Goal: Information Seeking & Learning: Learn about a topic

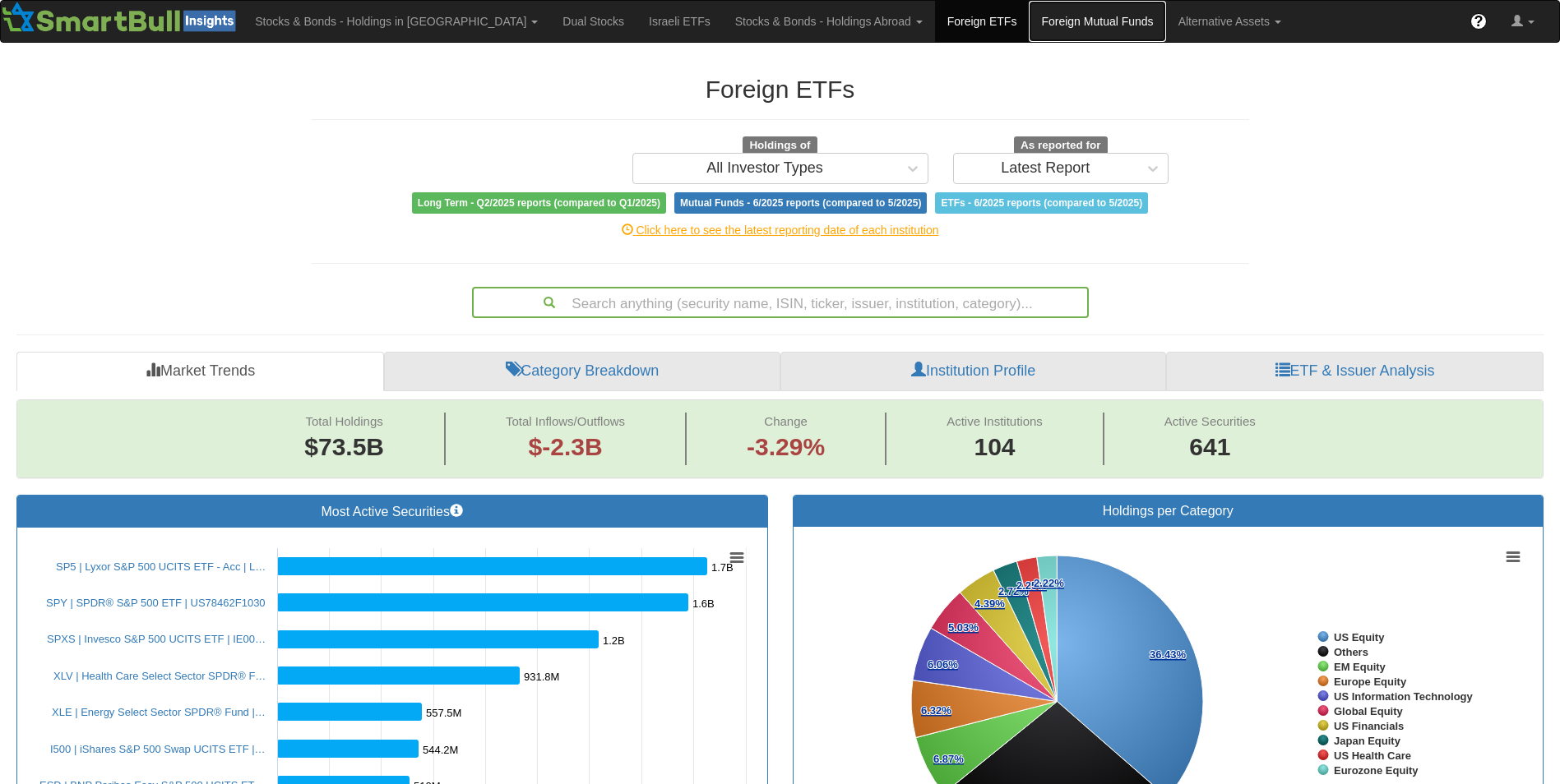
click at [1028, 23] on link "Foreign Mutual Funds" at bounding box center [1096, 21] width 136 height 41
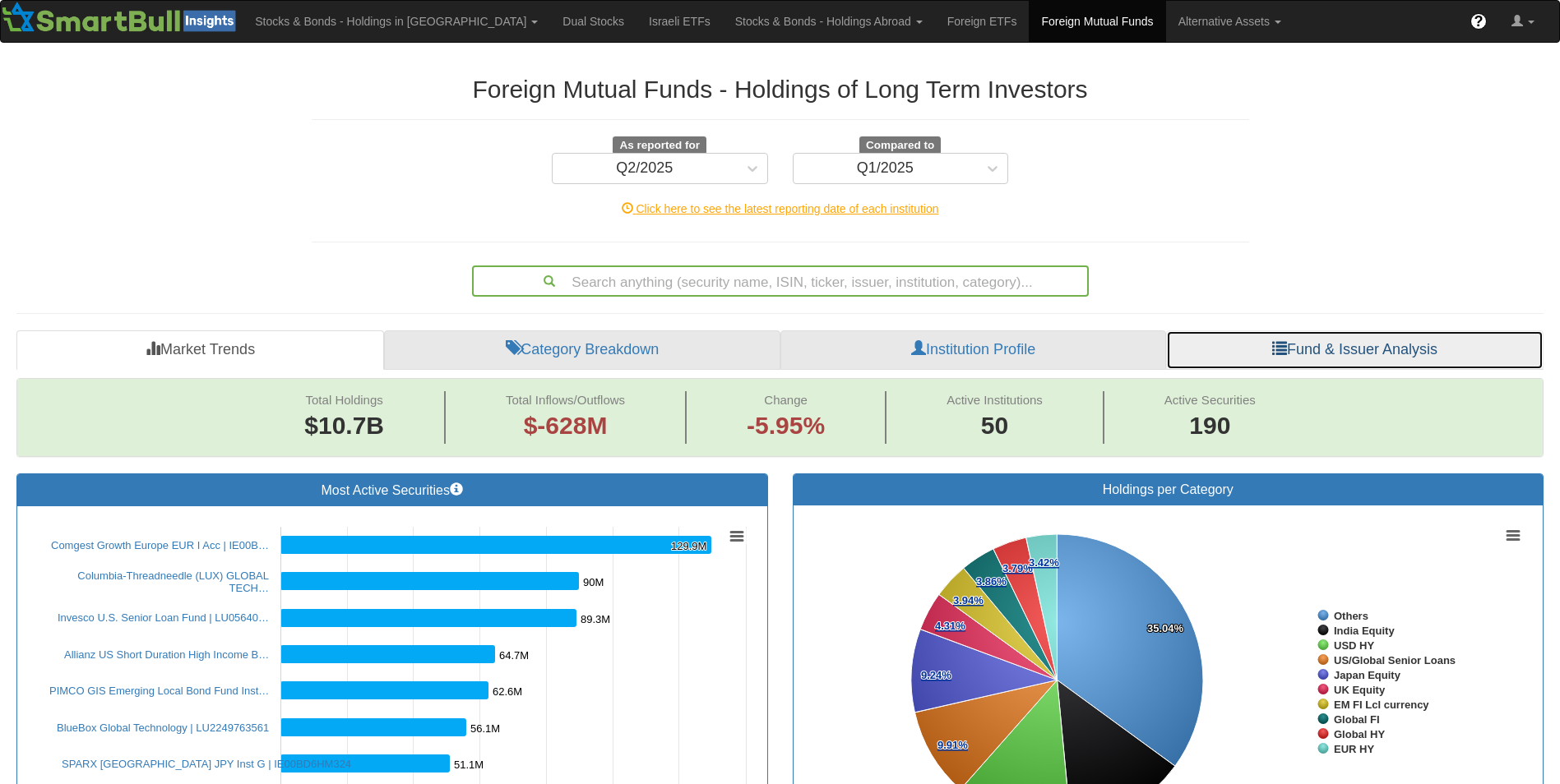
click at [1334, 342] on link "Fund & Issuer Analysis" at bounding box center [1354, 351] width 377 height 39
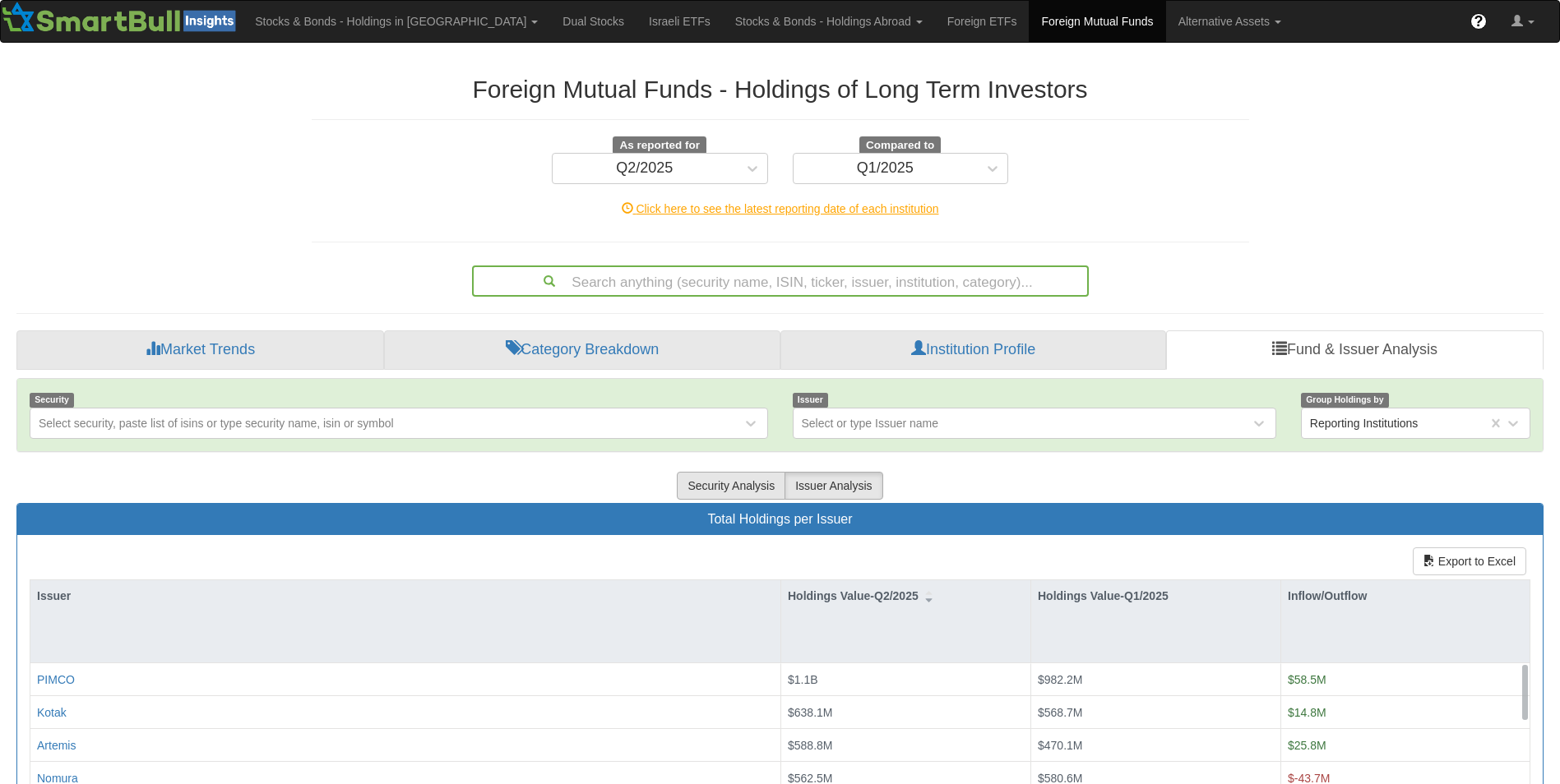
click at [697, 475] on button "Security Analysis" at bounding box center [731, 485] width 109 height 28
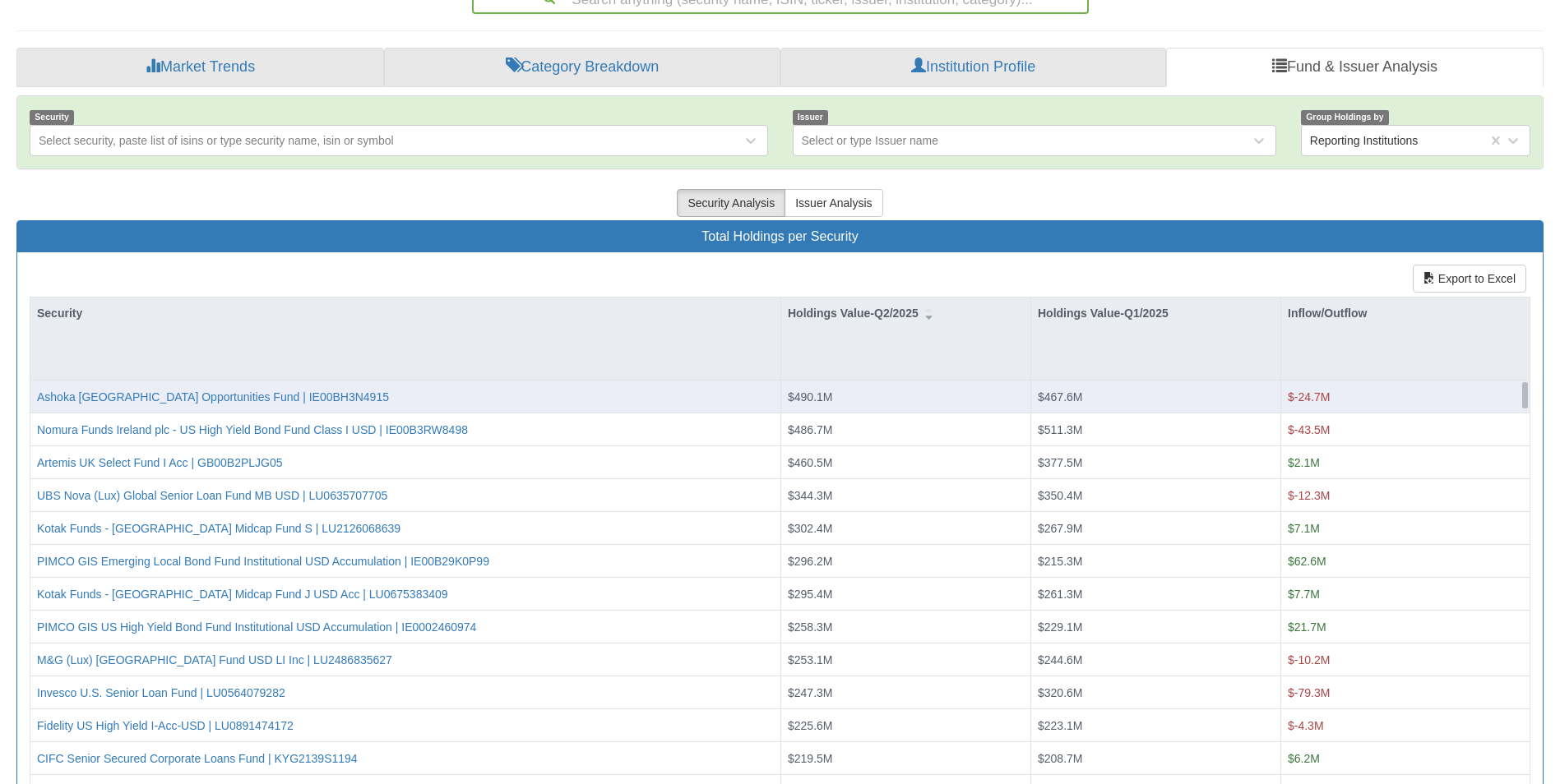
click at [148, 411] on div "Ashoka India Opportunities Fund | IE00BH3N4915" at bounding box center [405, 397] width 750 height 33
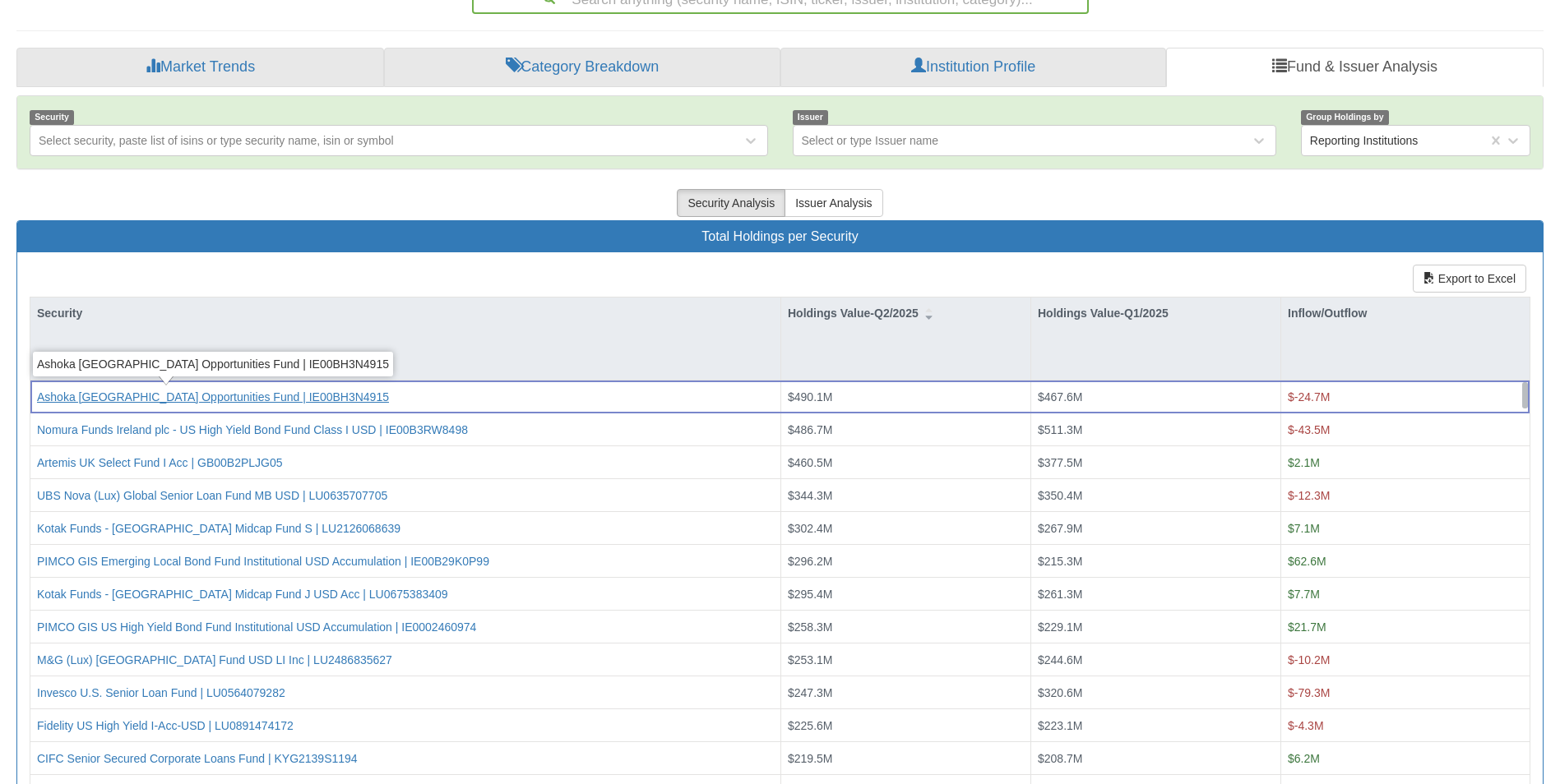
click at [164, 391] on div "Ashoka India Opportunities Fund | IE00BH3N4915" at bounding box center [212, 397] width 352 height 16
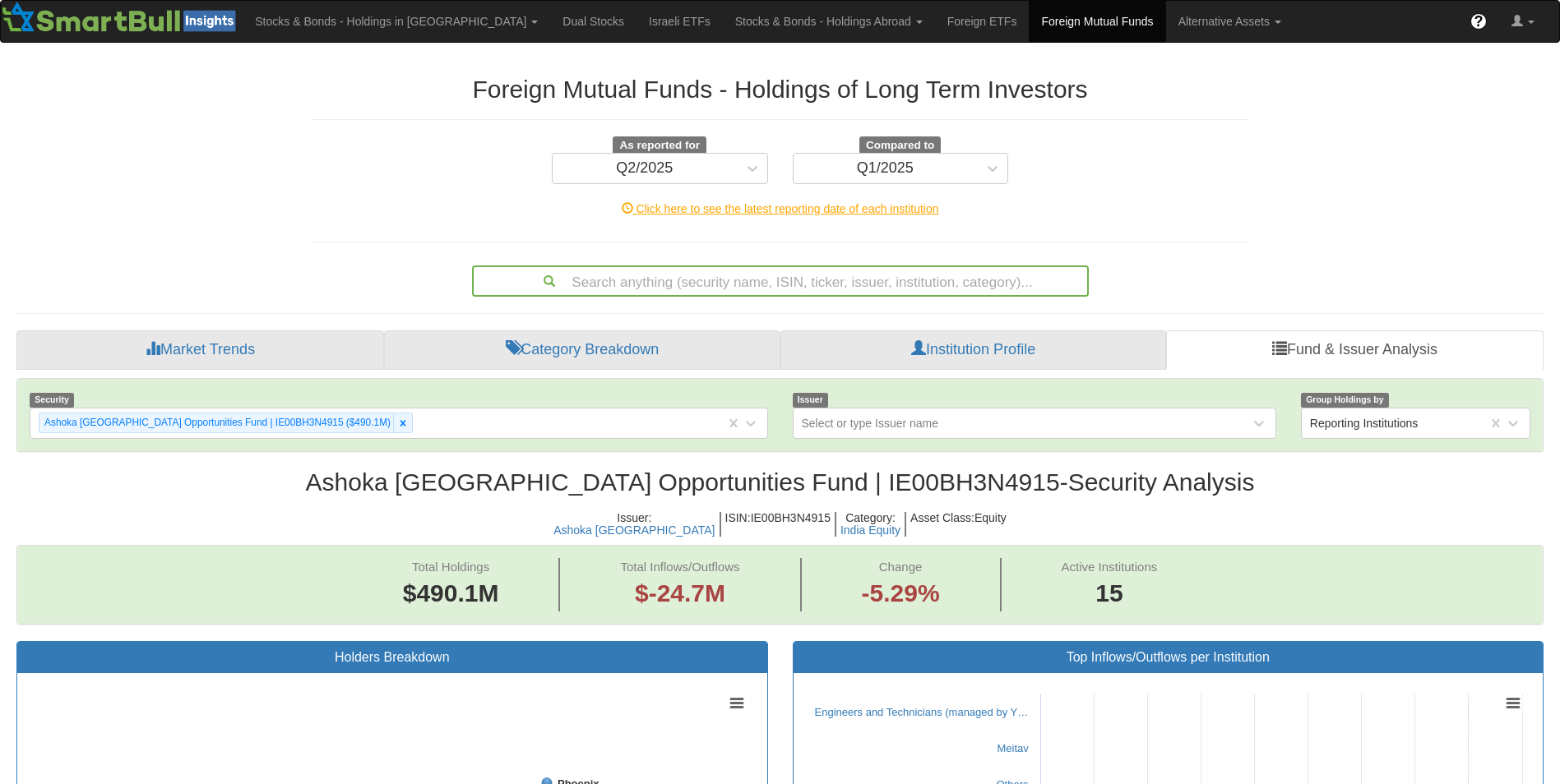
scroll to position [34, 1497]
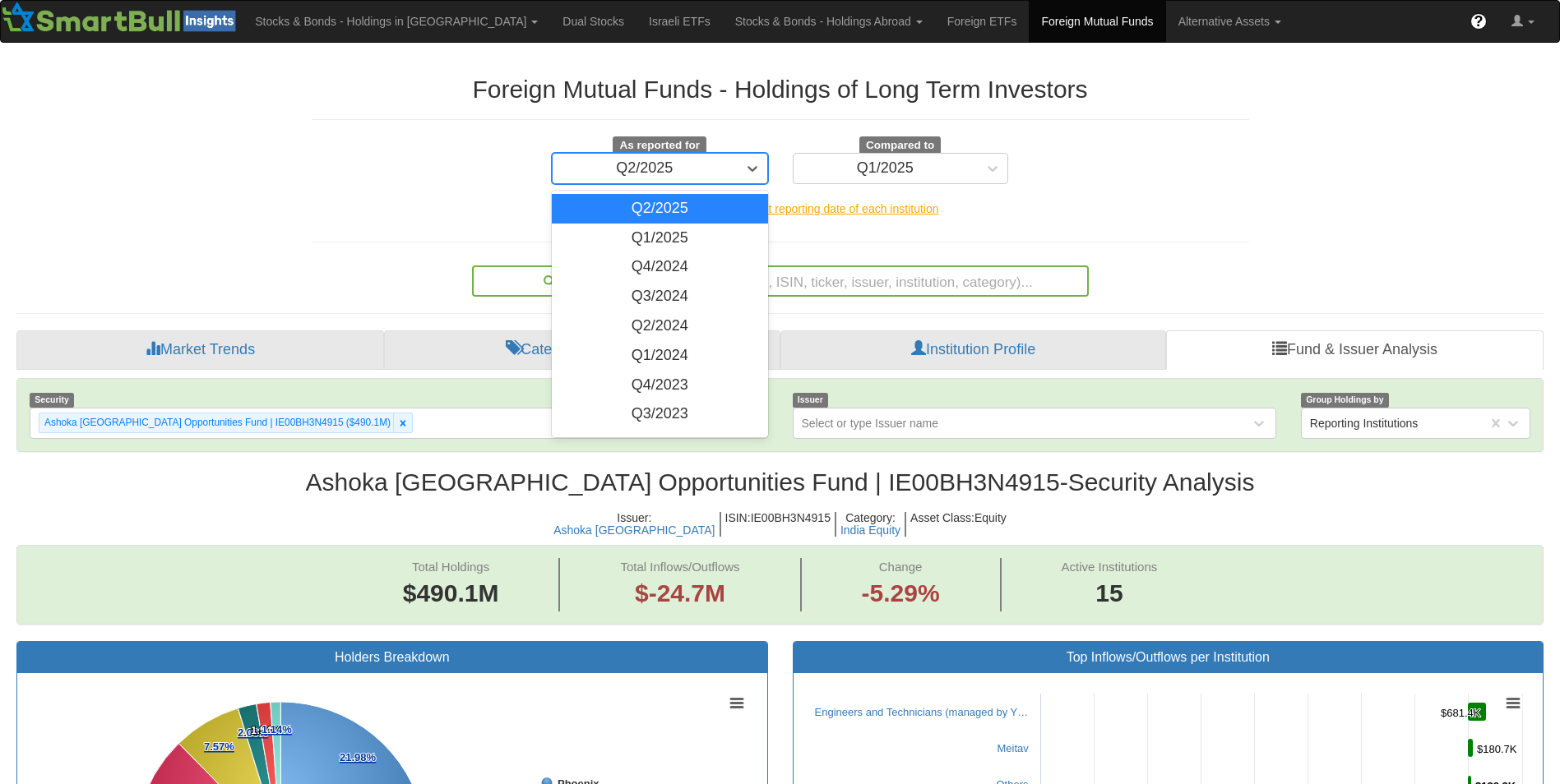
click at [723, 171] on div "Q2/2025" at bounding box center [644, 168] width 184 height 26
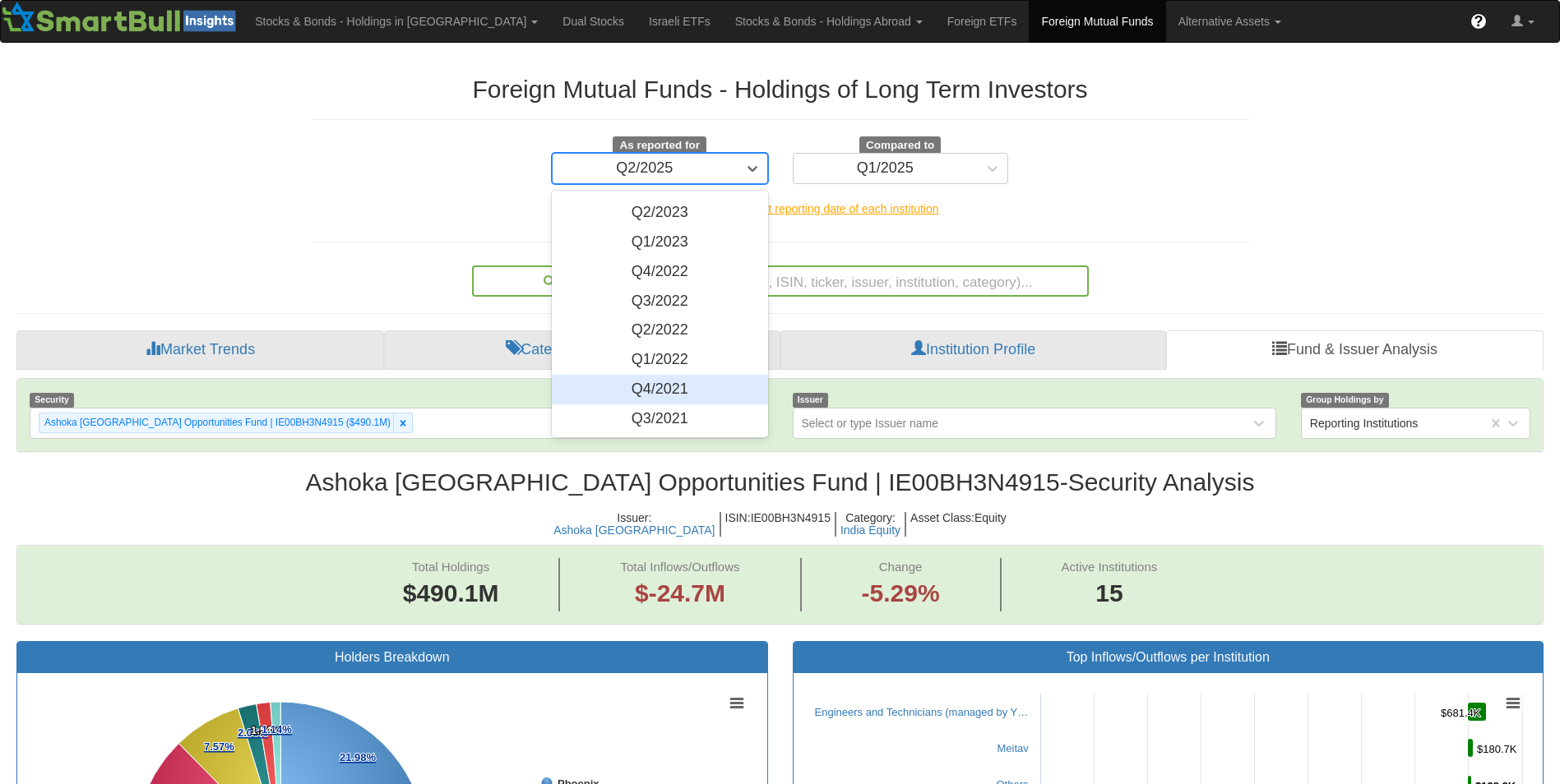
click at [679, 395] on div "Q4/2021" at bounding box center [660, 389] width 216 height 29
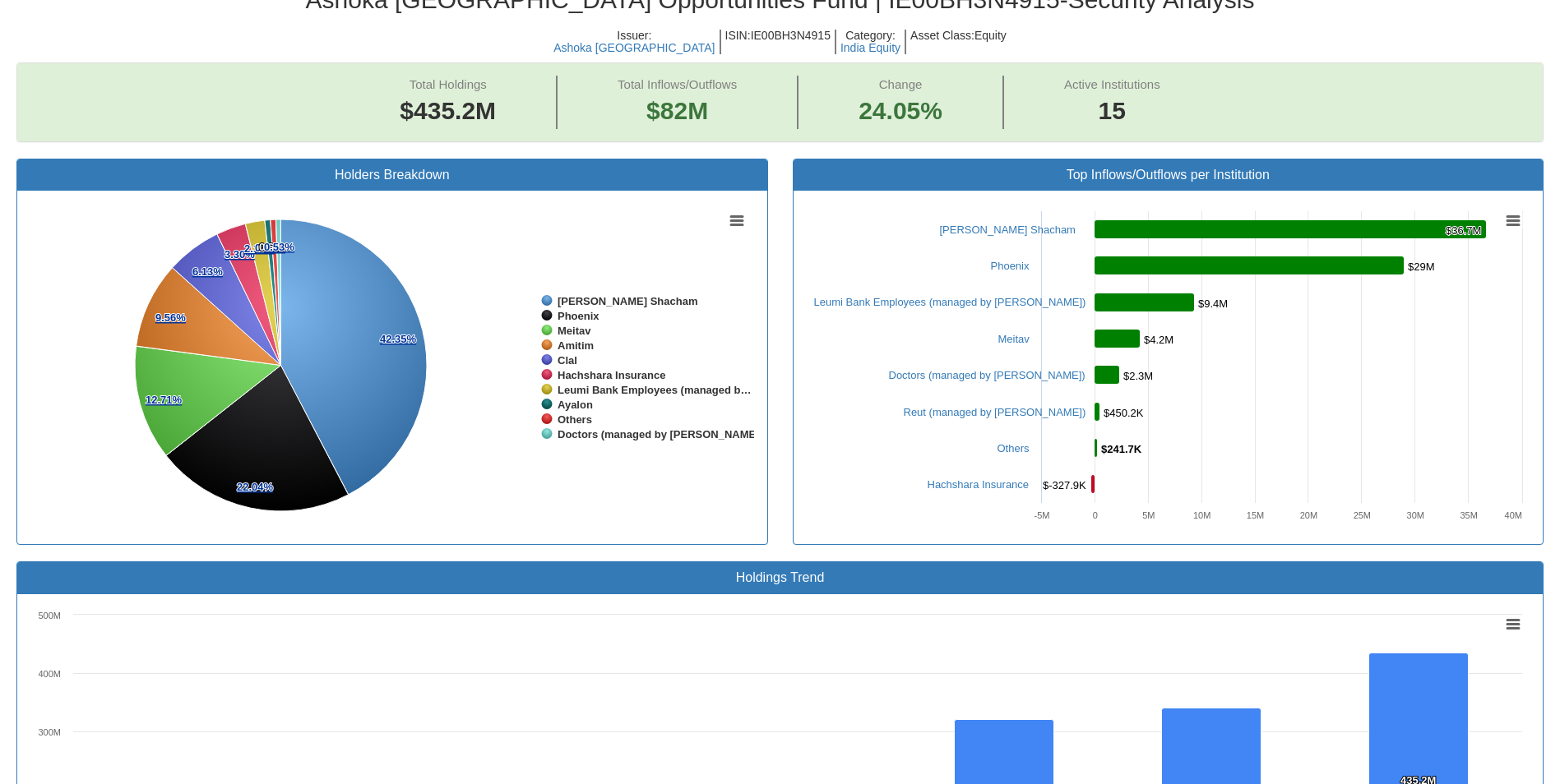
scroll to position [442, 0]
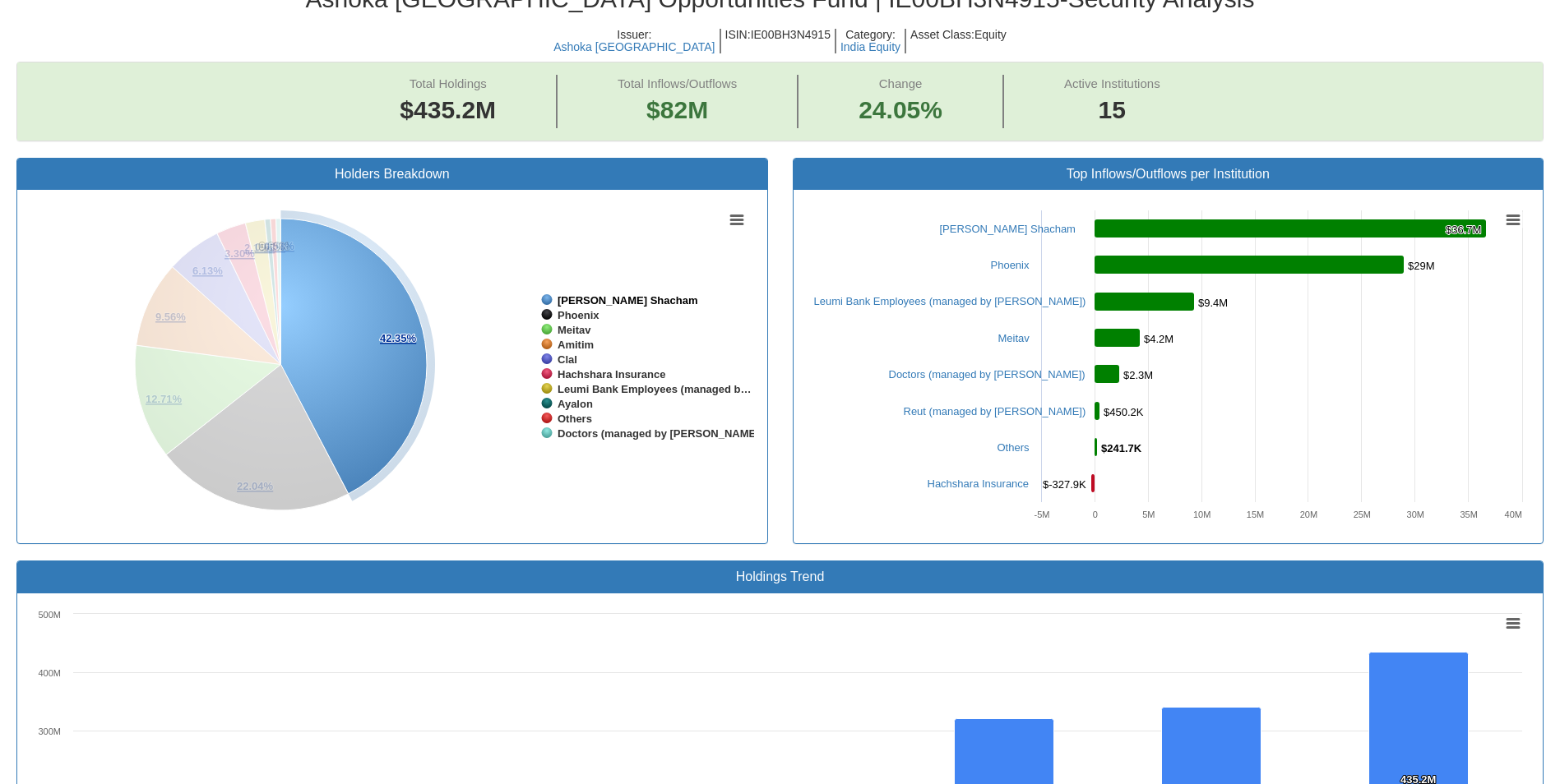
click at [593, 296] on tspan "[PERSON_NAME] Shacham" at bounding box center [627, 301] width 140 height 12
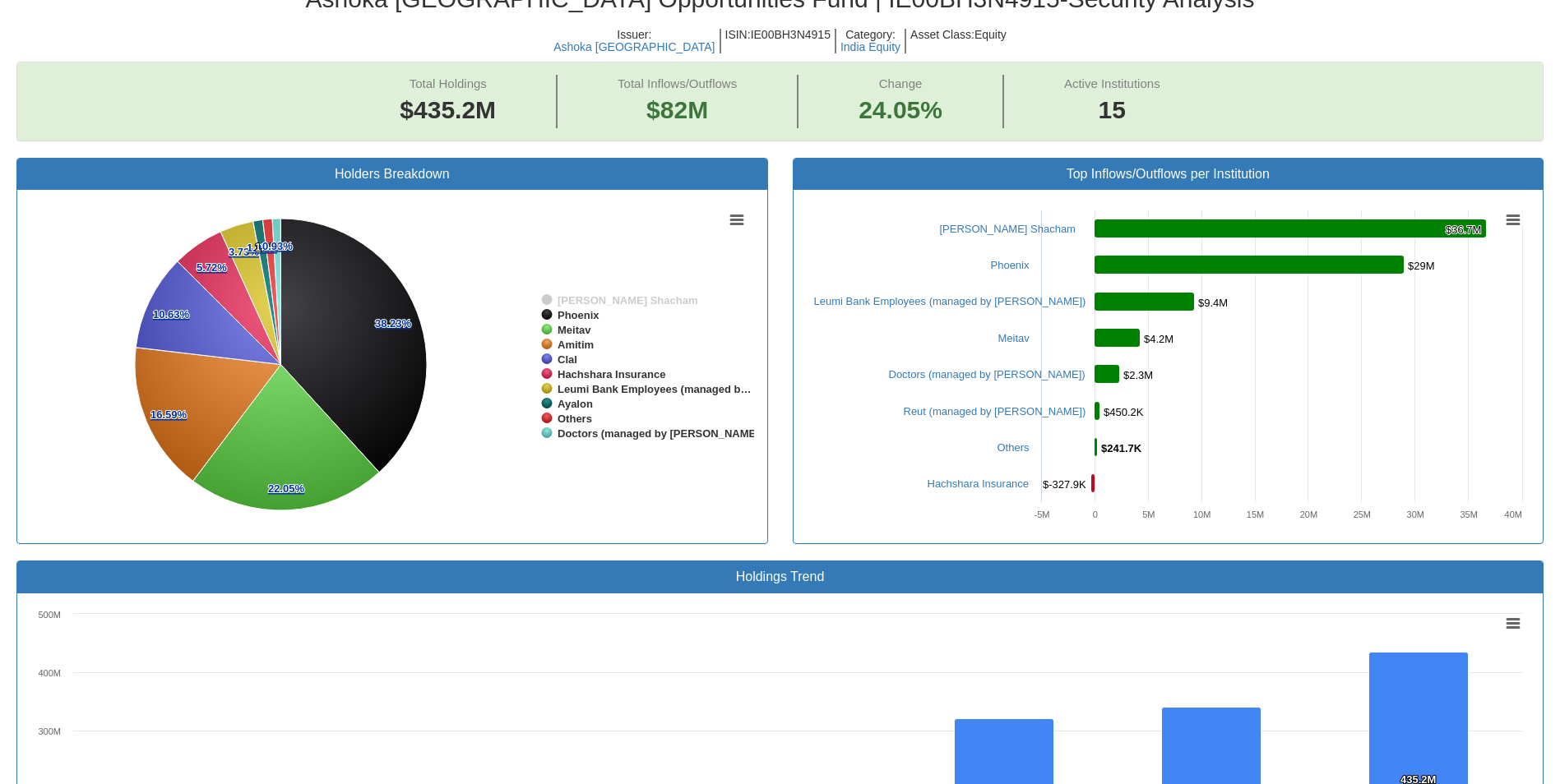
click at [593, 296] on tspan "[PERSON_NAME] Shacham" at bounding box center [627, 301] width 140 height 12
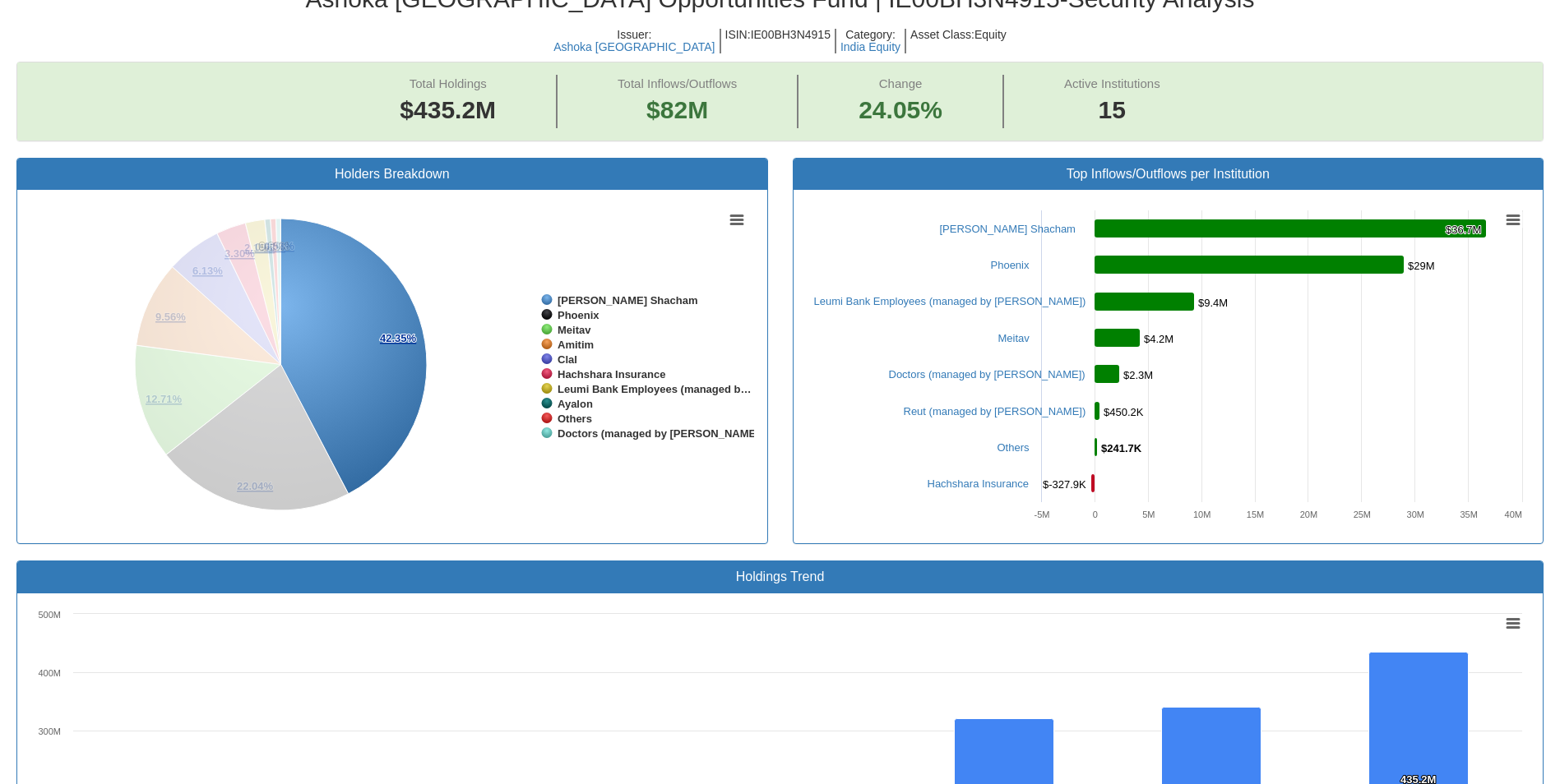
click at [593, 296] on tspan "[PERSON_NAME] Shacham" at bounding box center [627, 301] width 140 height 12
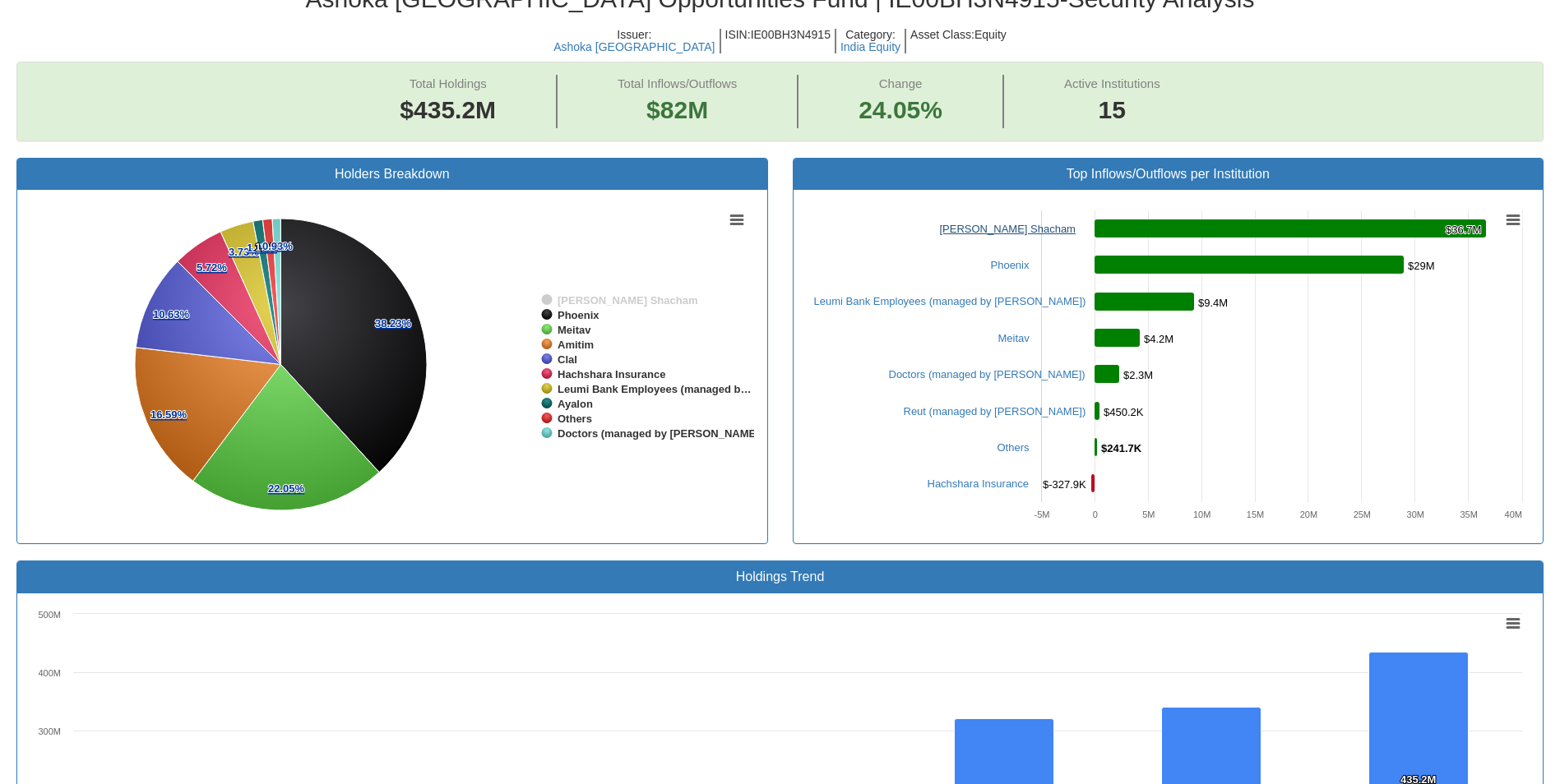
click at [984, 226] on link "[PERSON_NAME] Shacham" at bounding box center [1008, 229] width 136 height 12
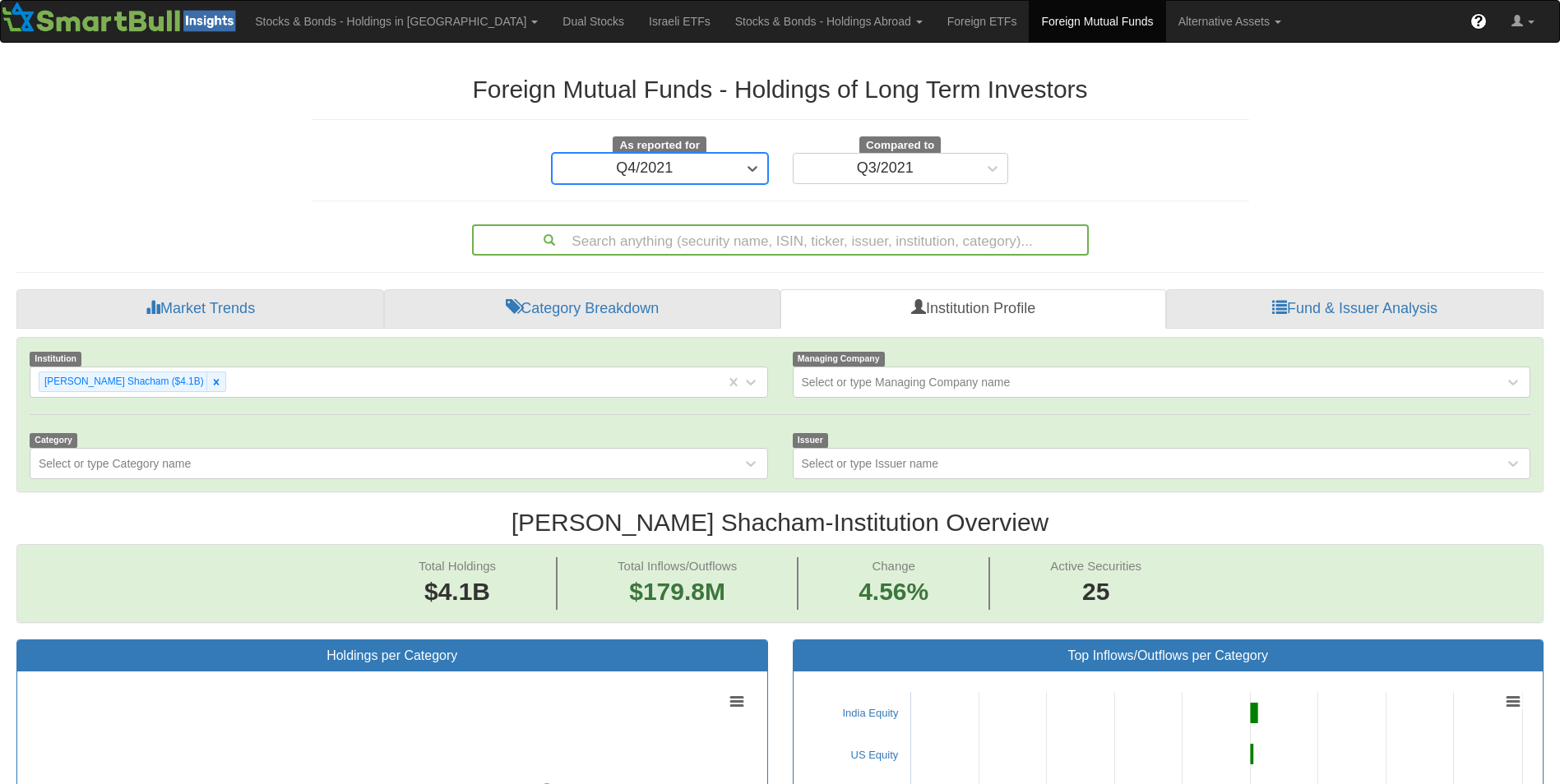
scroll to position [34, 1497]
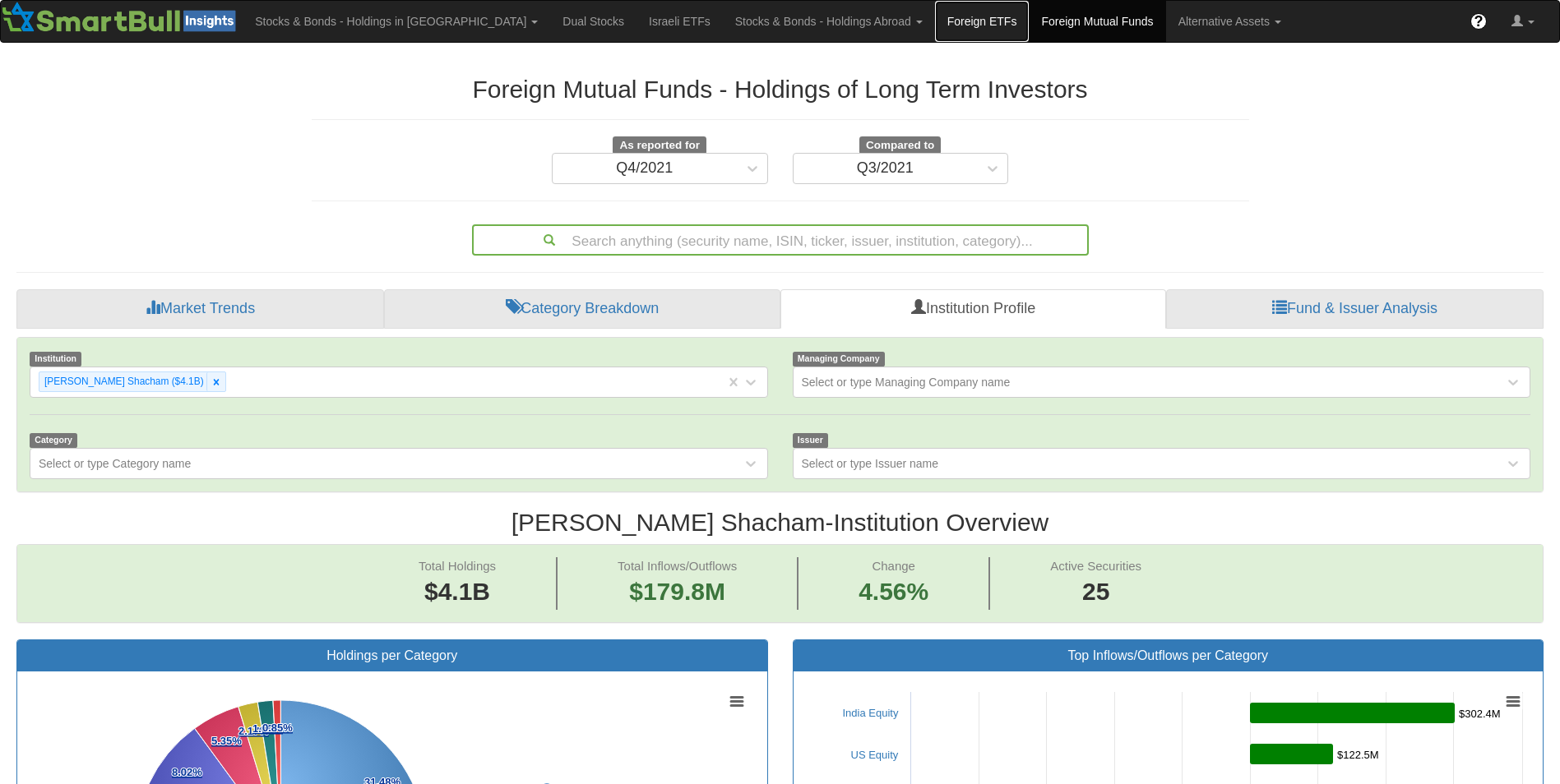
click at [935, 23] on link "Foreign ETFs" at bounding box center [982, 21] width 95 height 41
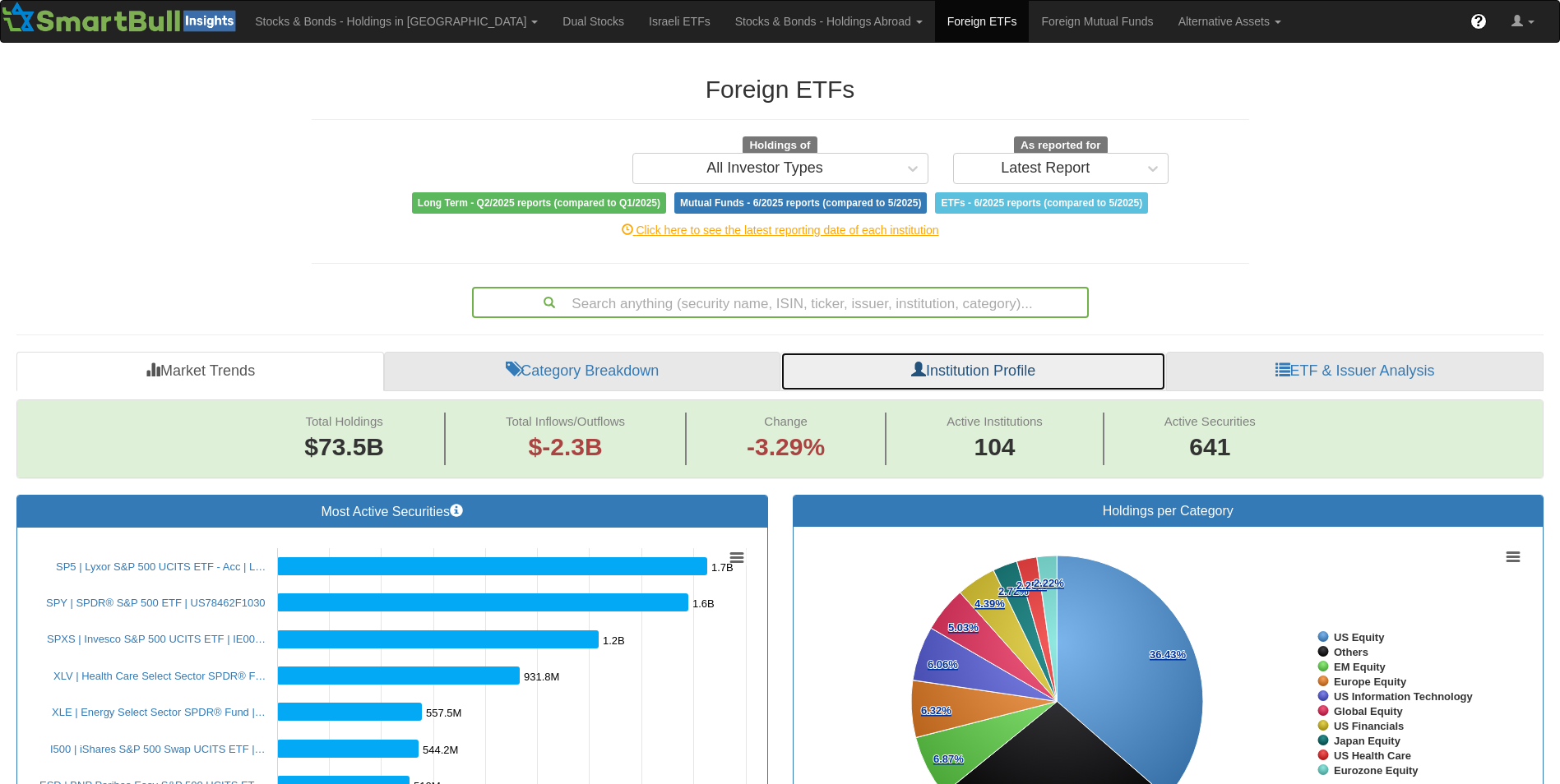
click at [879, 363] on link "Institution Profile" at bounding box center [973, 372] width 385 height 39
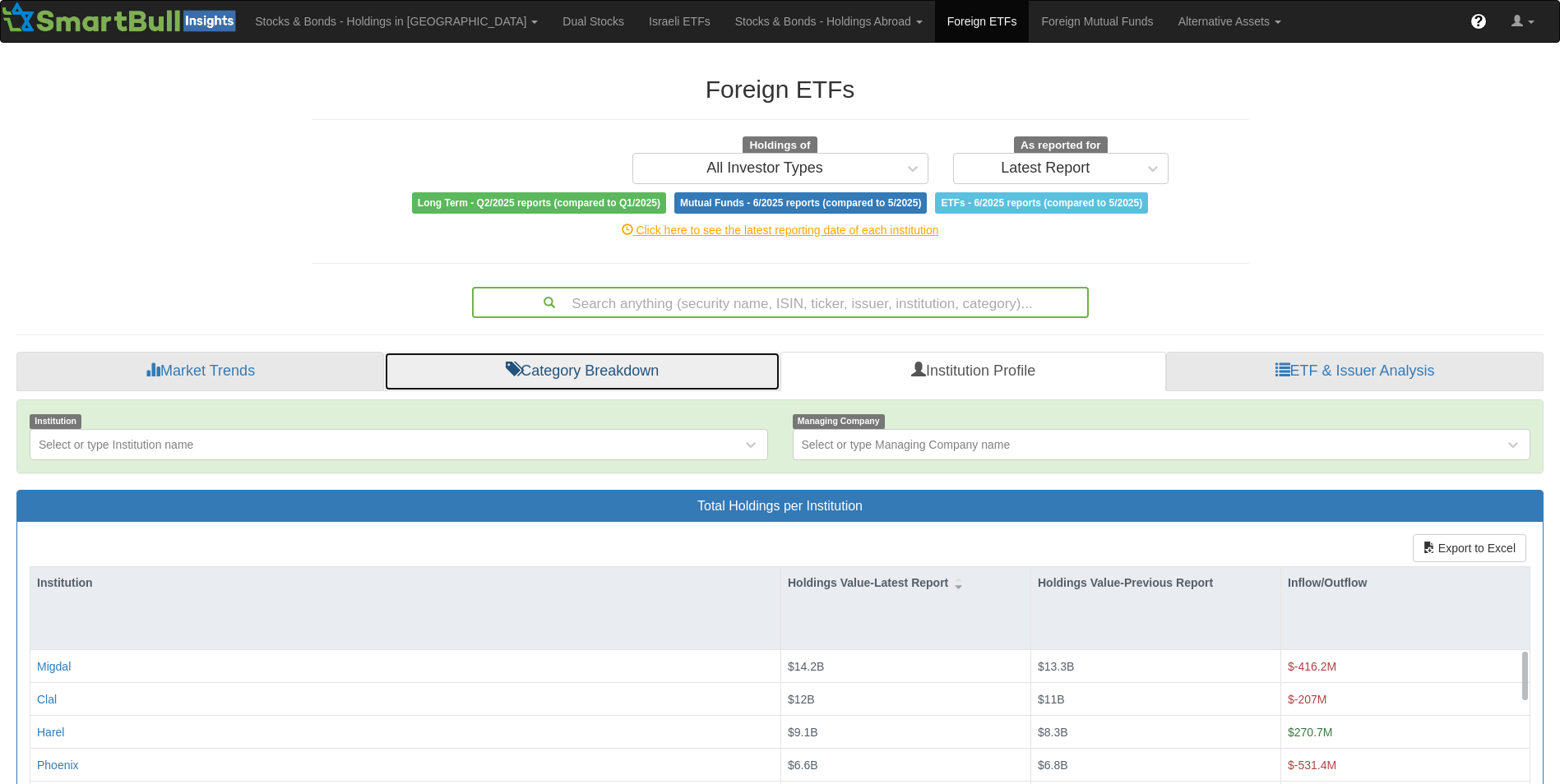
click at [674, 370] on link "Category Breakdown" at bounding box center [582, 372] width 396 height 39
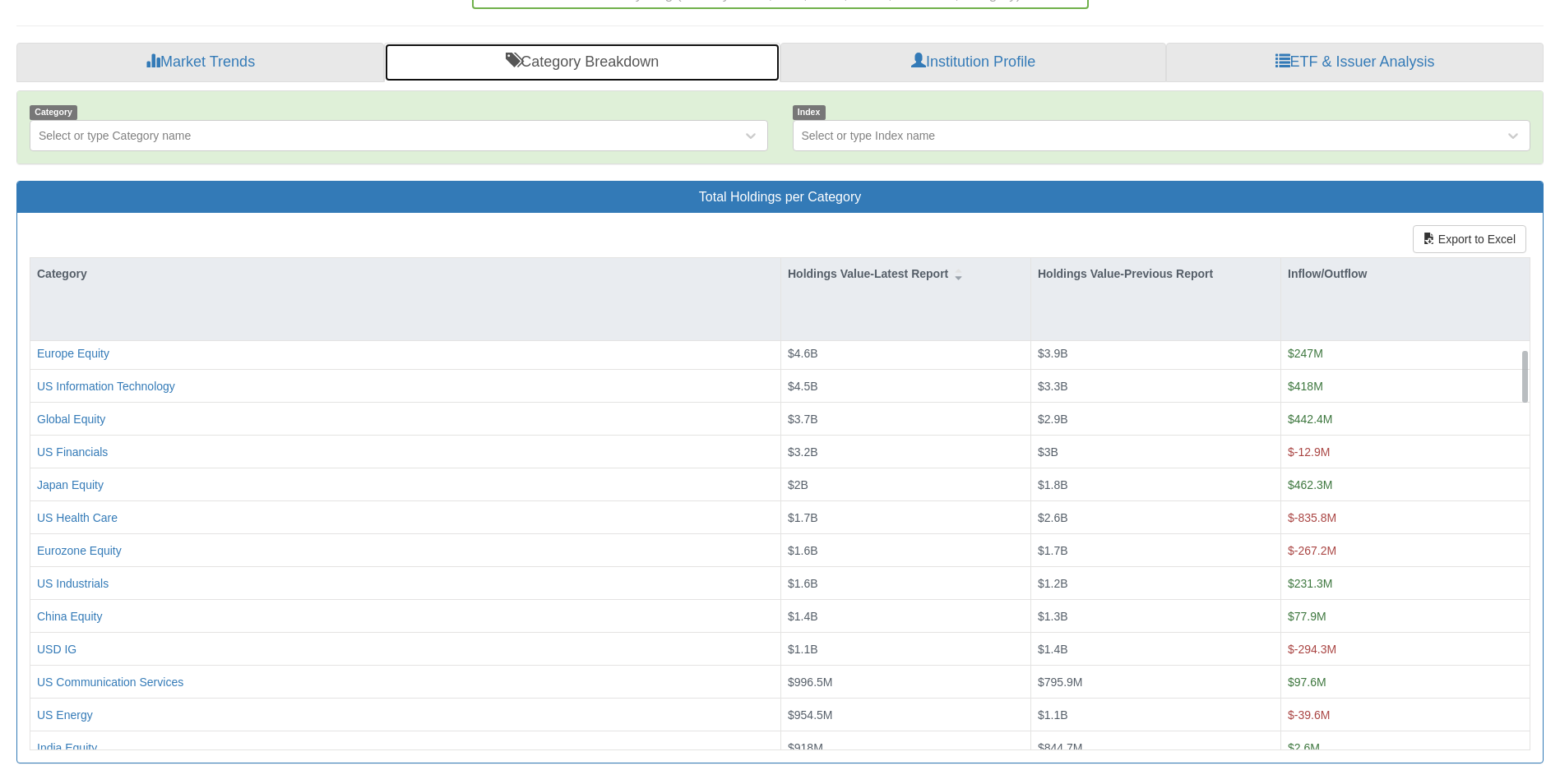
scroll to position [55, 0]
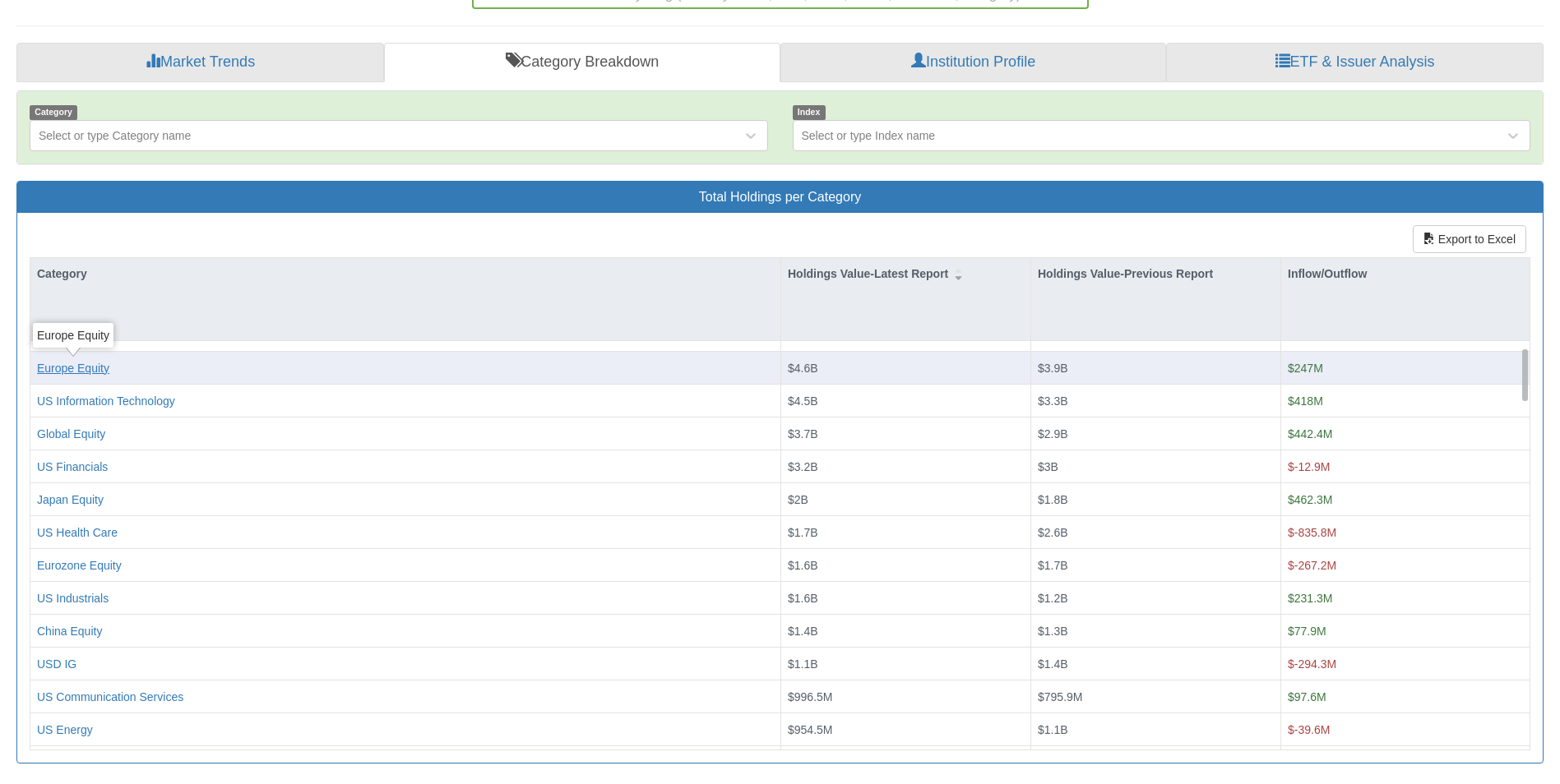
click at [89, 374] on div "Europe Equity" at bounding box center [72, 368] width 72 height 16
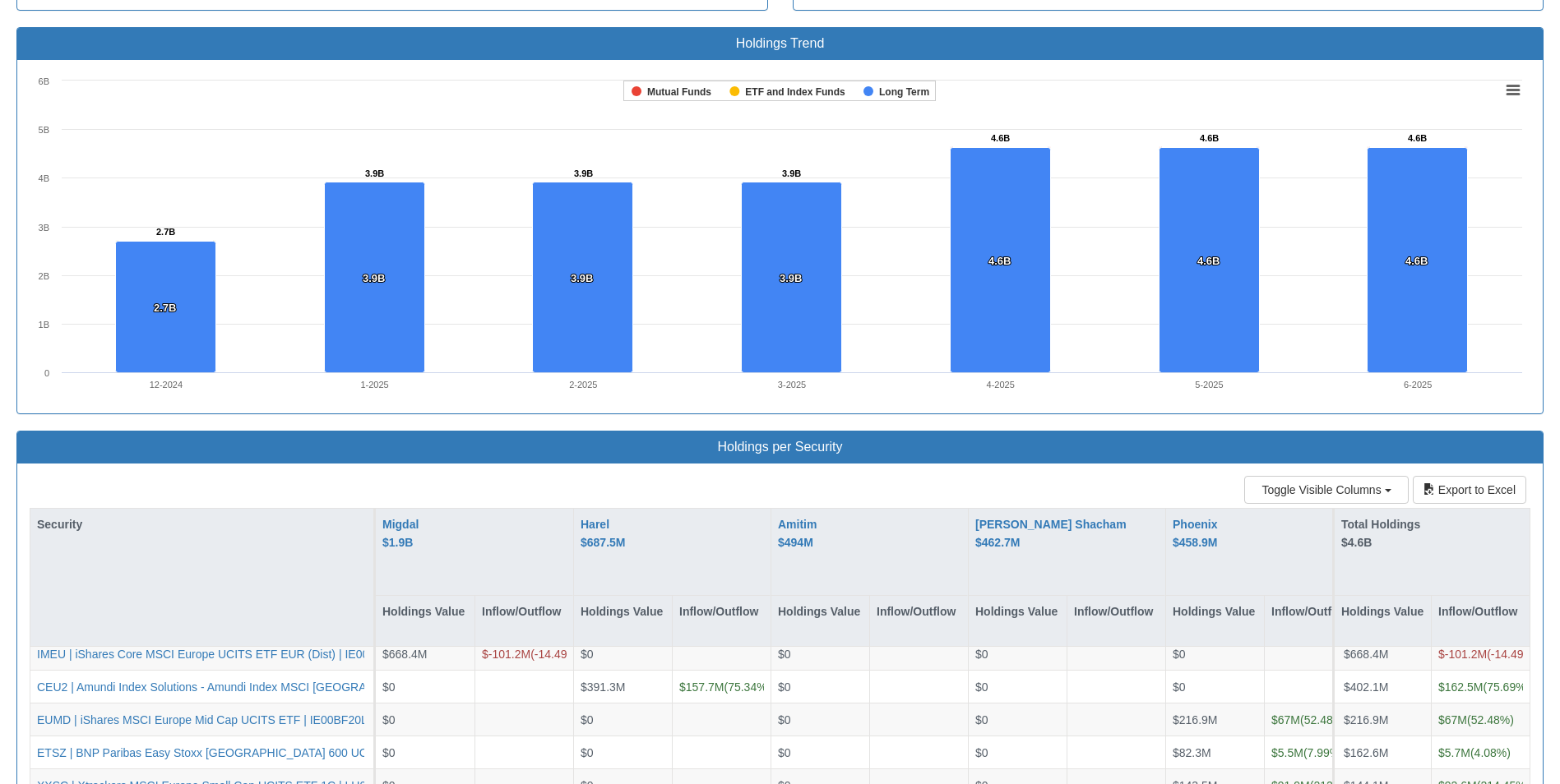
scroll to position [993, 0]
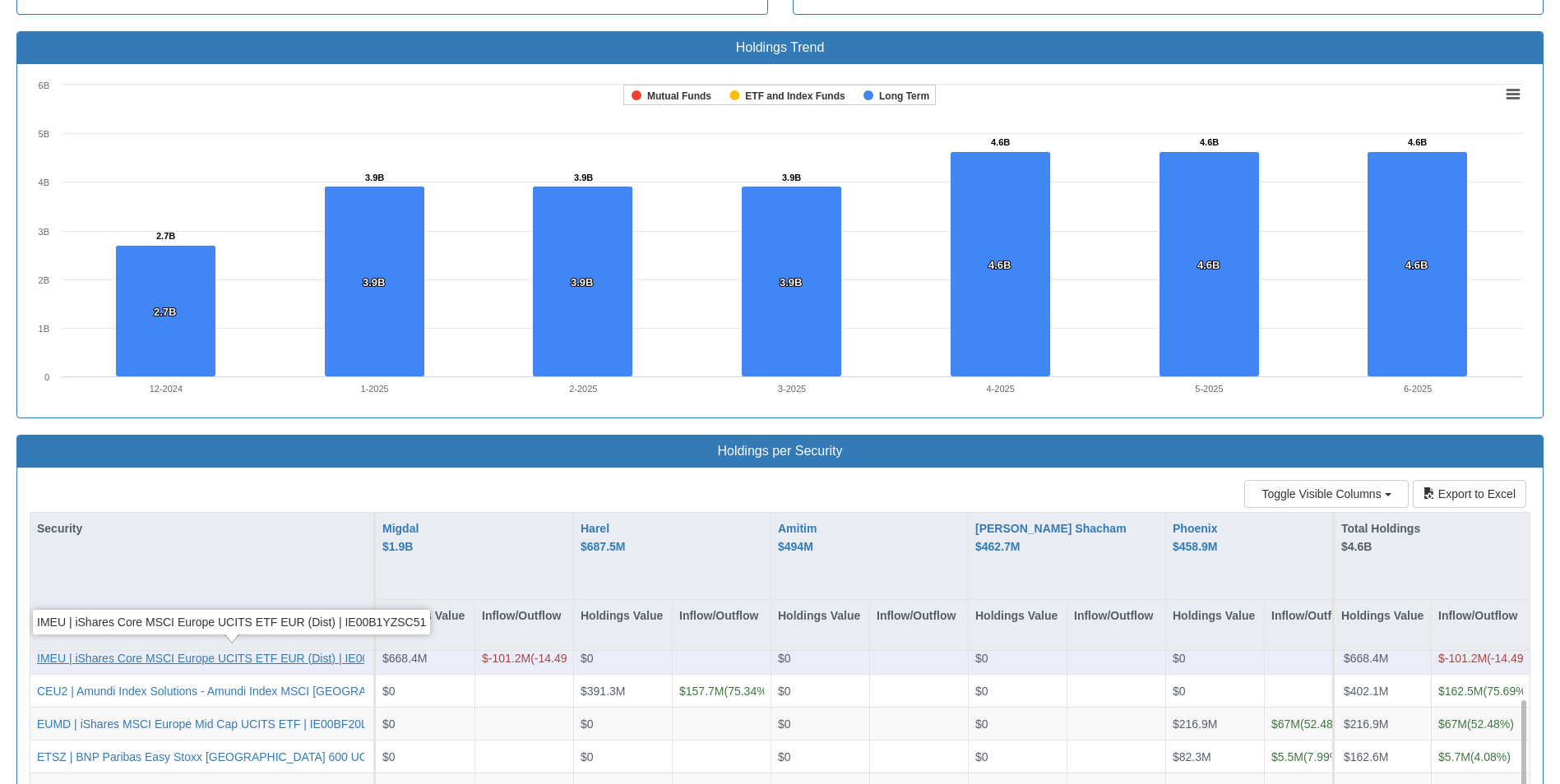
drag, startPoint x: 243, startPoint y: 654, endPoint x: 186, endPoint y: 656, distance: 57.0
click at [186, 656] on div "IMEU | iShares Core MSCI Europe UCITS ETF EUR (Dist) | IE00B1YZSC51" at bounding box center [231, 657] width 389 height 16
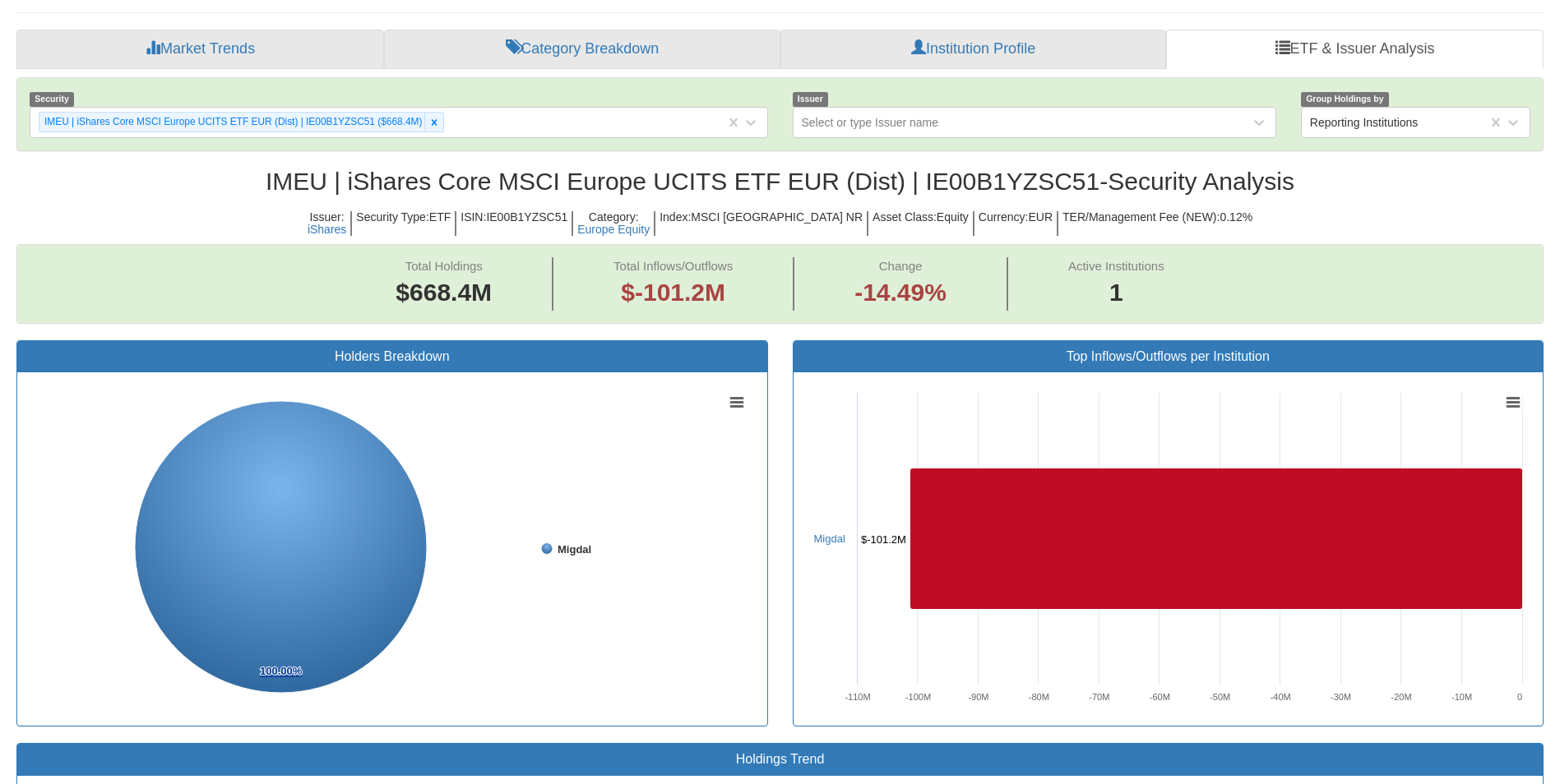
scroll to position [317, 0]
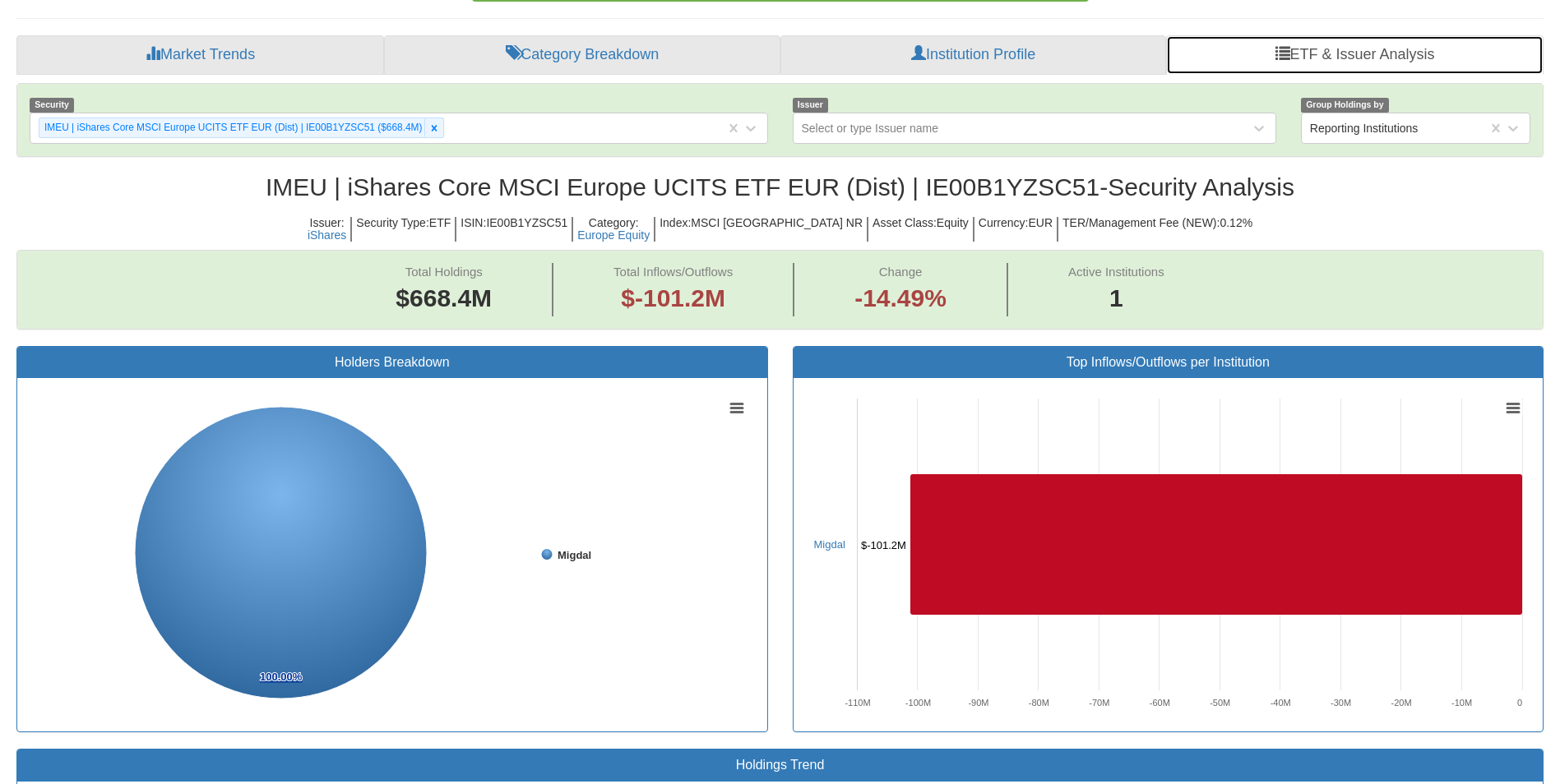
click at [1279, 48] on span at bounding box center [1283, 53] width 15 height 15
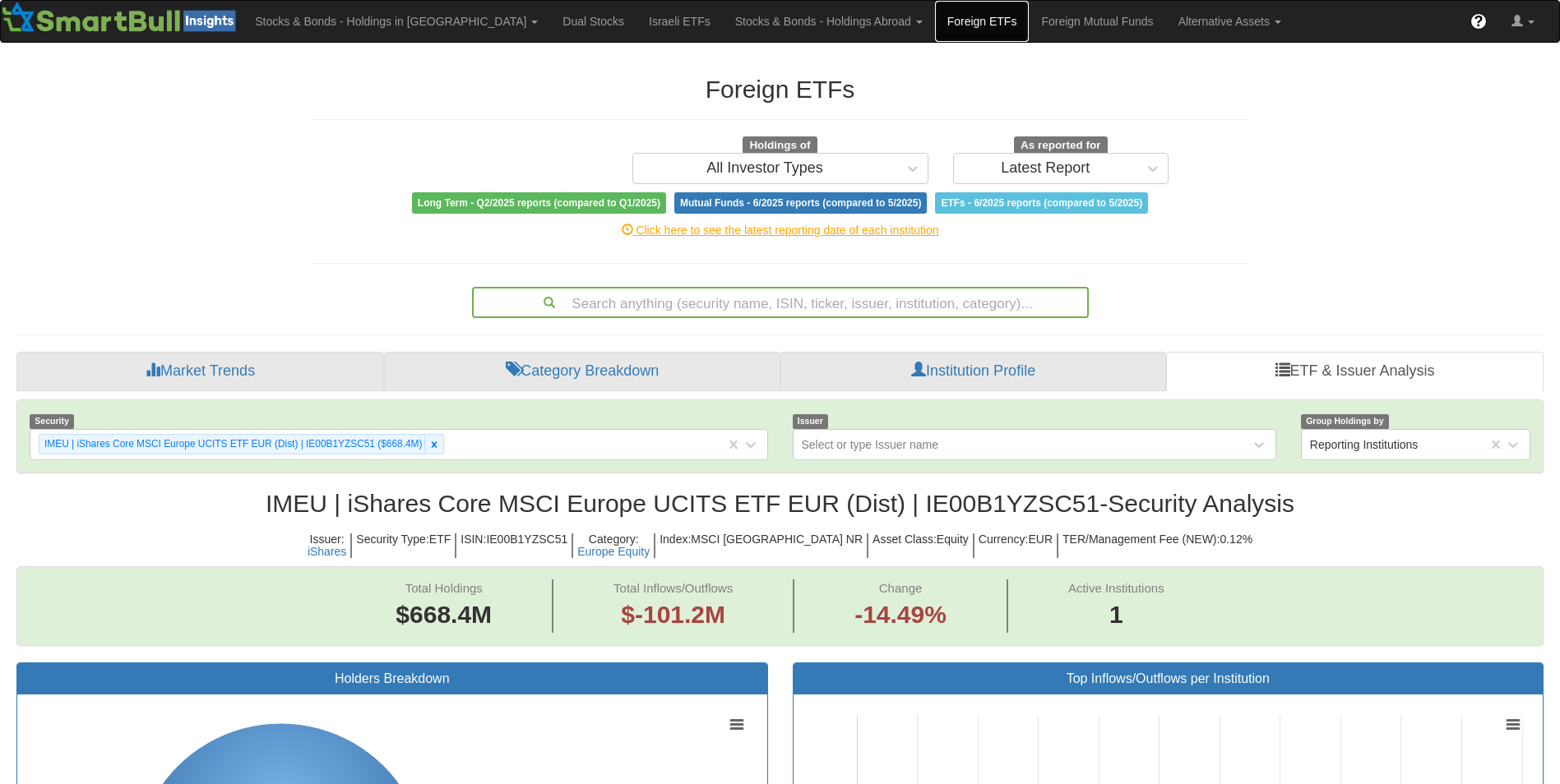
click at [935, 23] on link "Foreign ETFs" at bounding box center [982, 21] width 95 height 41
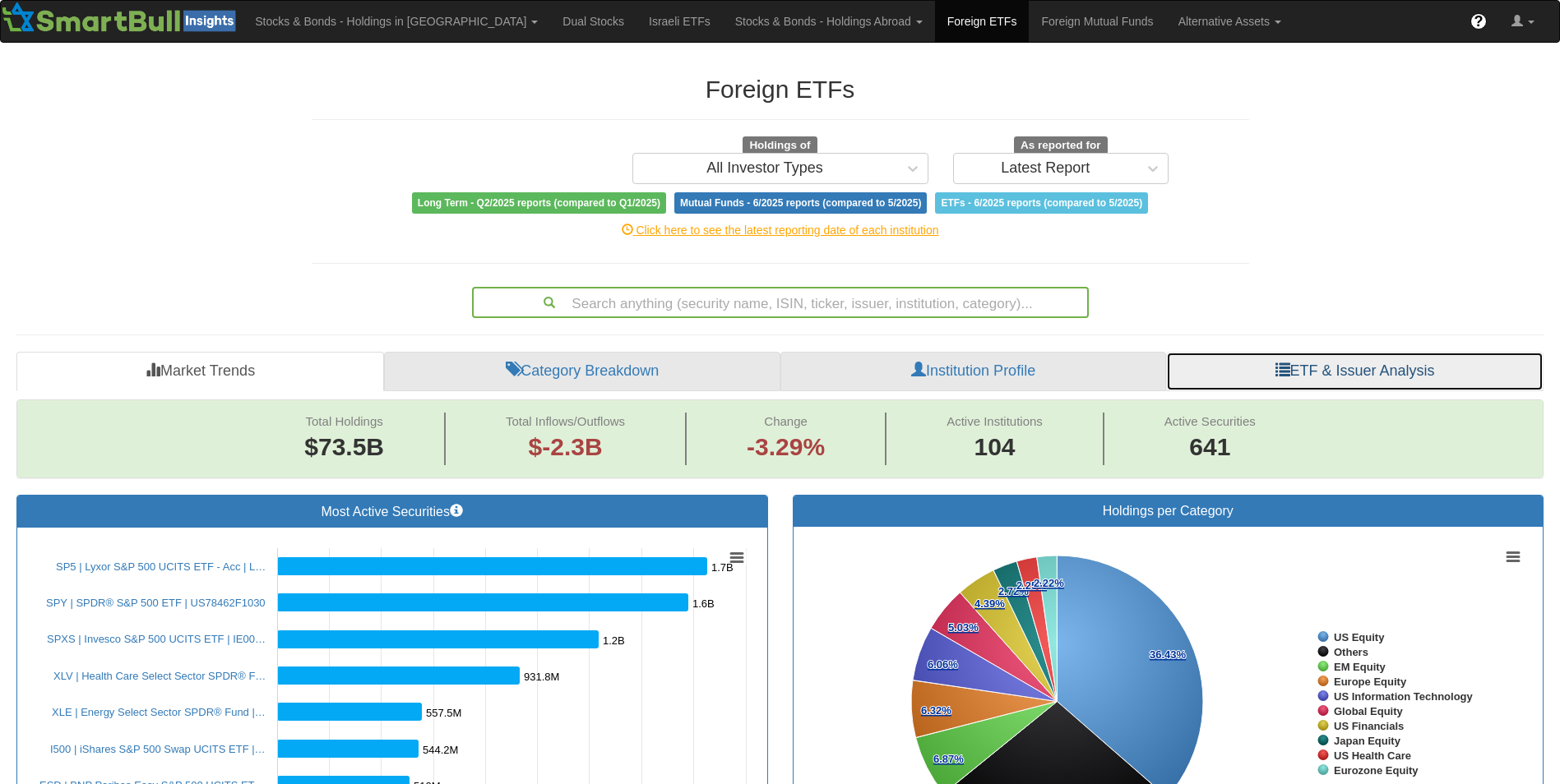
click at [1329, 375] on link "ETF & Issuer Analysis" at bounding box center [1354, 372] width 377 height 39
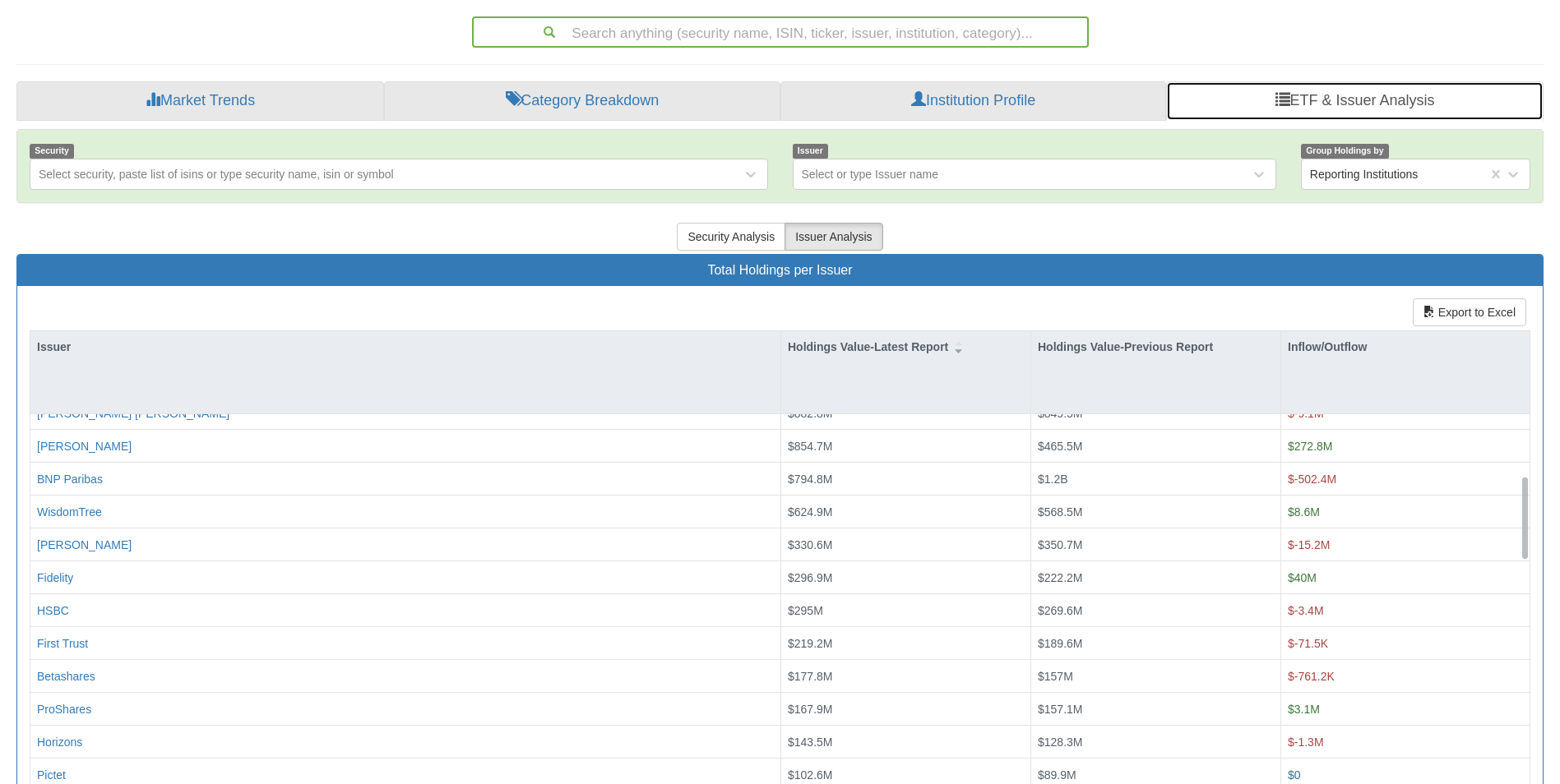
scroll to position [343, 0]
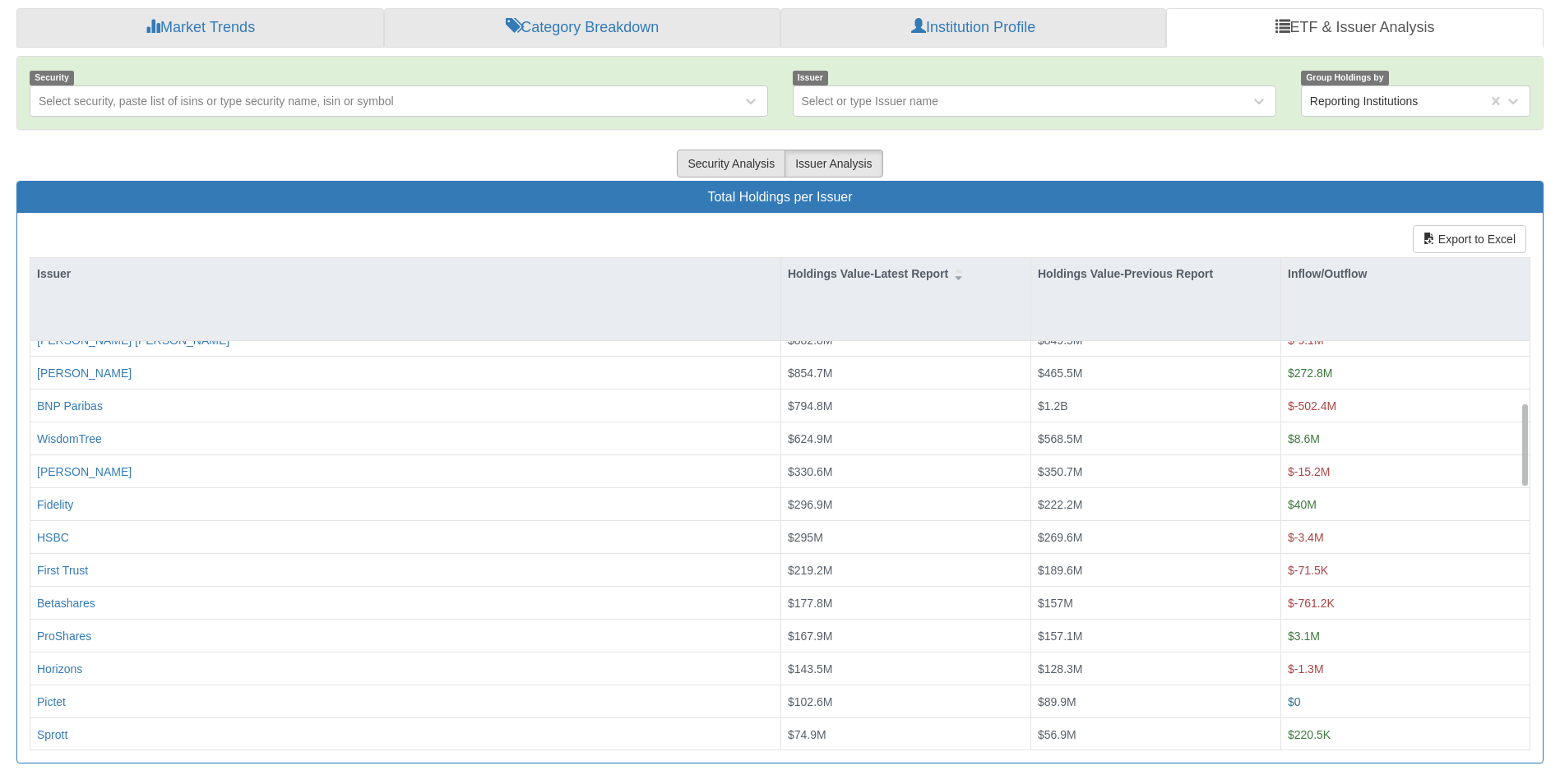
click at [745, 166] on button "Security Analysis" at bounding box center [731, 163] width 109 height 28
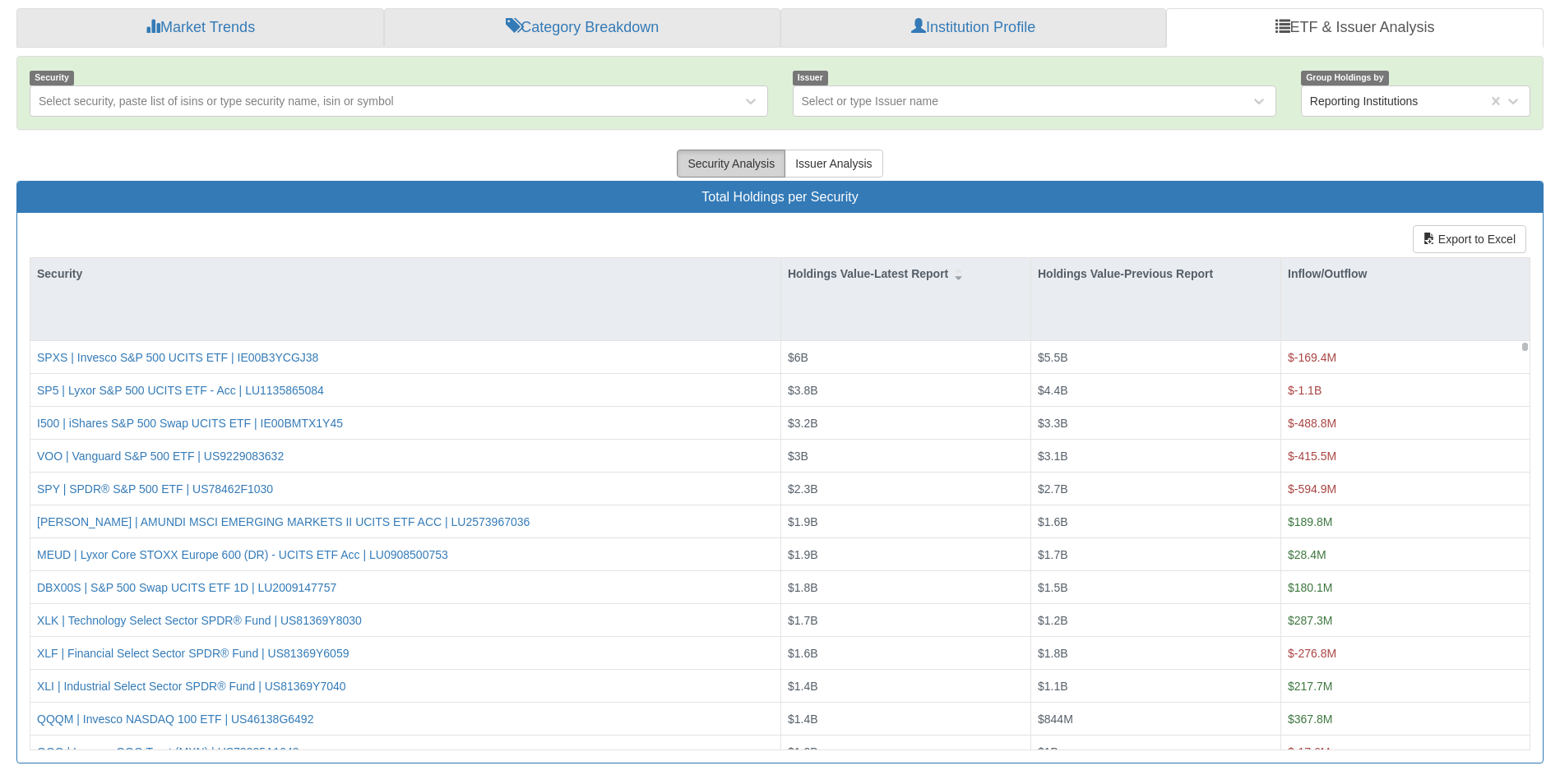
scroll to position [0, 0]
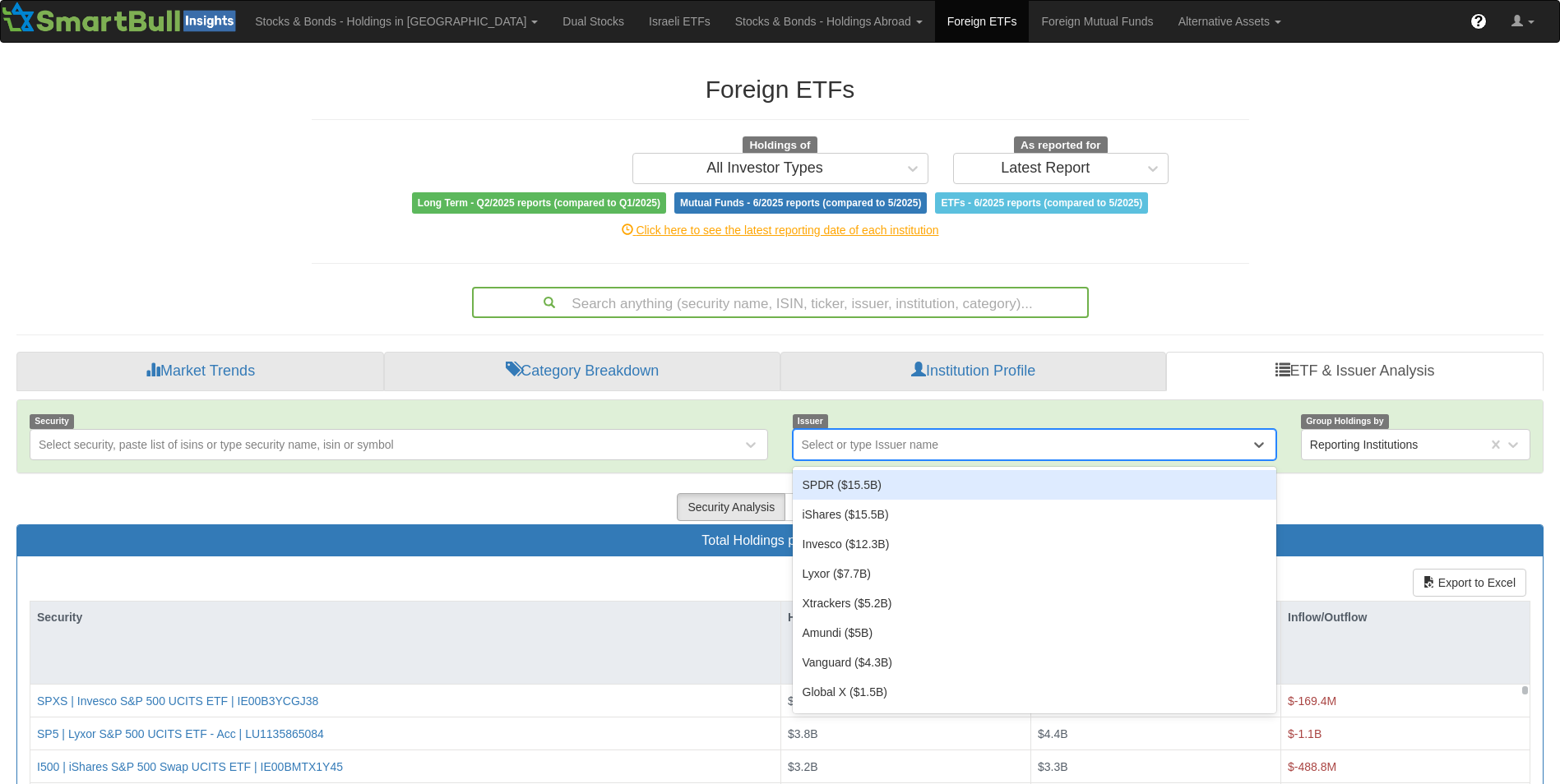
click at [889, 451] on div "Select or type Issuer name" at bounding box center [871, 444] width 137 height 16
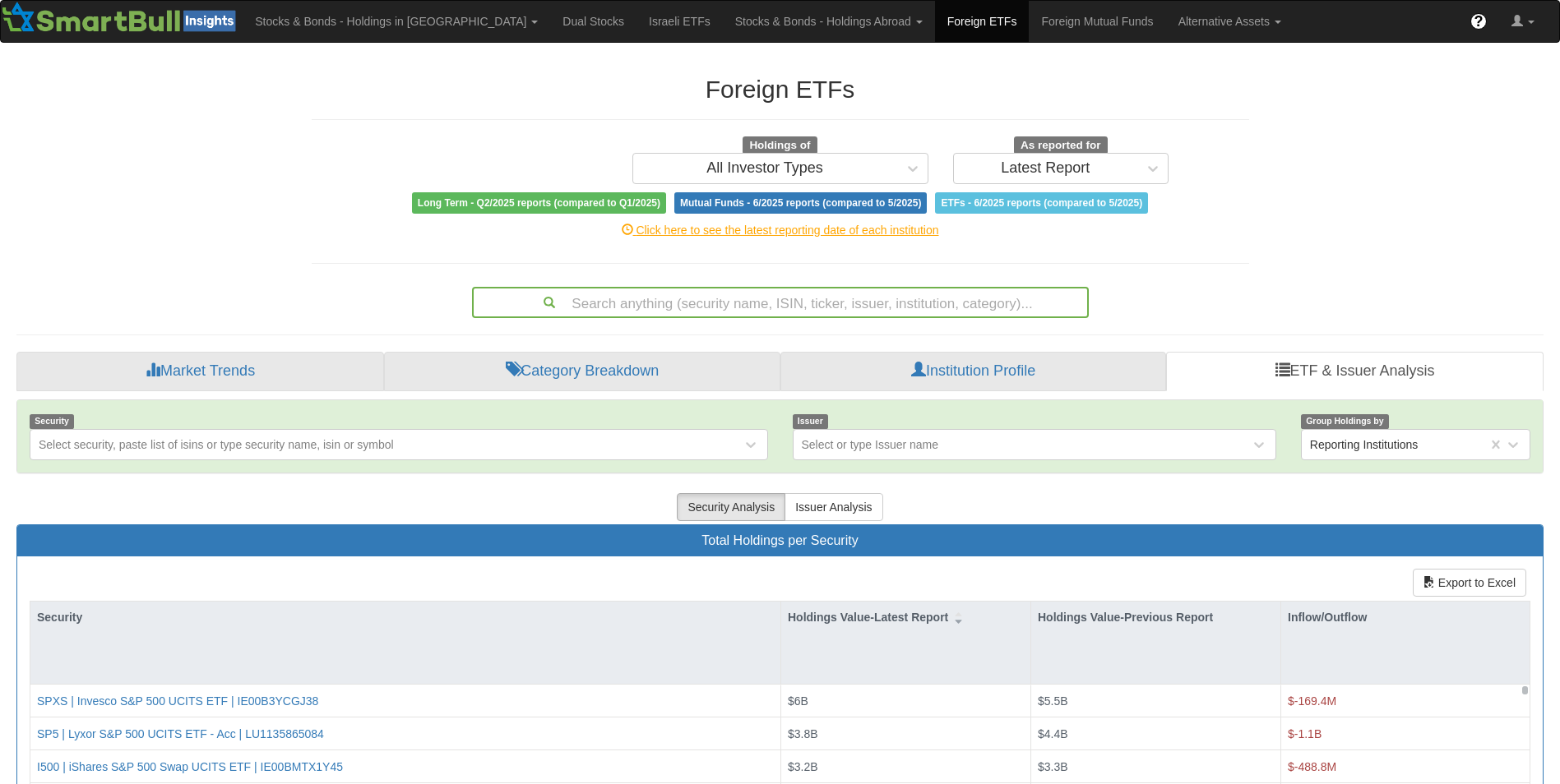
click at [252, 297] on div "Foreign ETFs Holdings of All Investor Types As reported for Latest Report Long …" at bounding box center [780, 591] width 1552 height 1065
click at [535, 367] on link "Category Breakdown" at bounding box center [582, 372] width 396 height 39
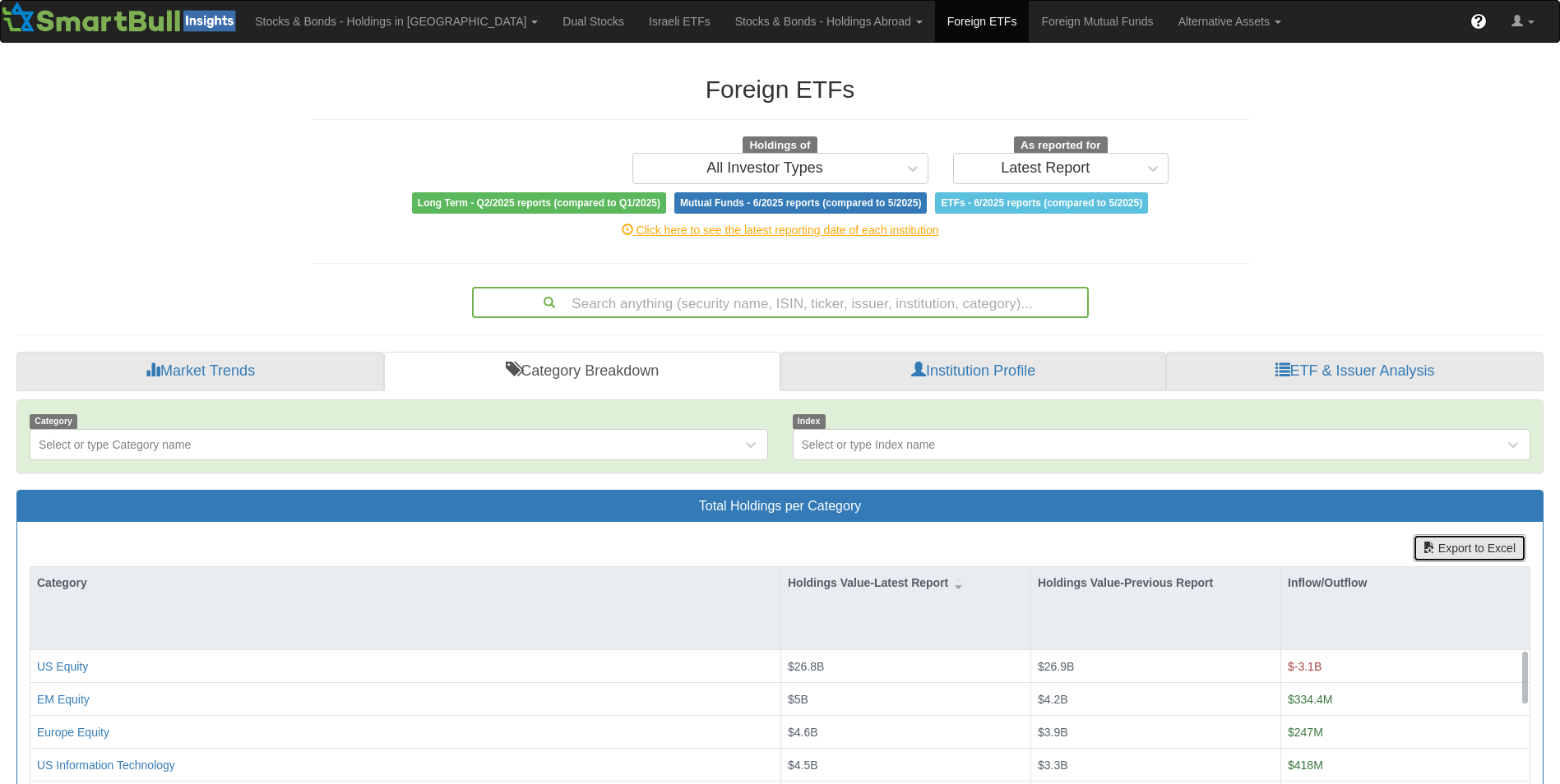
click at [1458, 552] on button "Export to Excel" at bounding box center [1469, 548] width 113 height 28
click at [637, 20] on link "Israeli ETFs" at bounding box center [680, 21] width 87 height 41
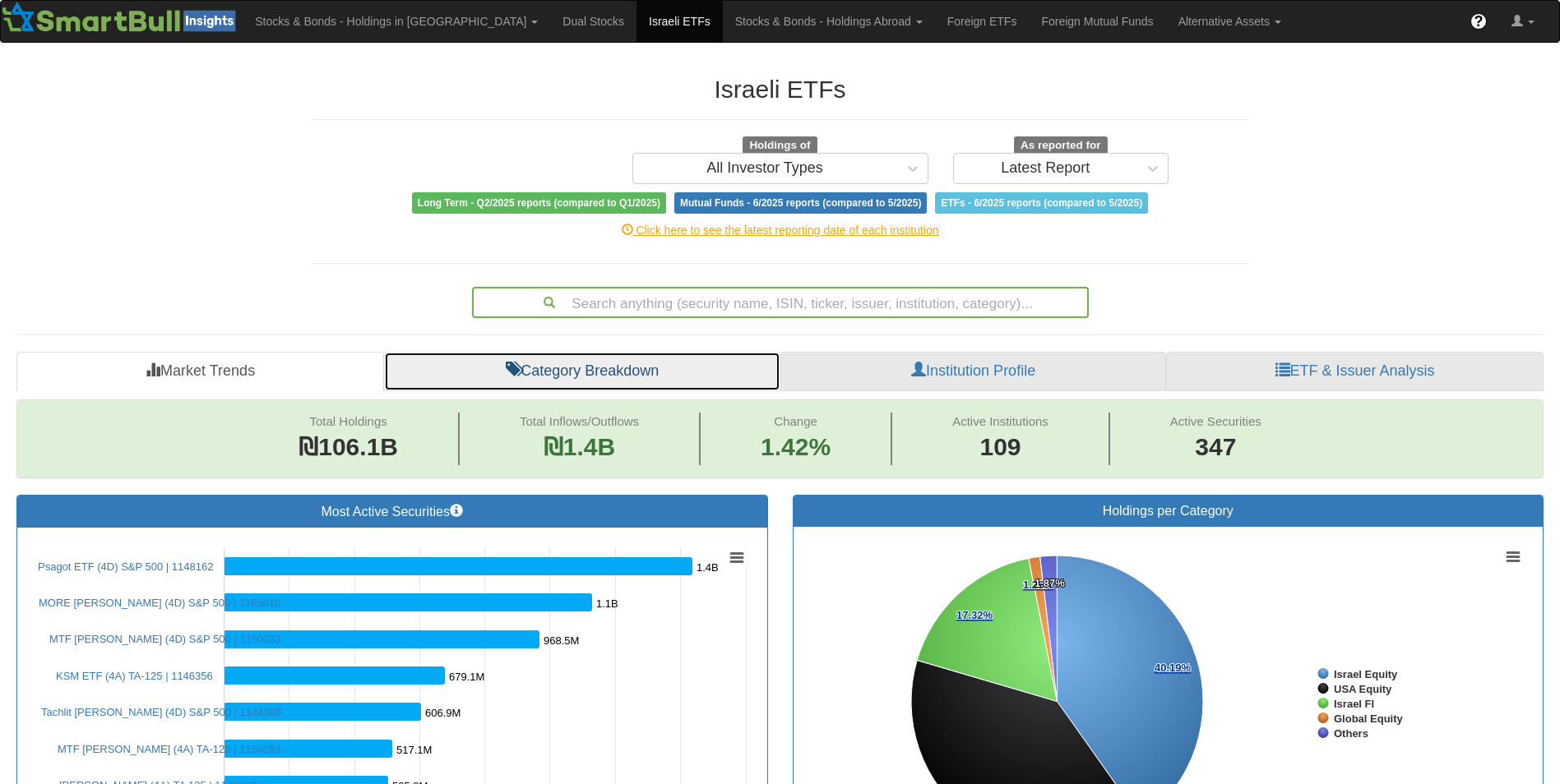
click at [603, 366] on link "Category Breakdown" at bounding box center [582, 372] width 396 height 39
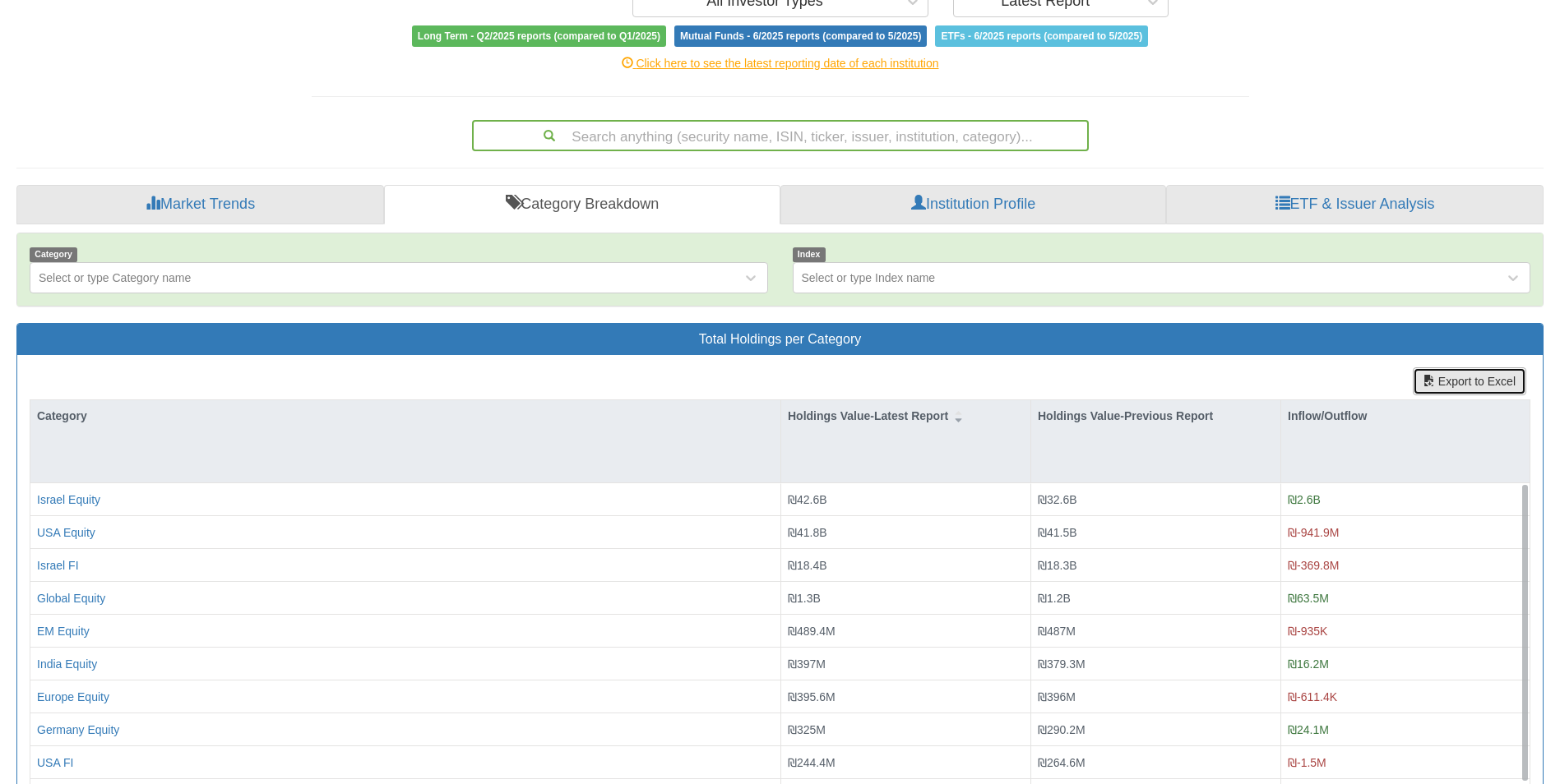
click at [1443, 390] on button "Export to Excel" at bounding box center [1469, 381] width 113 height 28
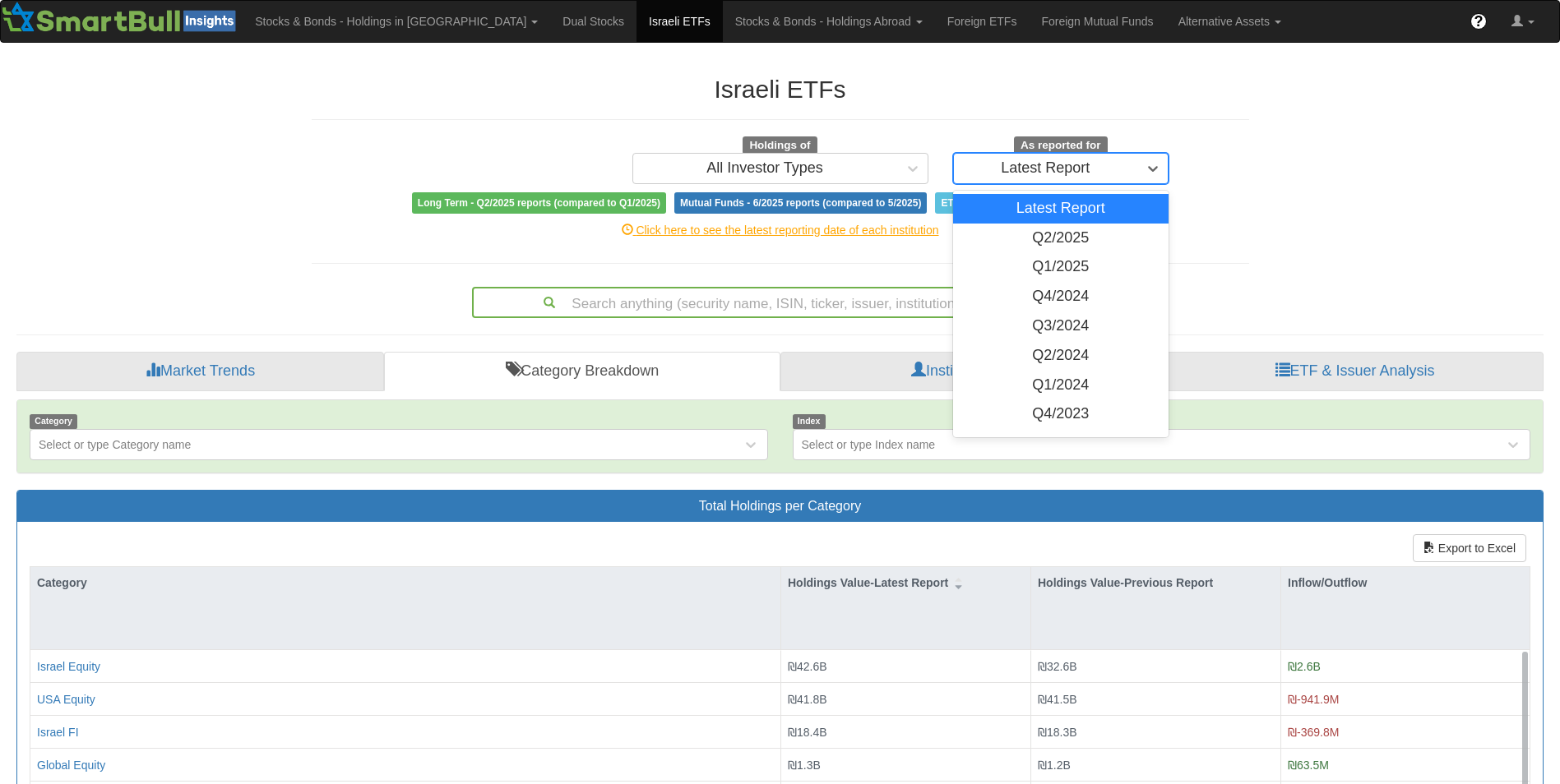
click at [992, 163] on div "Latest Report" at bounding box center [1045, 168] width 184 height 26
click at [1019, 239] on div "Q2/2025" at bounding box center [1061, 238] width 216 height 29
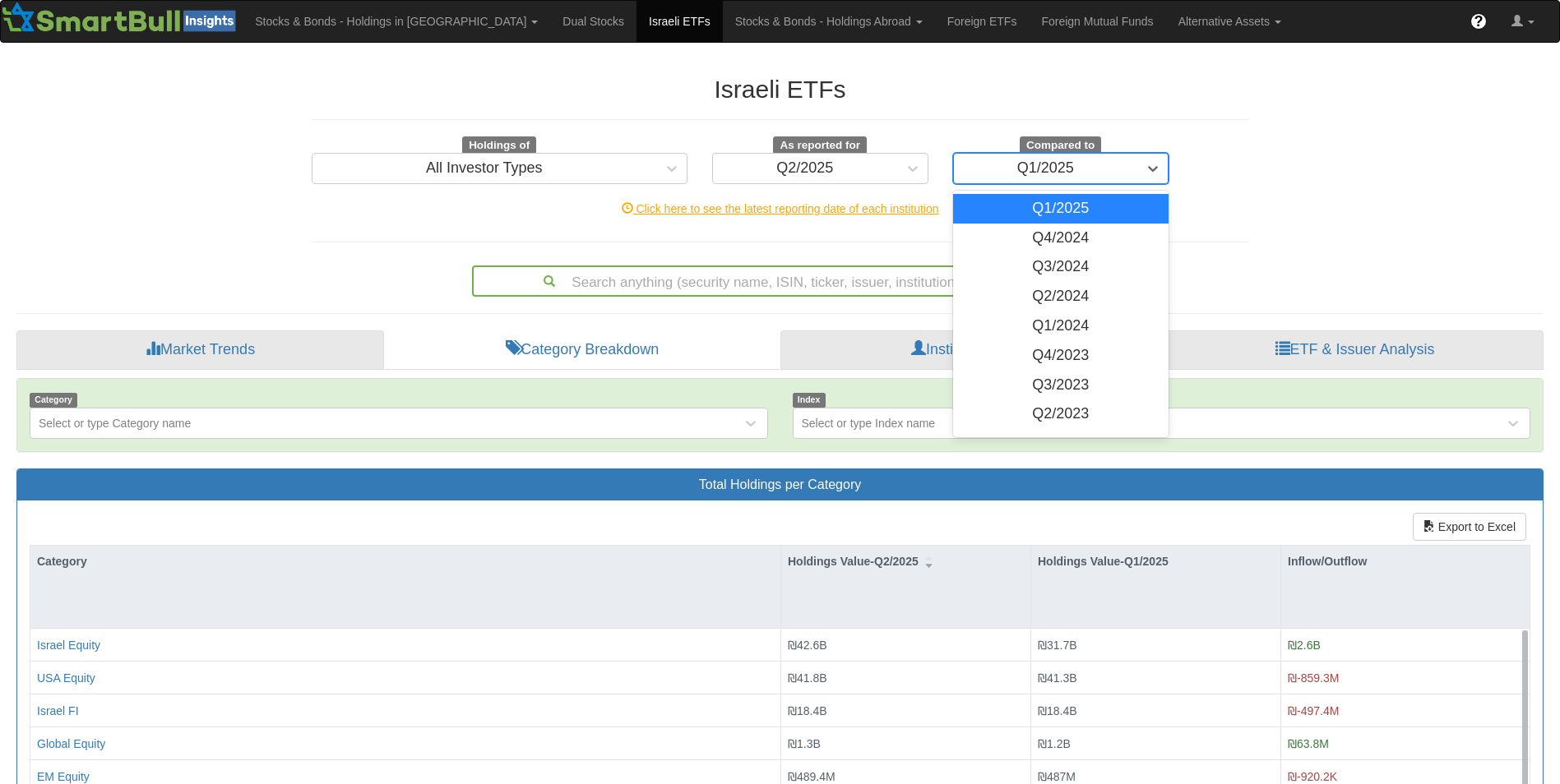
click at [1019, 159] on div "Q1/2025" at bounding box center [1045, 168] width 184 height 26
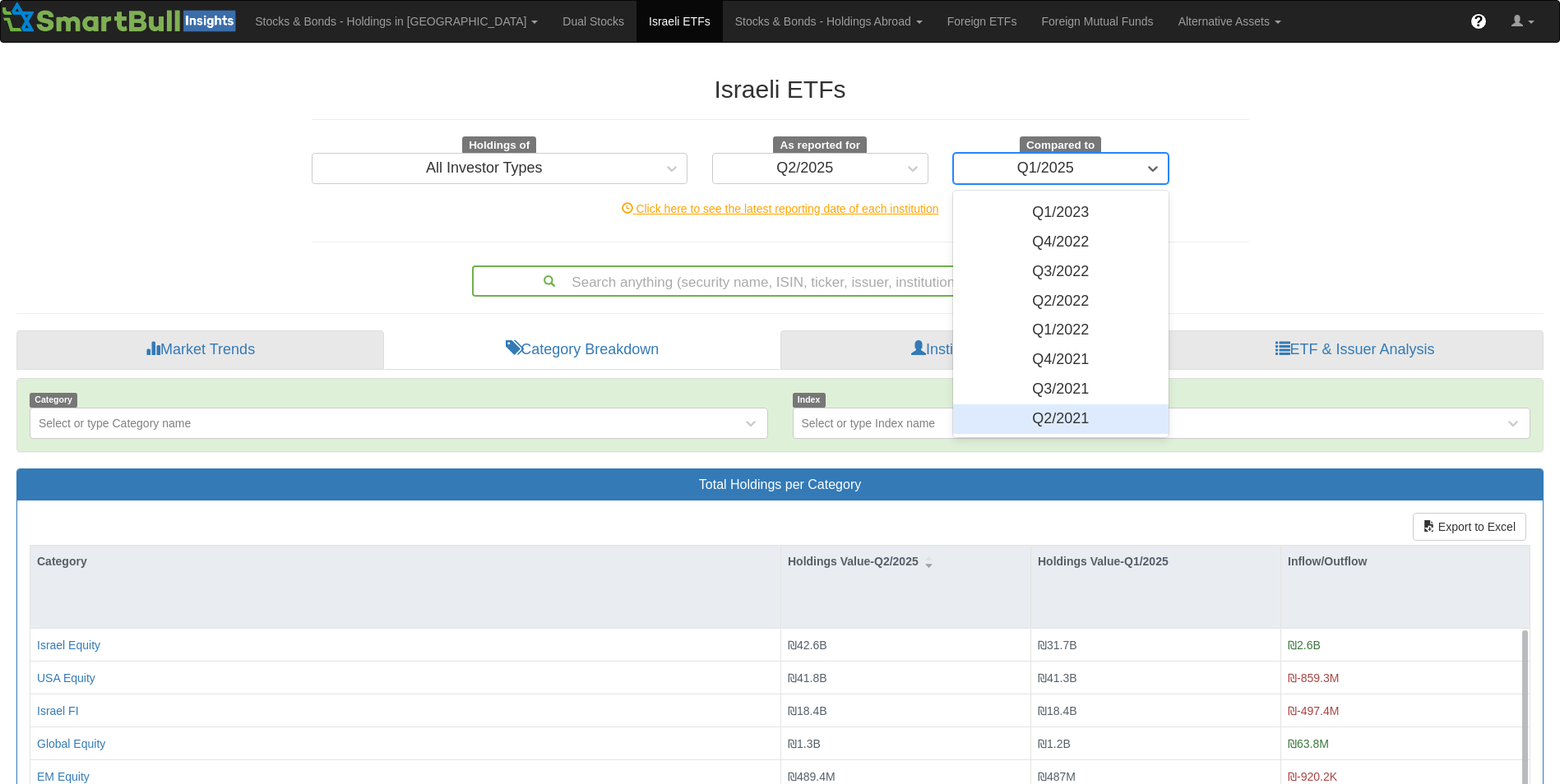
click at [1024, 416] on div "Q2/2021" at bounding box center [1061, 419] width 216 height 29
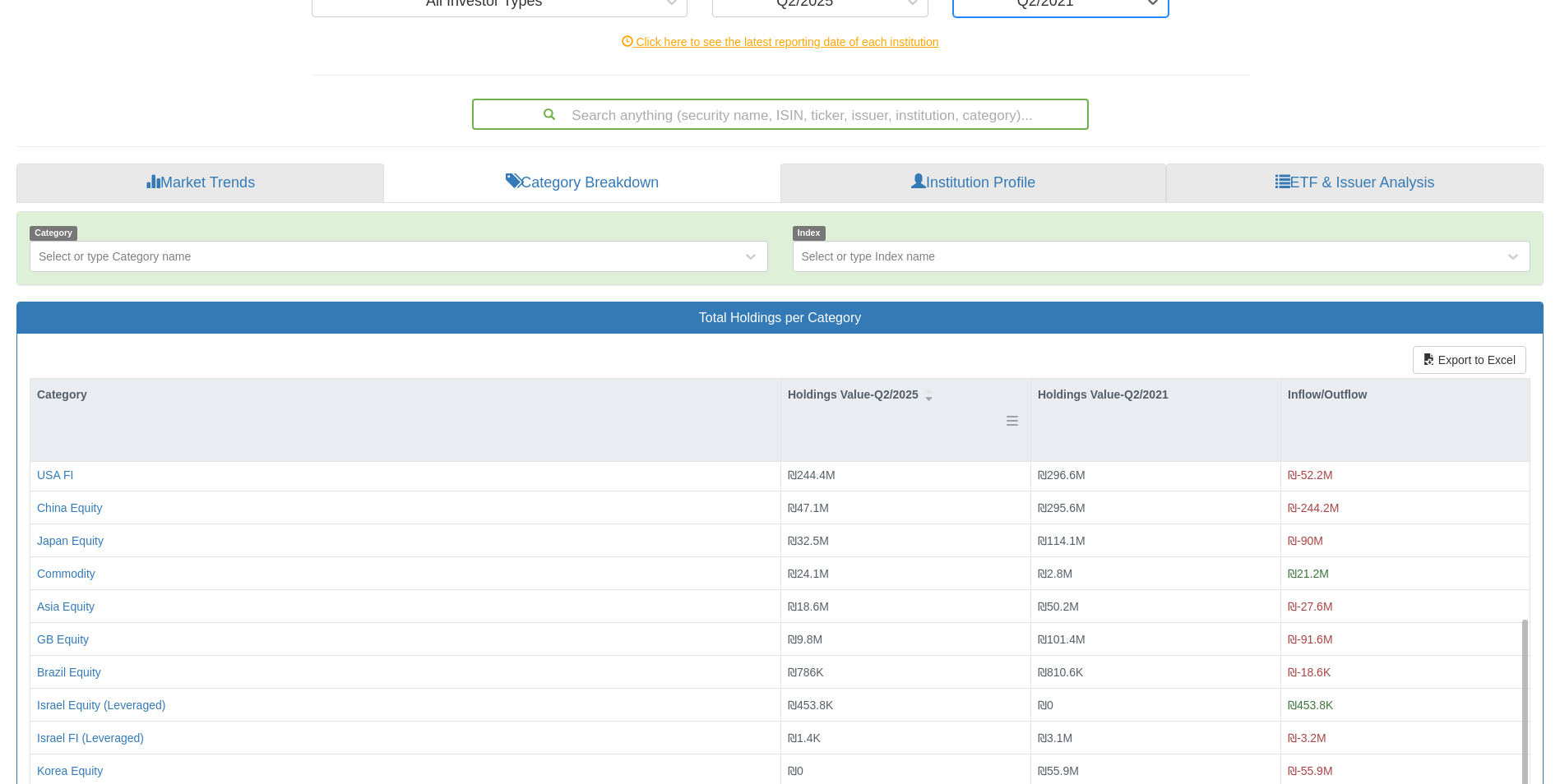
scroll to position [282, 0]
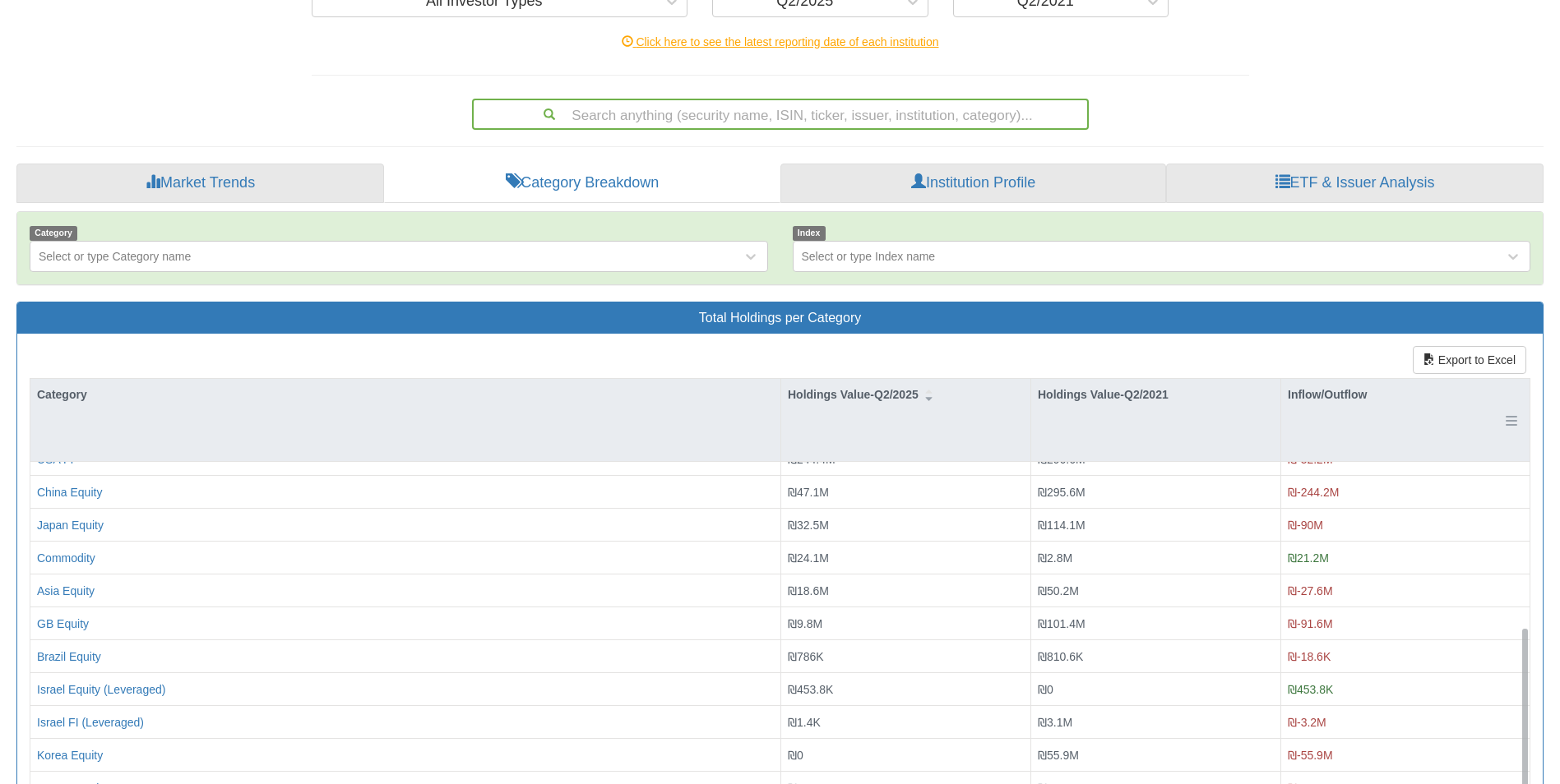
click at [1309, 390] on div "Inflow/Outflow" at bounding box center [1405, 394] width 248 height 31
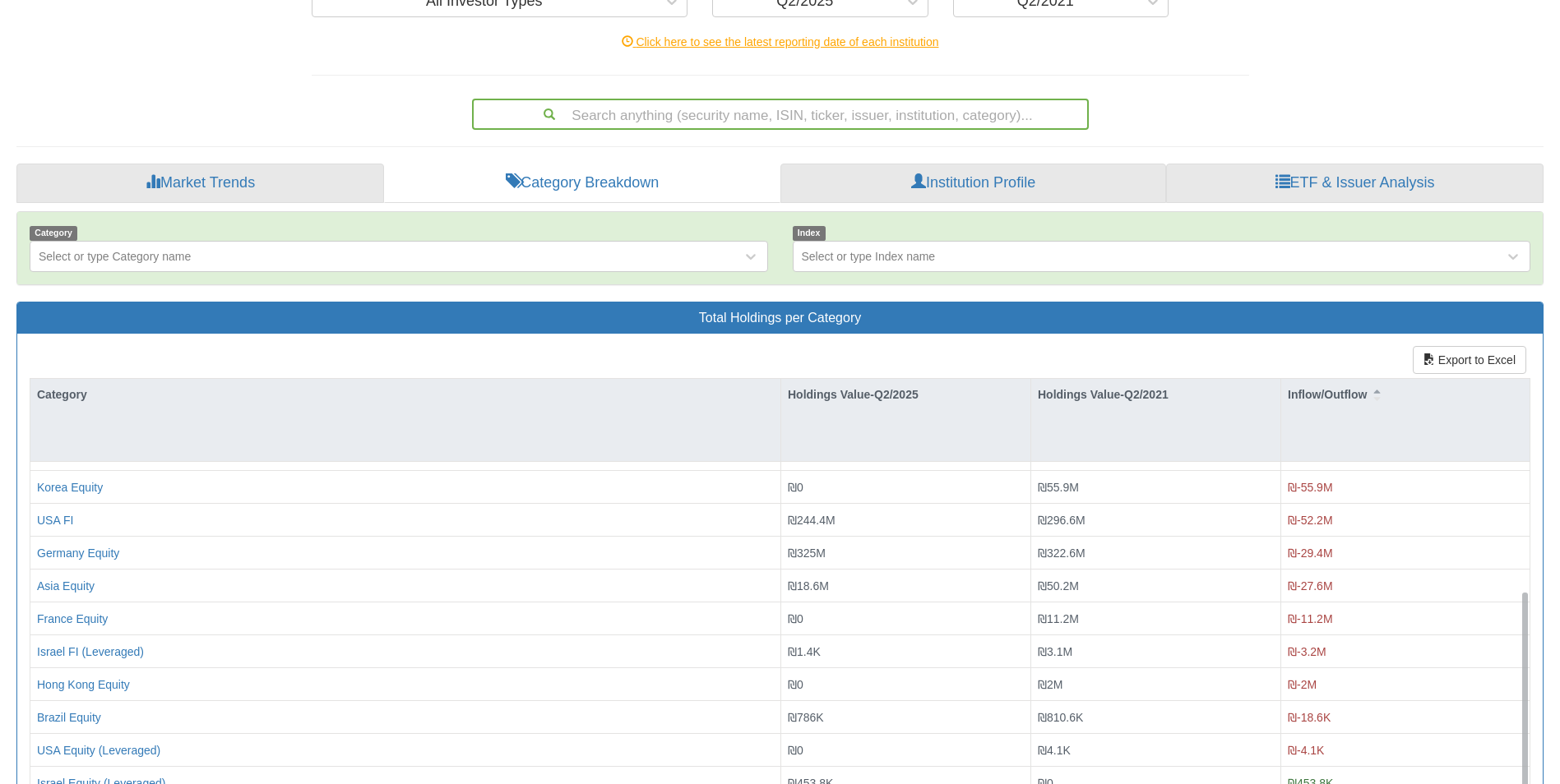
scroll to position [0, 0]
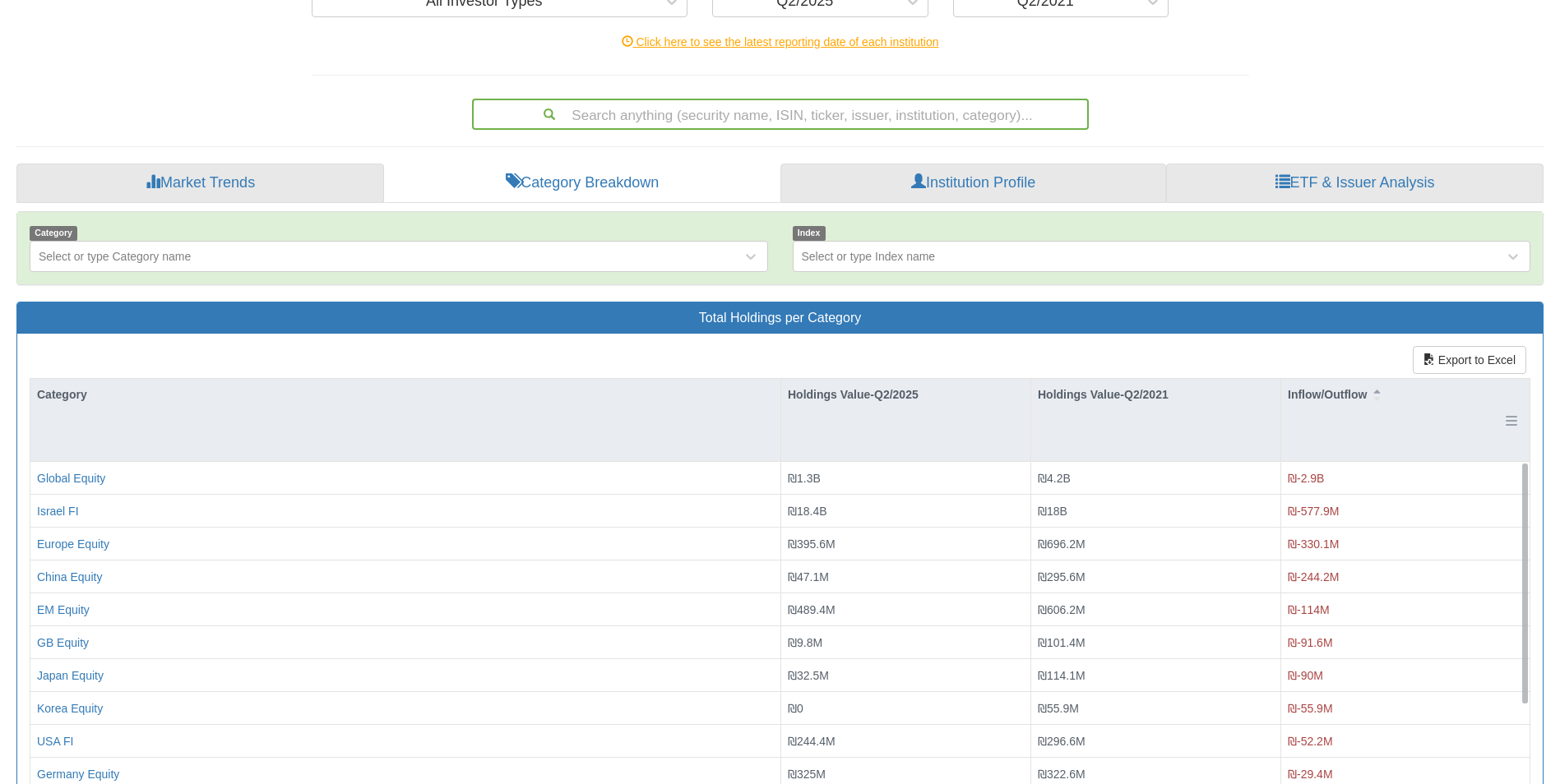
click at [1339, 393] on div "Inflow/Outflow" at bounding box center [1405, 394] width 248 height 31
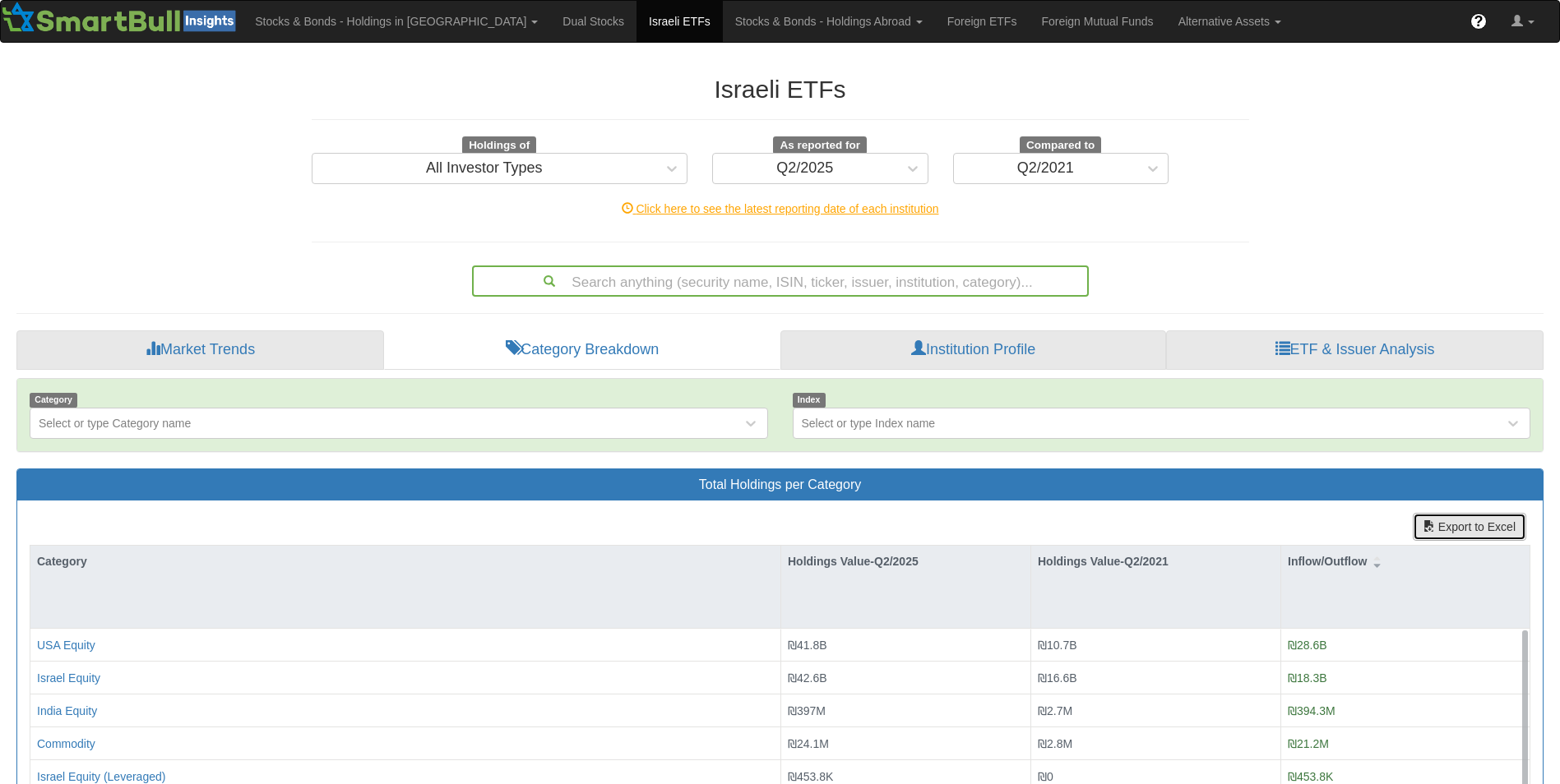
click at [1447, 517] on button "Export to Excel" at bounding box center [1469, 526] width 113 height 28
click at [1028, 26] on link "Foreign Mutual Funds" at bounding box center [1096, 21] width 136 height 41
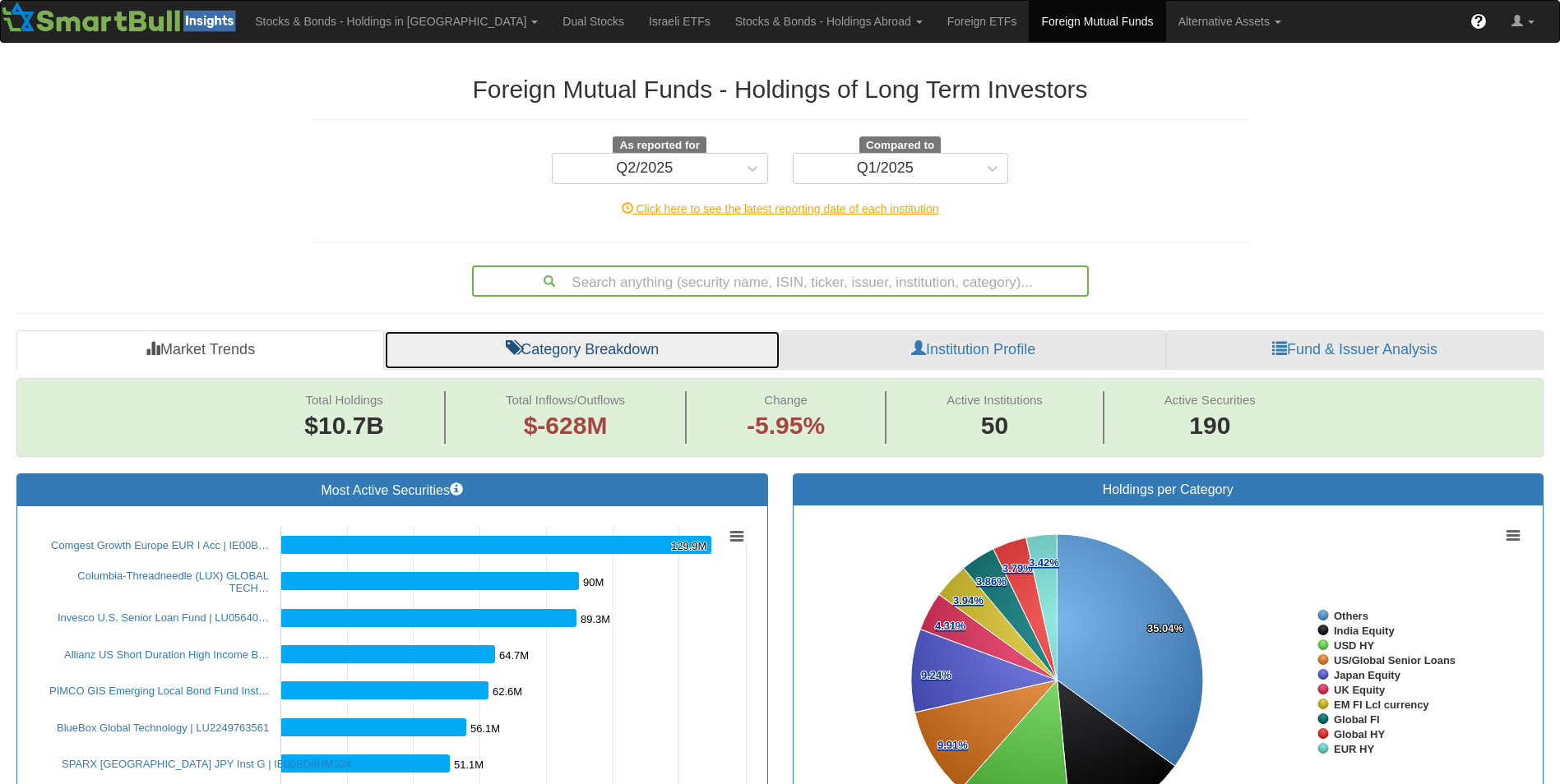
click at [643, 362] on link "Category Breakdown" at bounding box center [582, 351] width 396 height 39
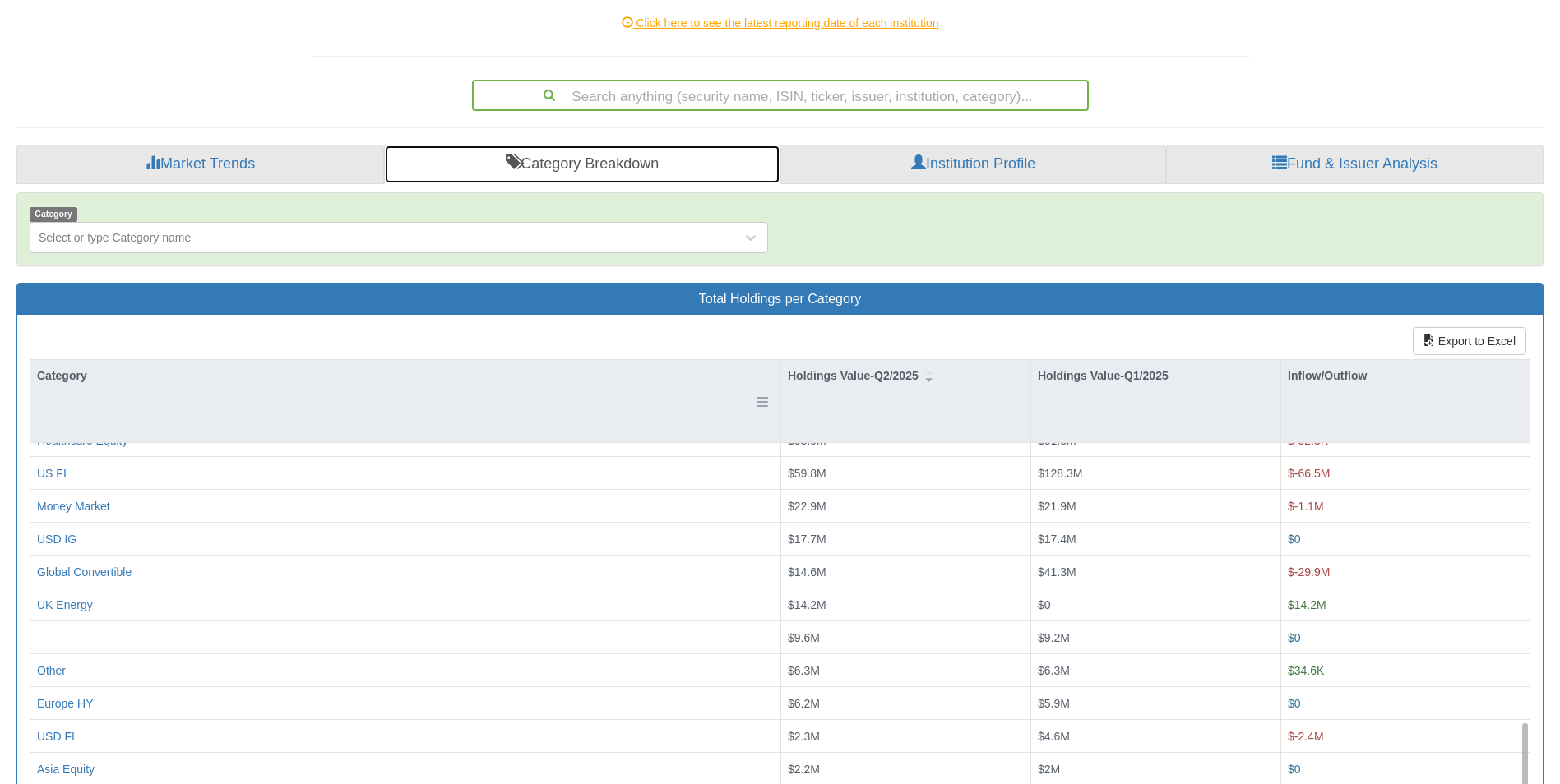
scroll to position [288, 0]
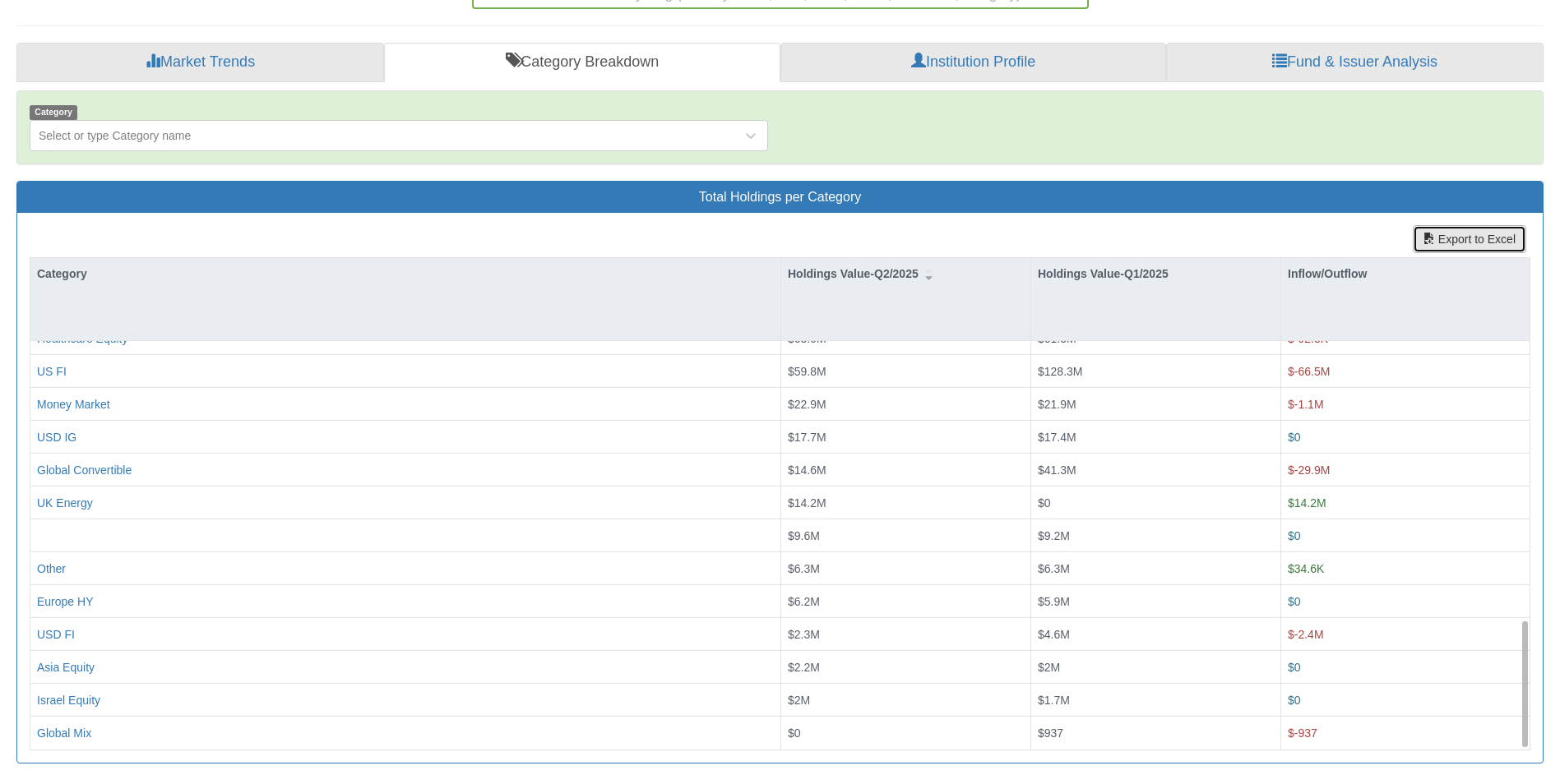
click at [1461, 243] on button "Export to Excel" at bounding box center [1469, 239] width 113 height 28
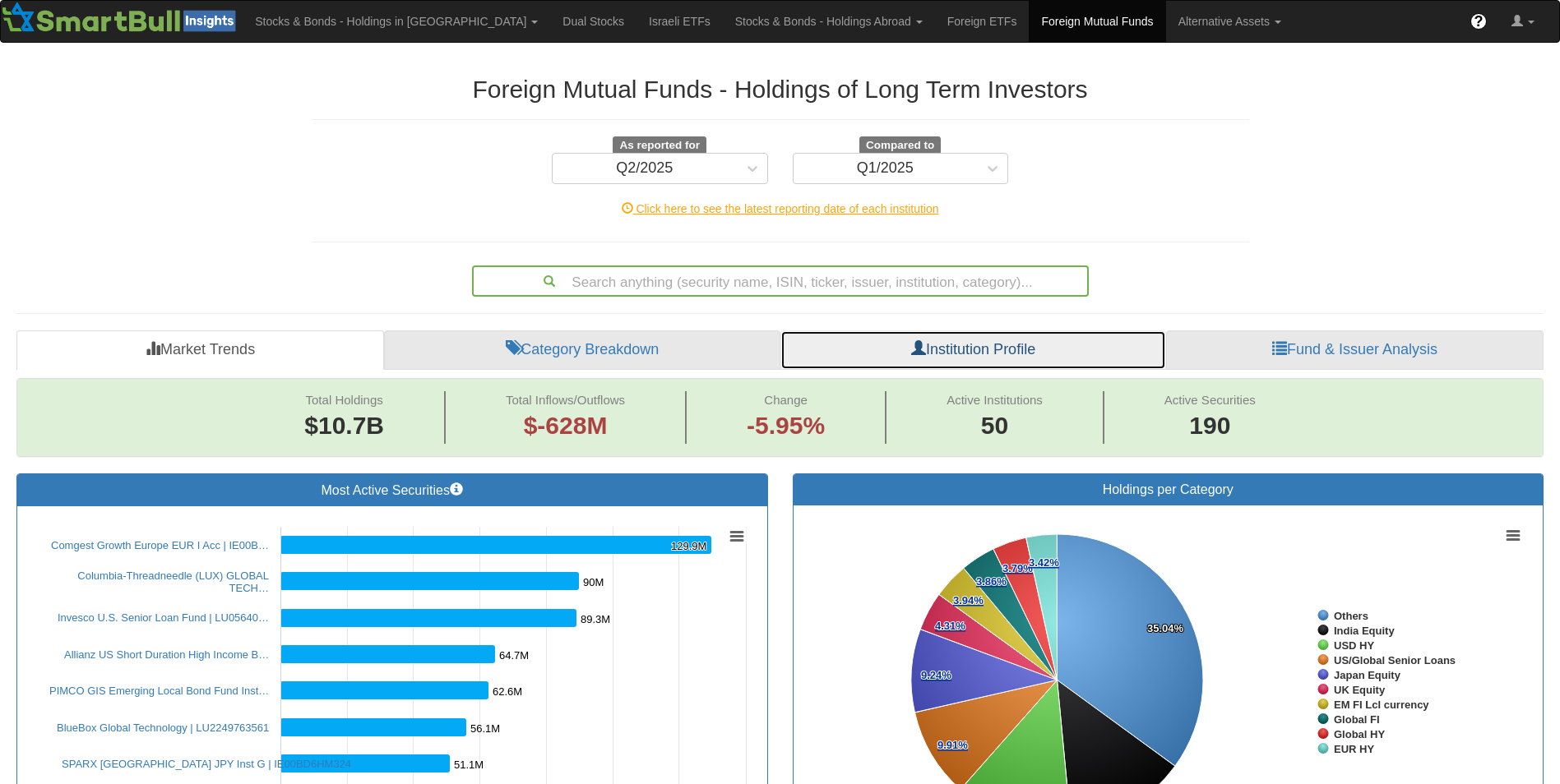
click at [841, 357] on link "Institution Profile" at bounding box center [973, 351] width 385 height 39
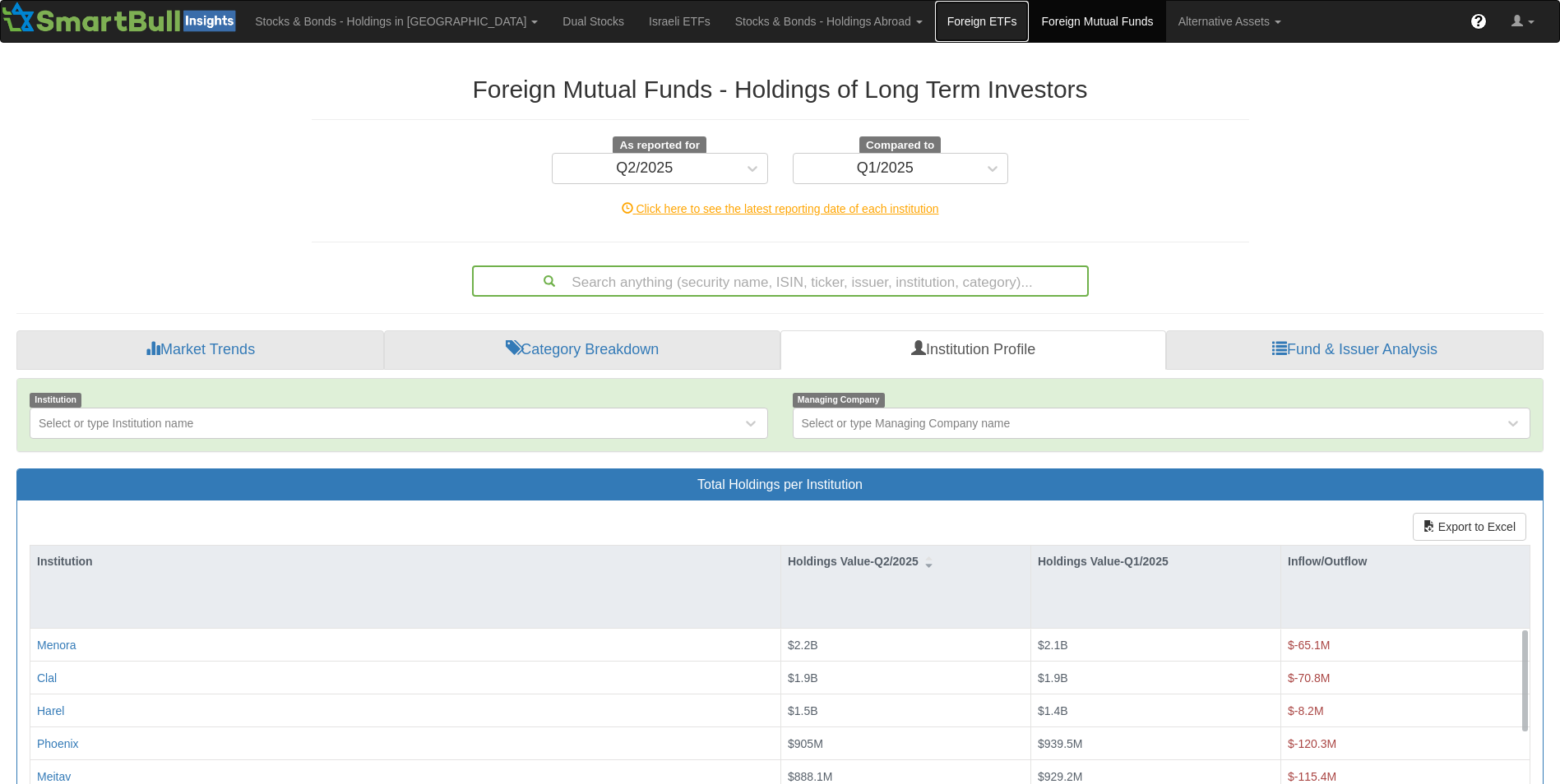
click at [935, 25] on link "Foreign ETFs" at bounding box center [982, 21] width 95 height 41
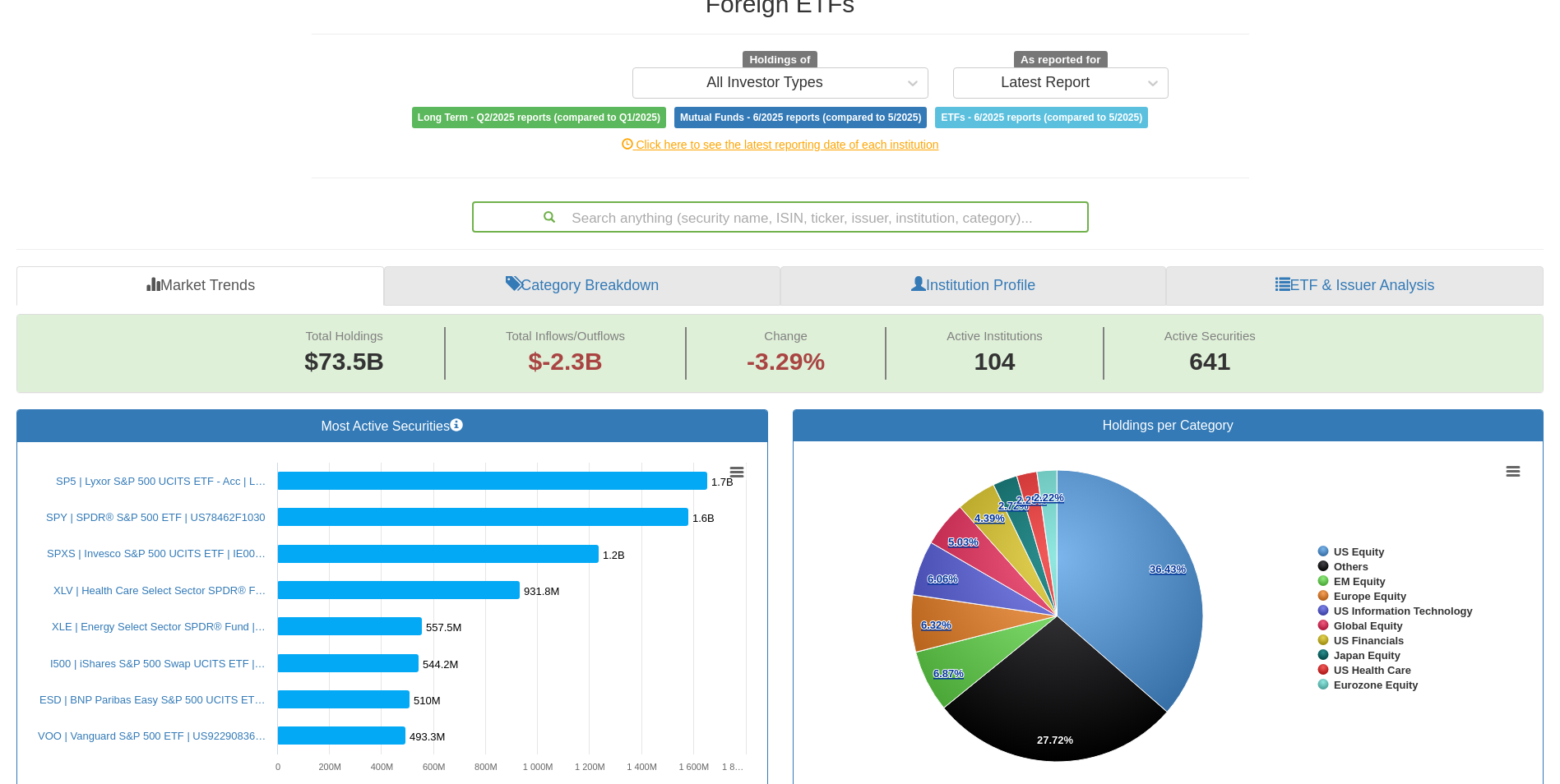
scroll to position [58, 0]
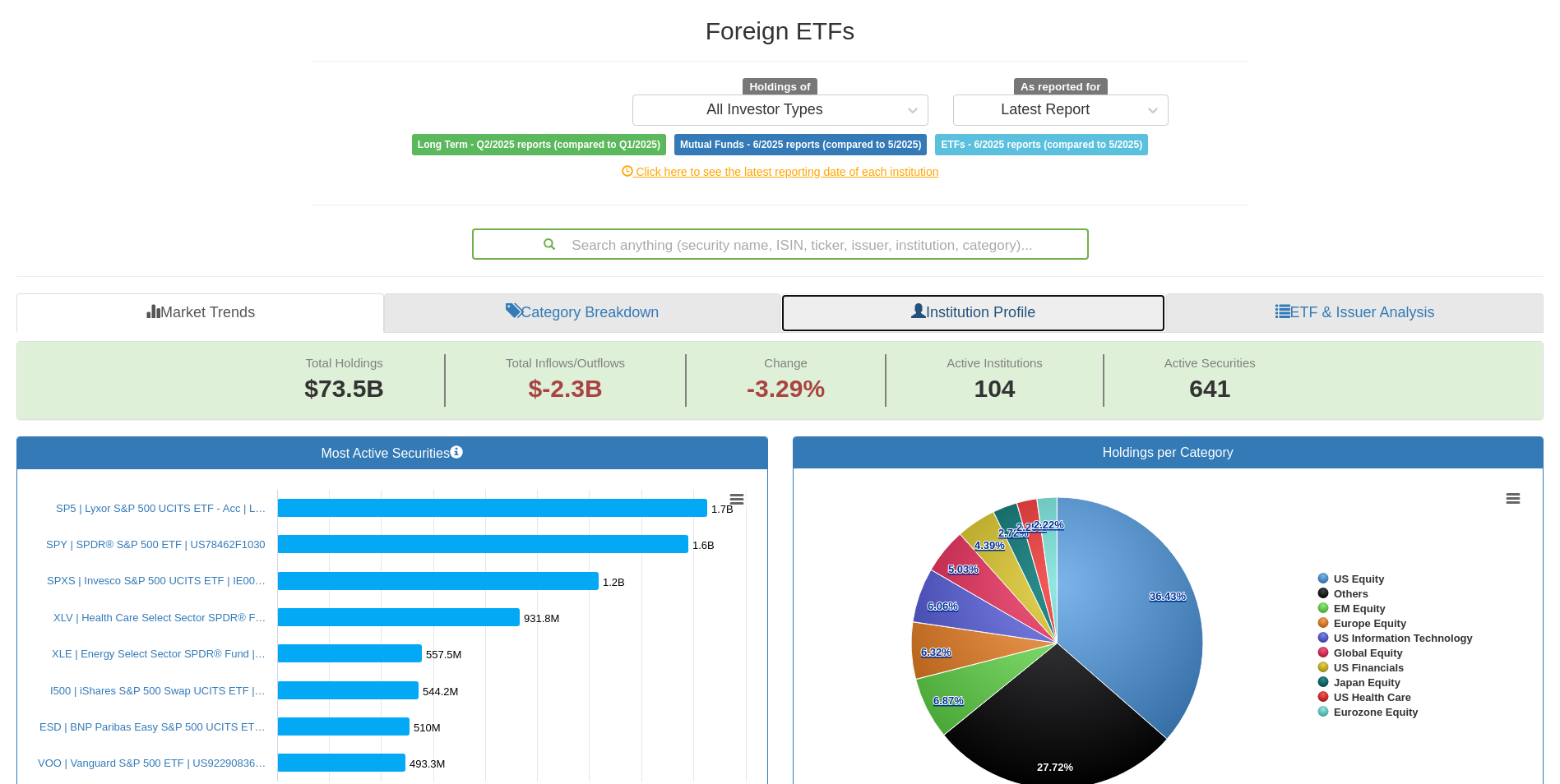
click at [903, 321] on link "Institution Profile" at bounding box center [973, 313] width 385 height 39
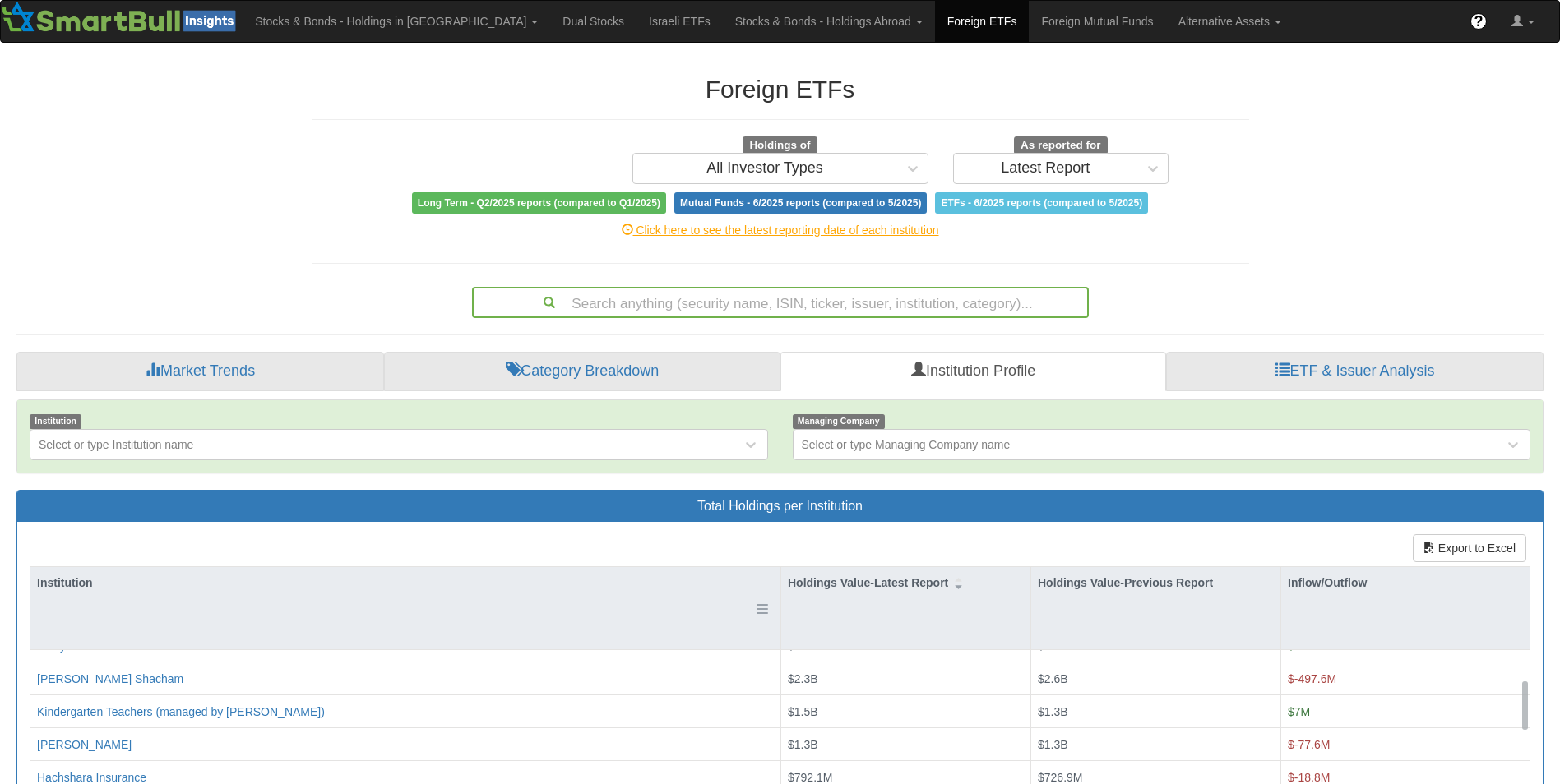
click at [774, 572] on div "Institution" at bounding box center [405, 582] width 750 height 31
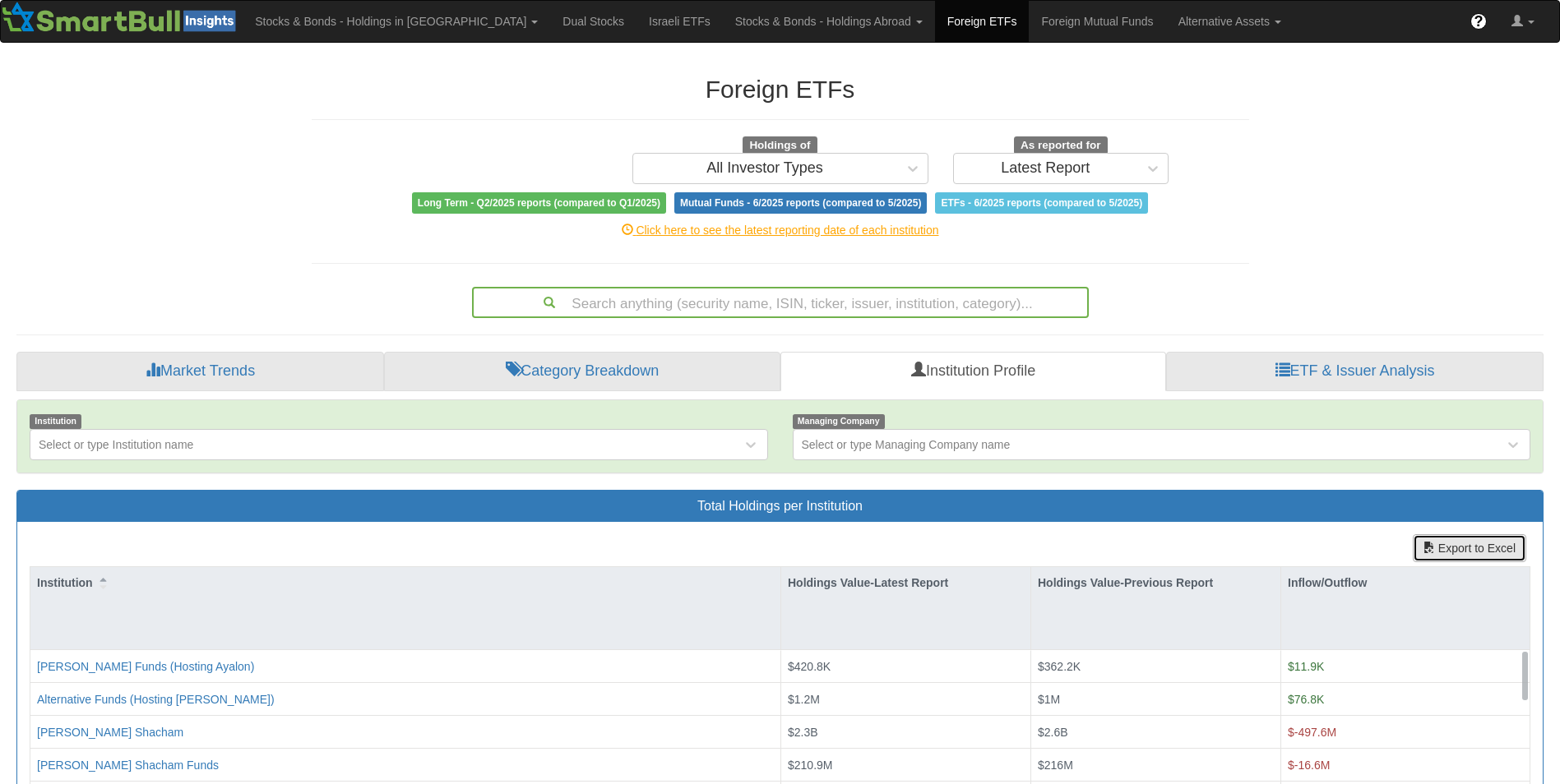
click at [1488, 546] on button "Export to Excel" at bounding box center [1469, 548] width 113 height 28
click at [637, 27] on link "Israeli ETFs" at bounding box center [680, 21] width 87 height 41
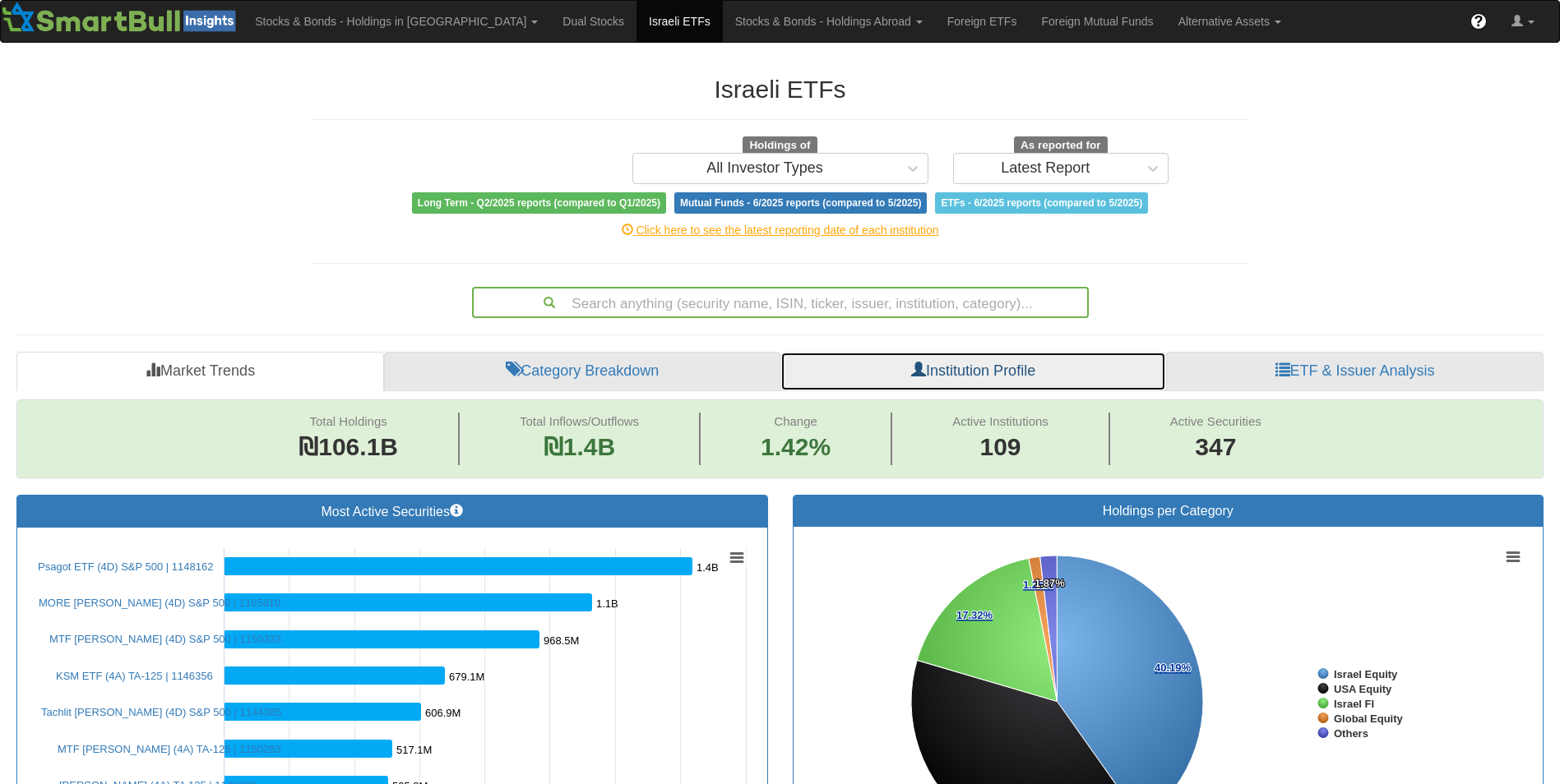
click at [908, 374] on link "Institution Profile" at bounding box center [973, 372] width 385 height 39
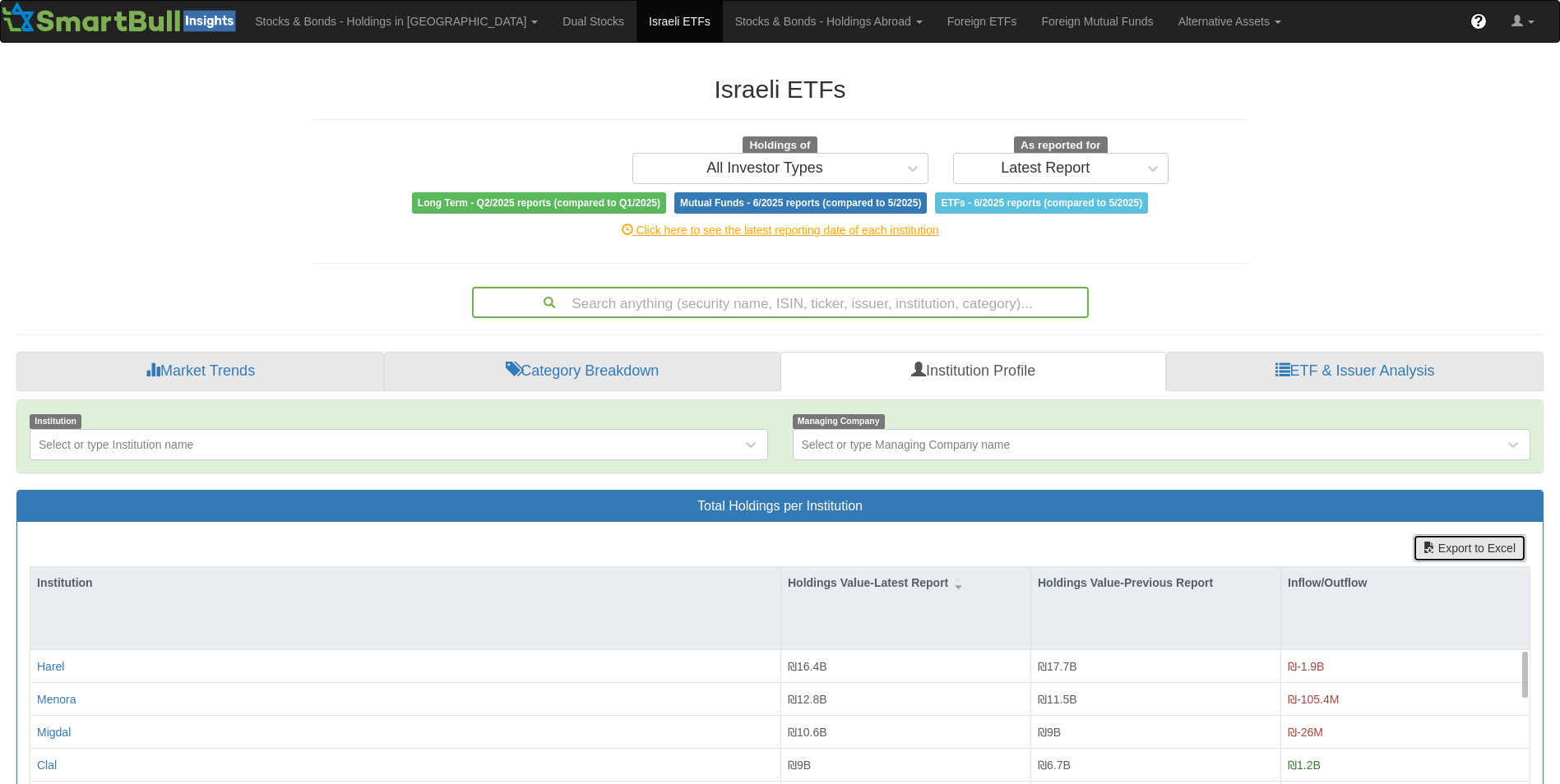
click at [1459, 554] on button "Export to Excel" at bounding box center [1469, 548] width 113 height 28
click at [1028, 17] on link "Foreign Mutual Funds" at bounding box center [1096, 21] width 136 height 41
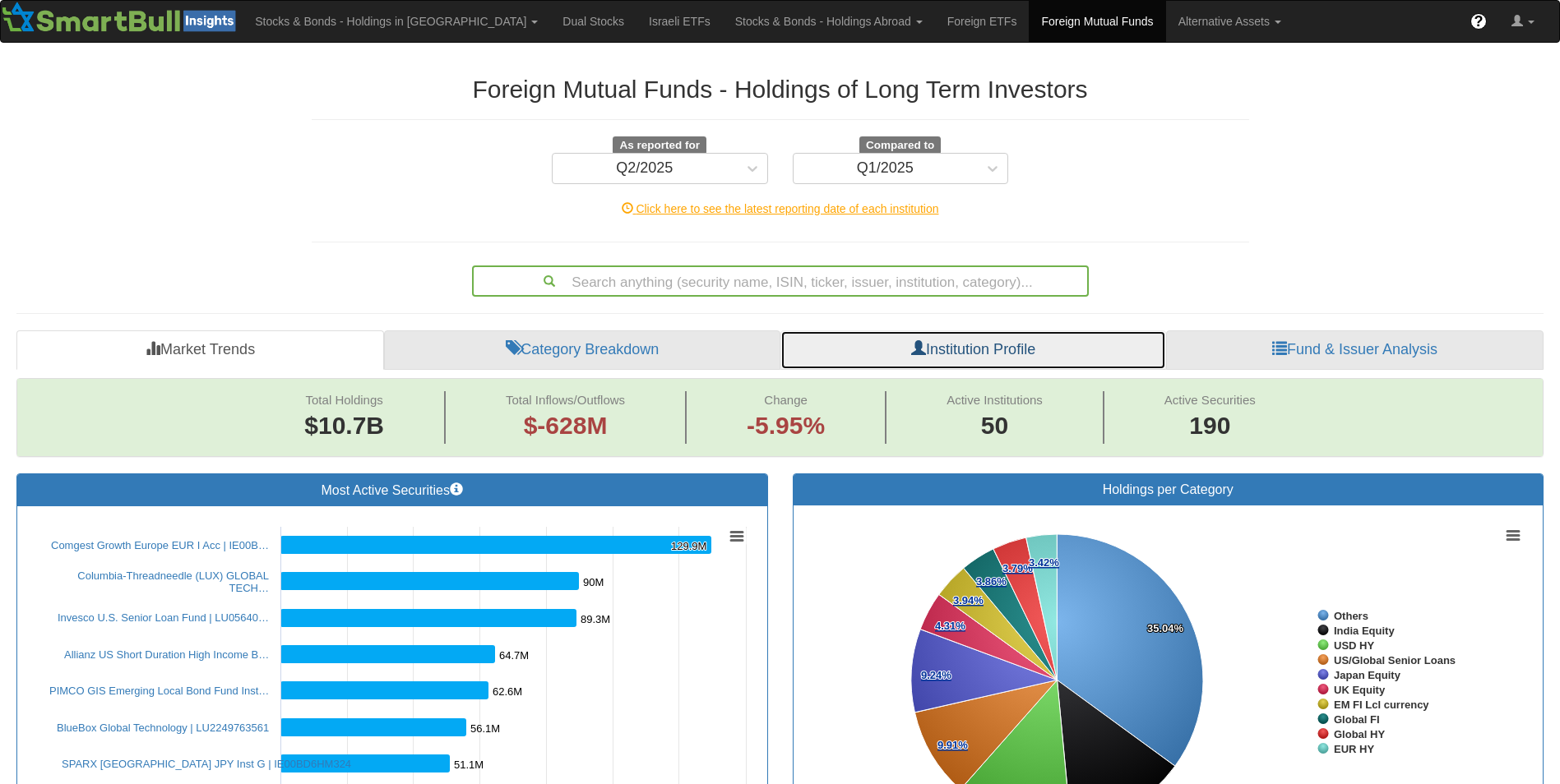
click at [802, 360] on link "Institution Profile" at bounding box center [973, 351] width 385 height 39
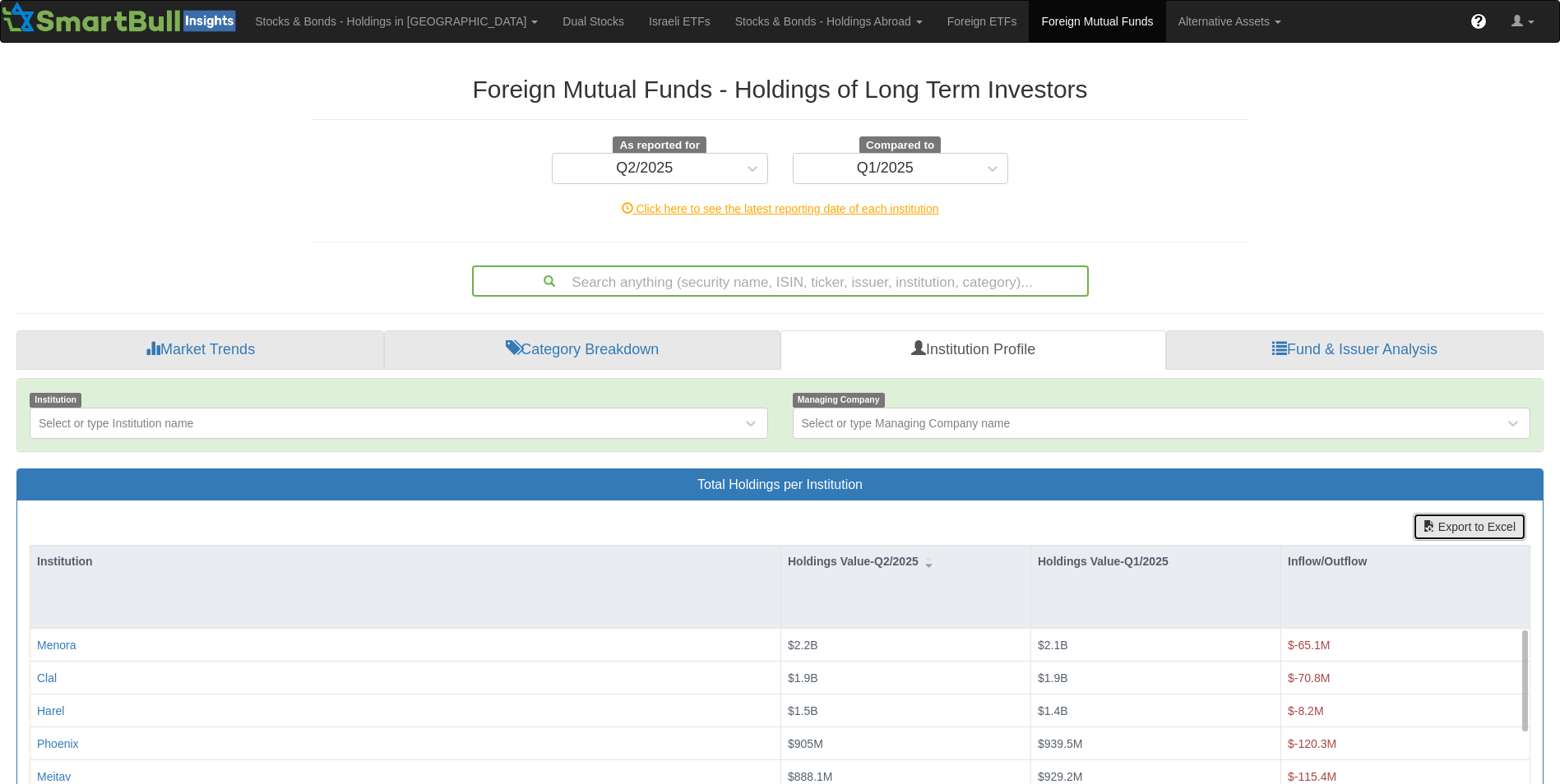
click at [1482, 530] on button "Export to Excel" at bounding box center [1469, 526] width 113 height 28
click at [935, 23] on link "Foreign ETFs" at bounding box center [982, 21] width 95 height 41
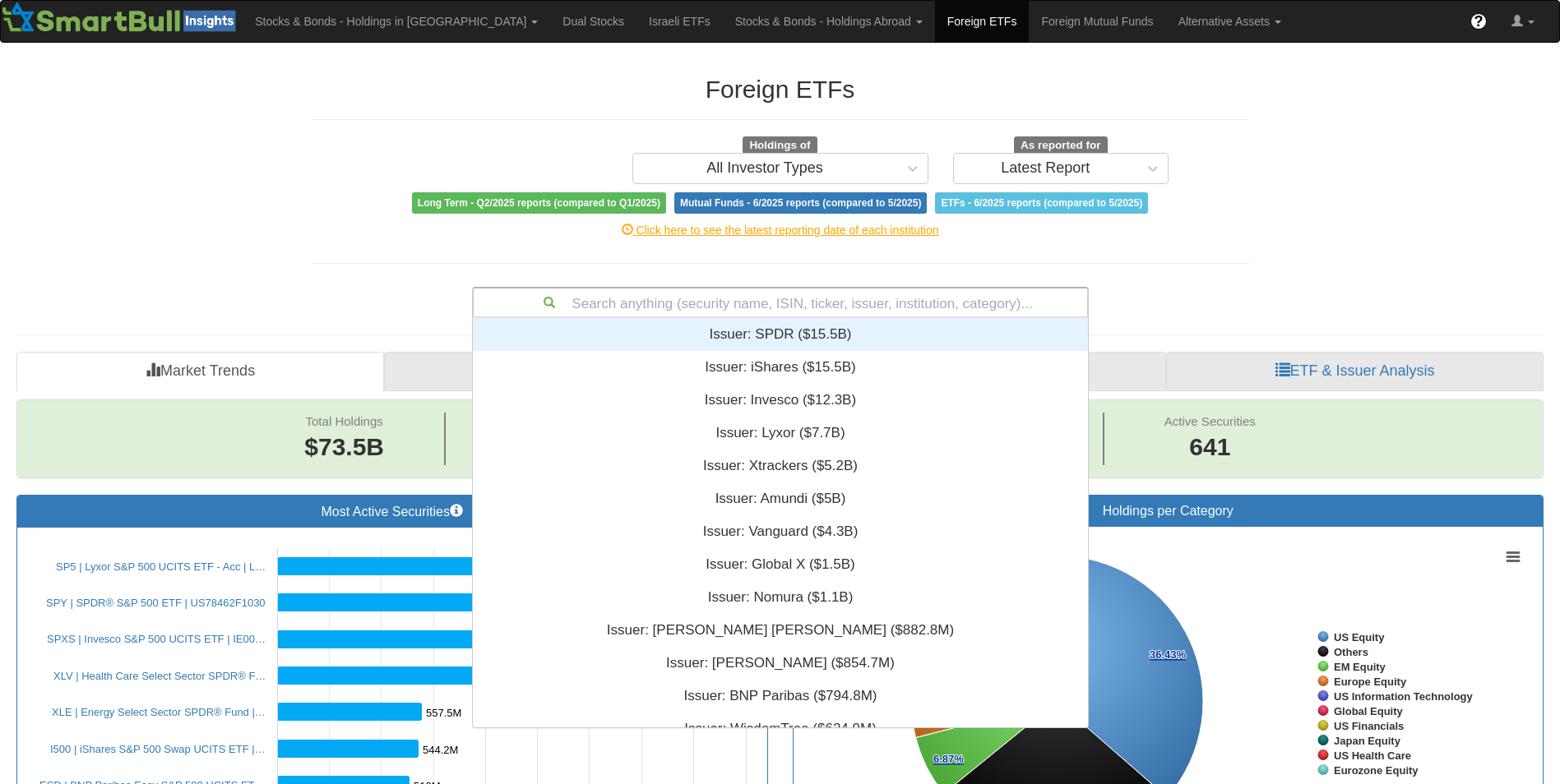
scroll to position [397, 603]
click at [726, 301] on div "Search anything (security name, ISIN, ticker, issuer, institution, category)..." at bounding box center [780, 302] width 614 height 28
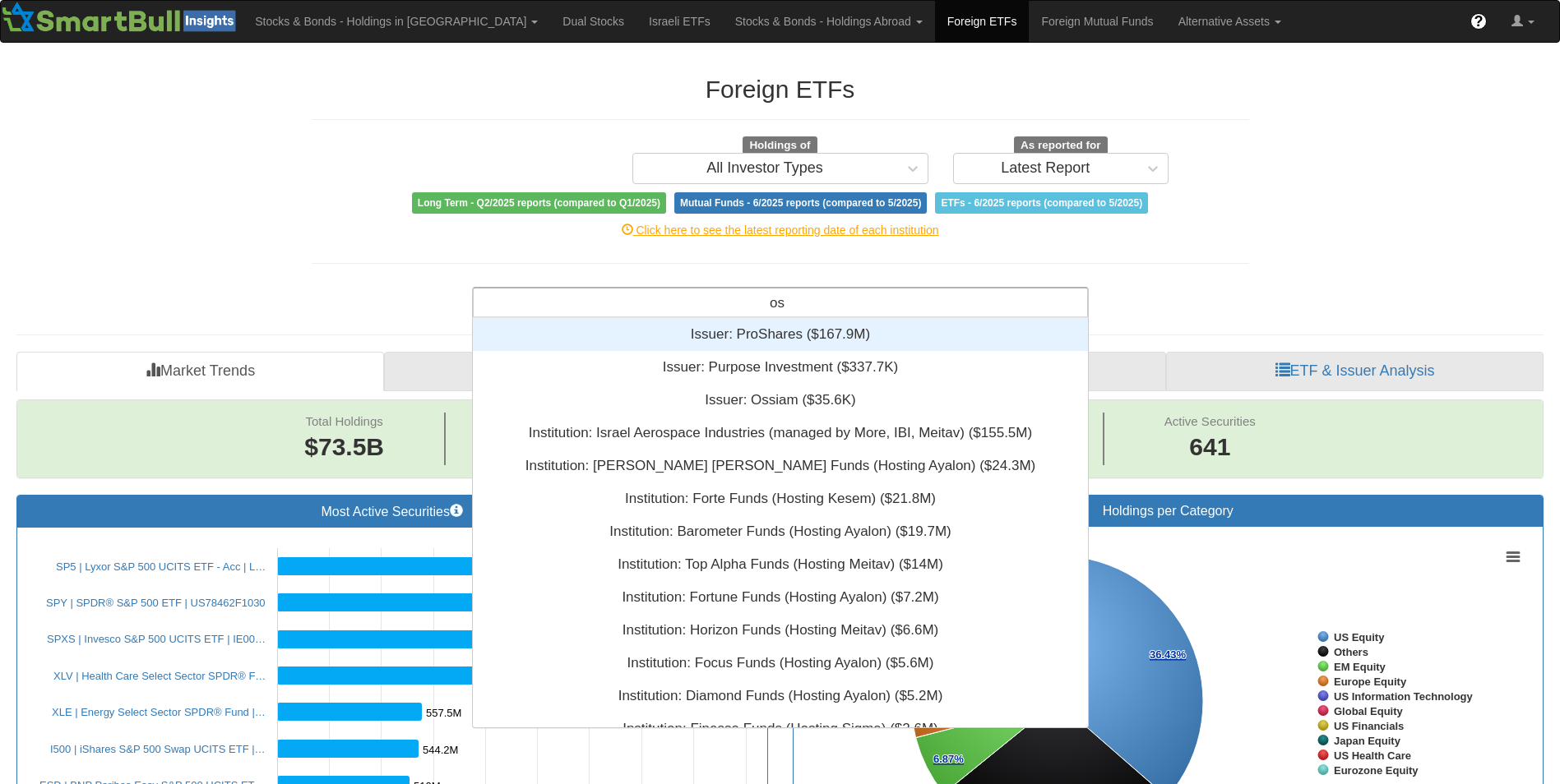
type input "oss"
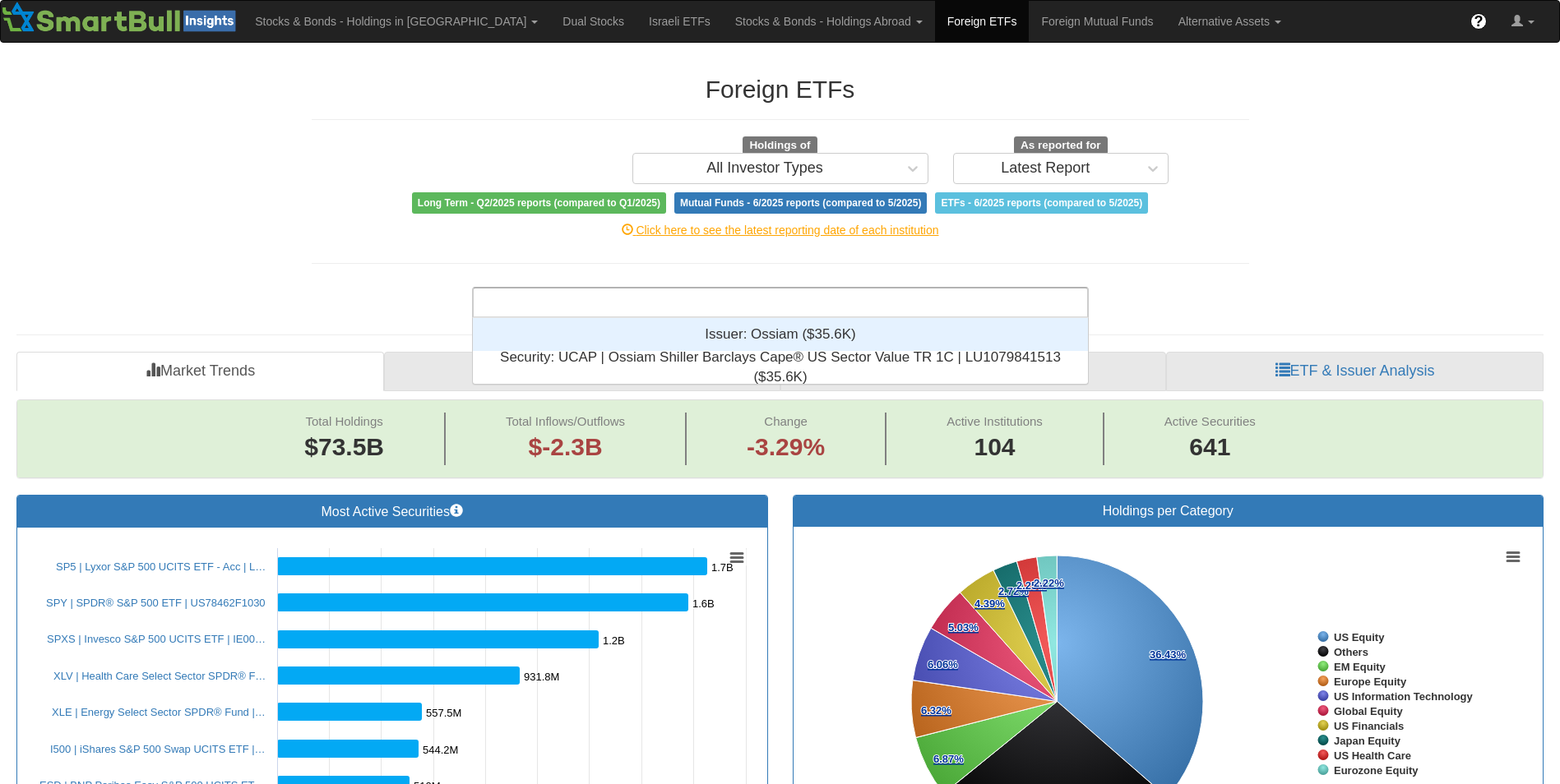
click at [402, 304] on div "oss Issuer: ‎Ossiam ‎($35.6K)‏ Security: ‎UCAP | Ossiam Shiller Barclays Cape® …" at bounding box center [780, 299] width 962 height 37
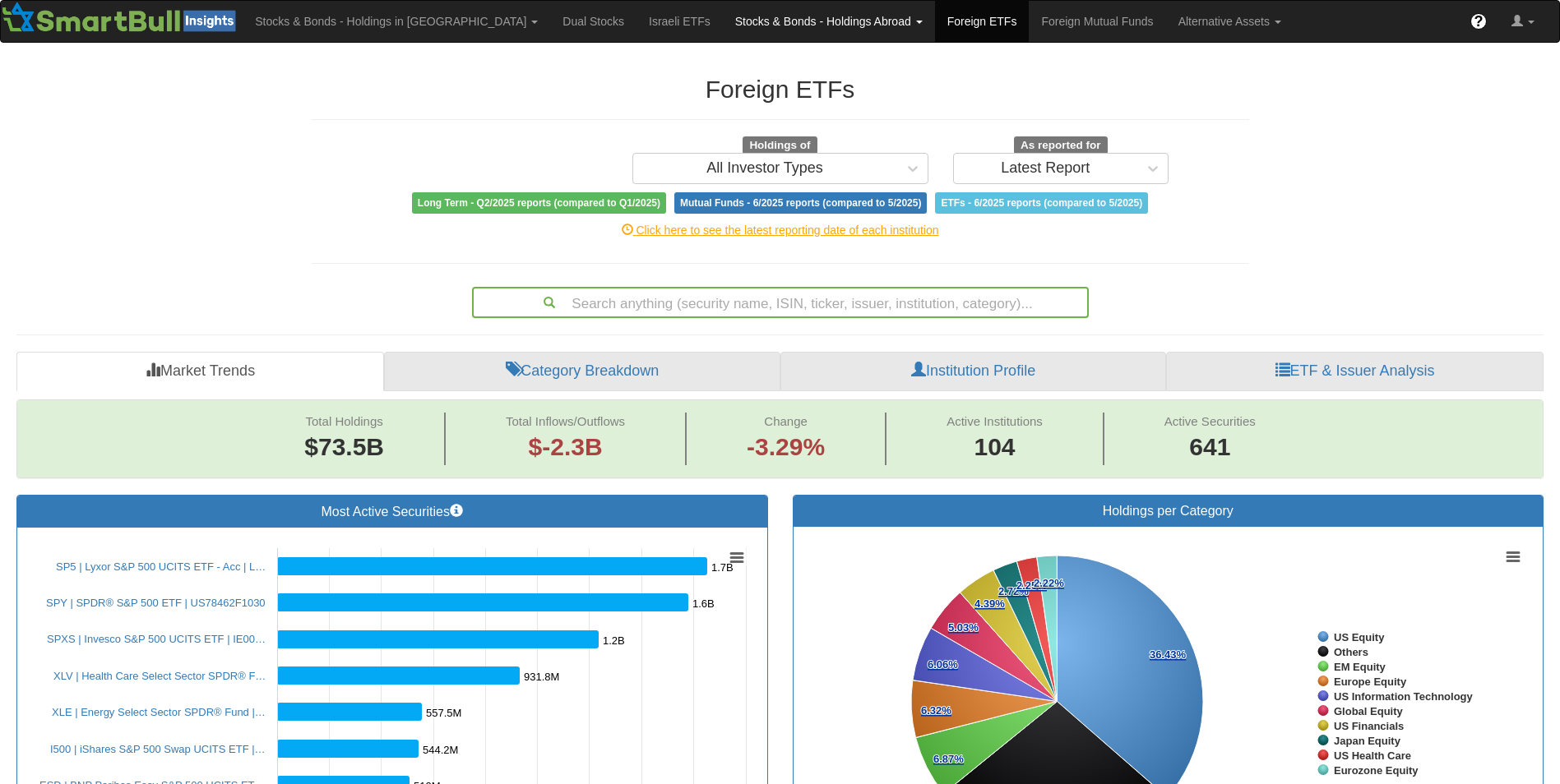
click at [722, 14] on link "Stocks & Bonds - Holdings Abroad" at bounding box center [829, 21] width 212 height 41
click at [455, 86] on h2 "Foreign ETFs" at bounding box center [780, 89] width 937 height 27
